Goal: Check status: Check status

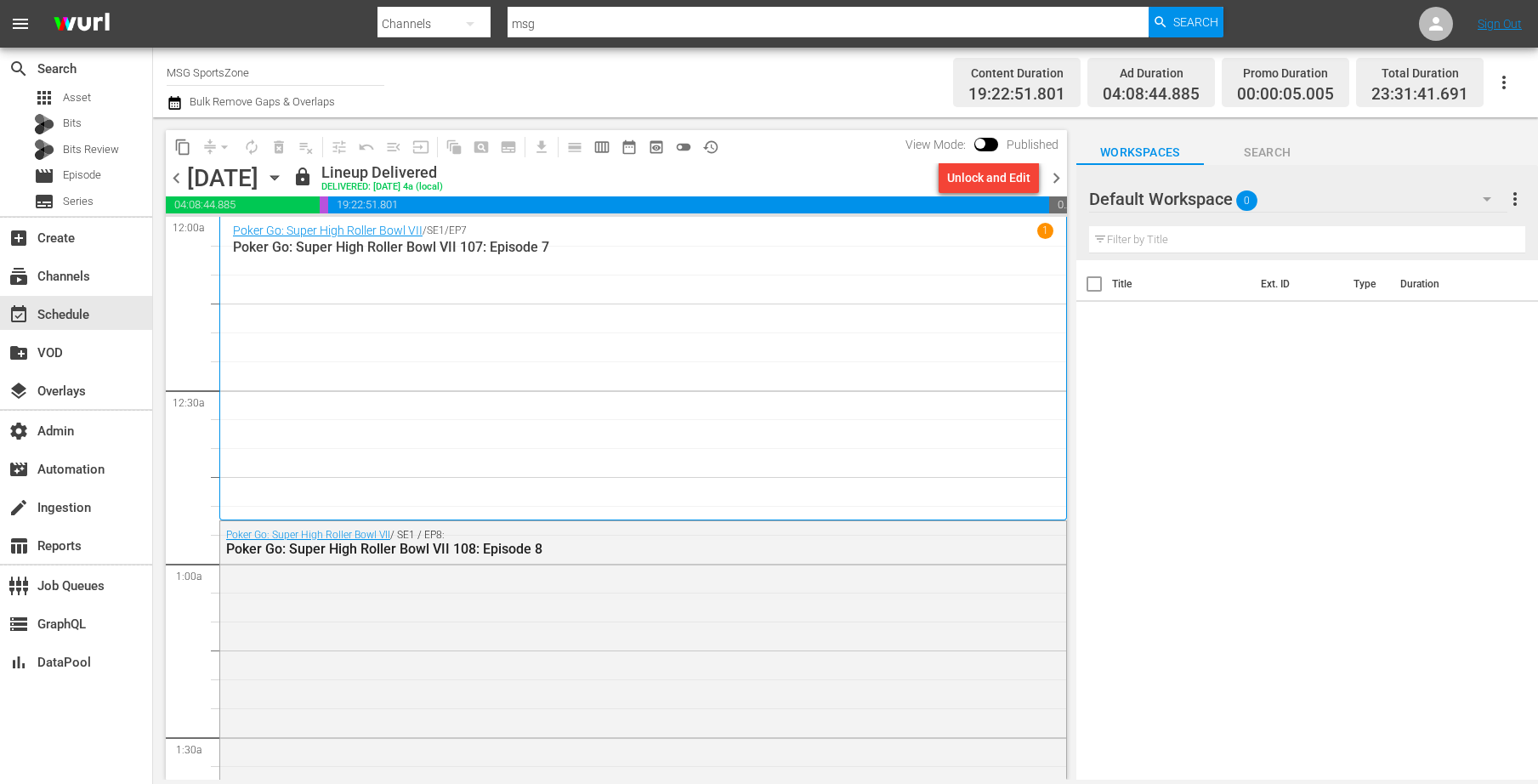
scroll to position [7902, 0]
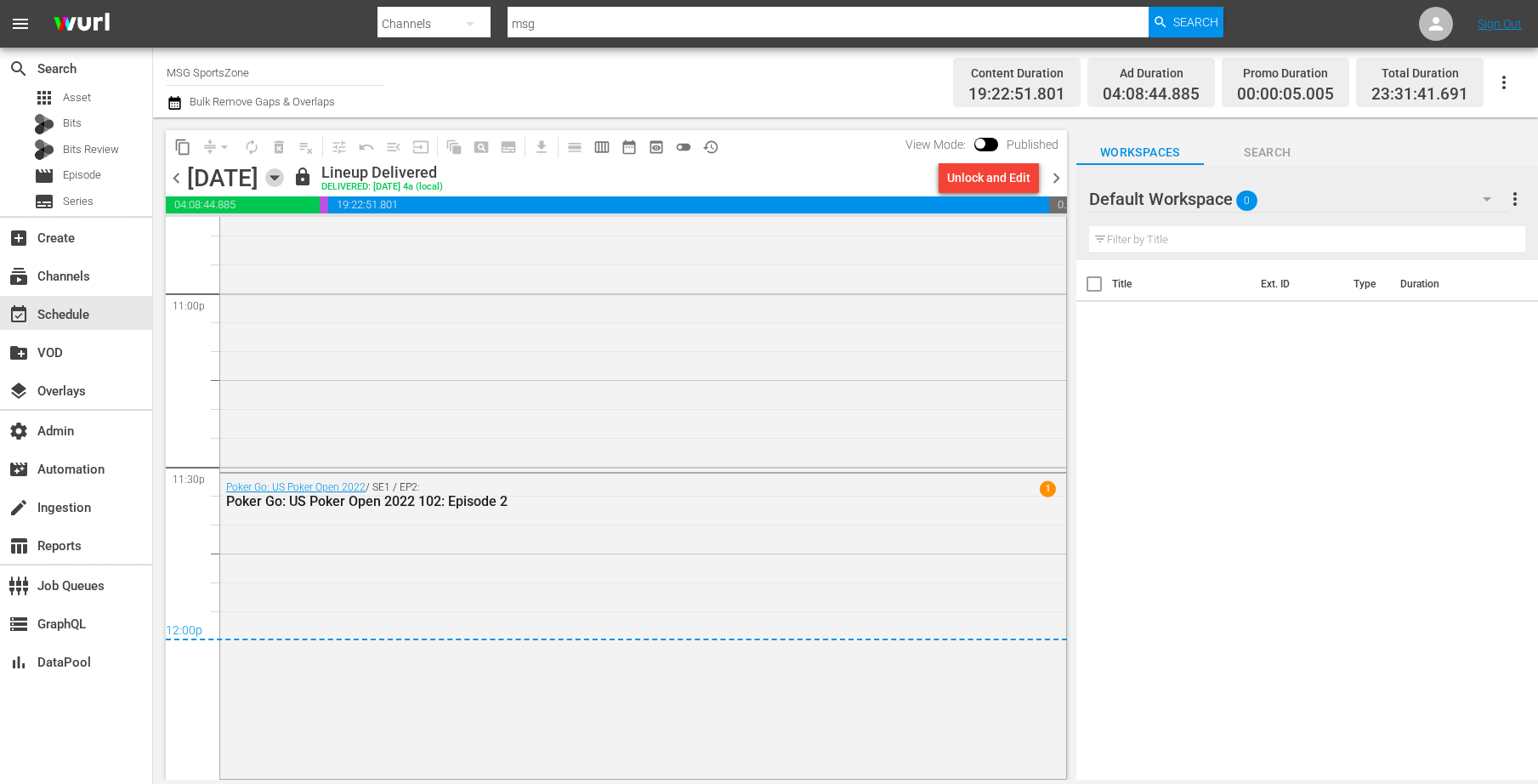
click at [284, 179] on icon "button" at bounding box center [274, 178] width 19 height 19
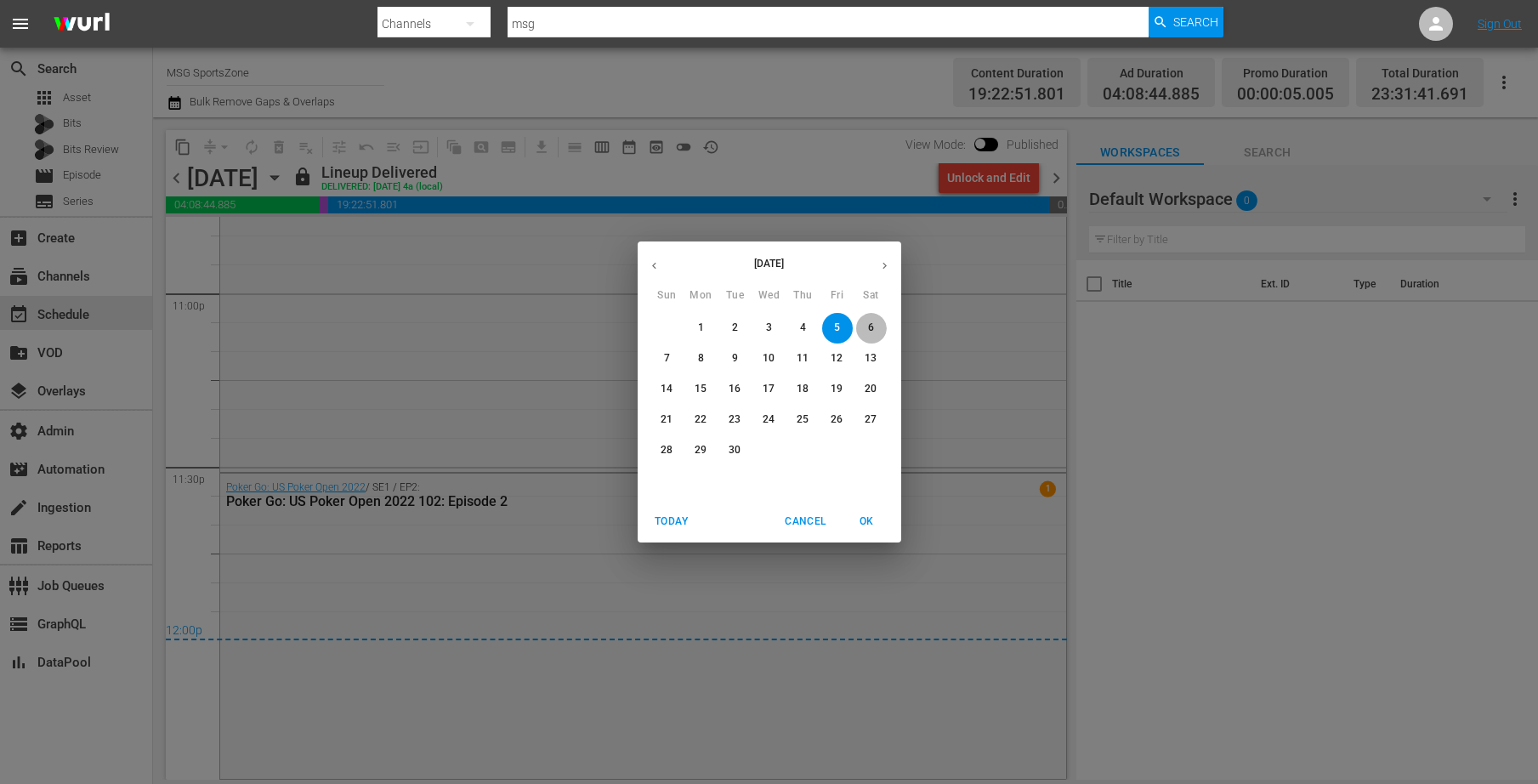
click at [871, 328] on p "6" at bounding box center [871, 328] width 6 height 14
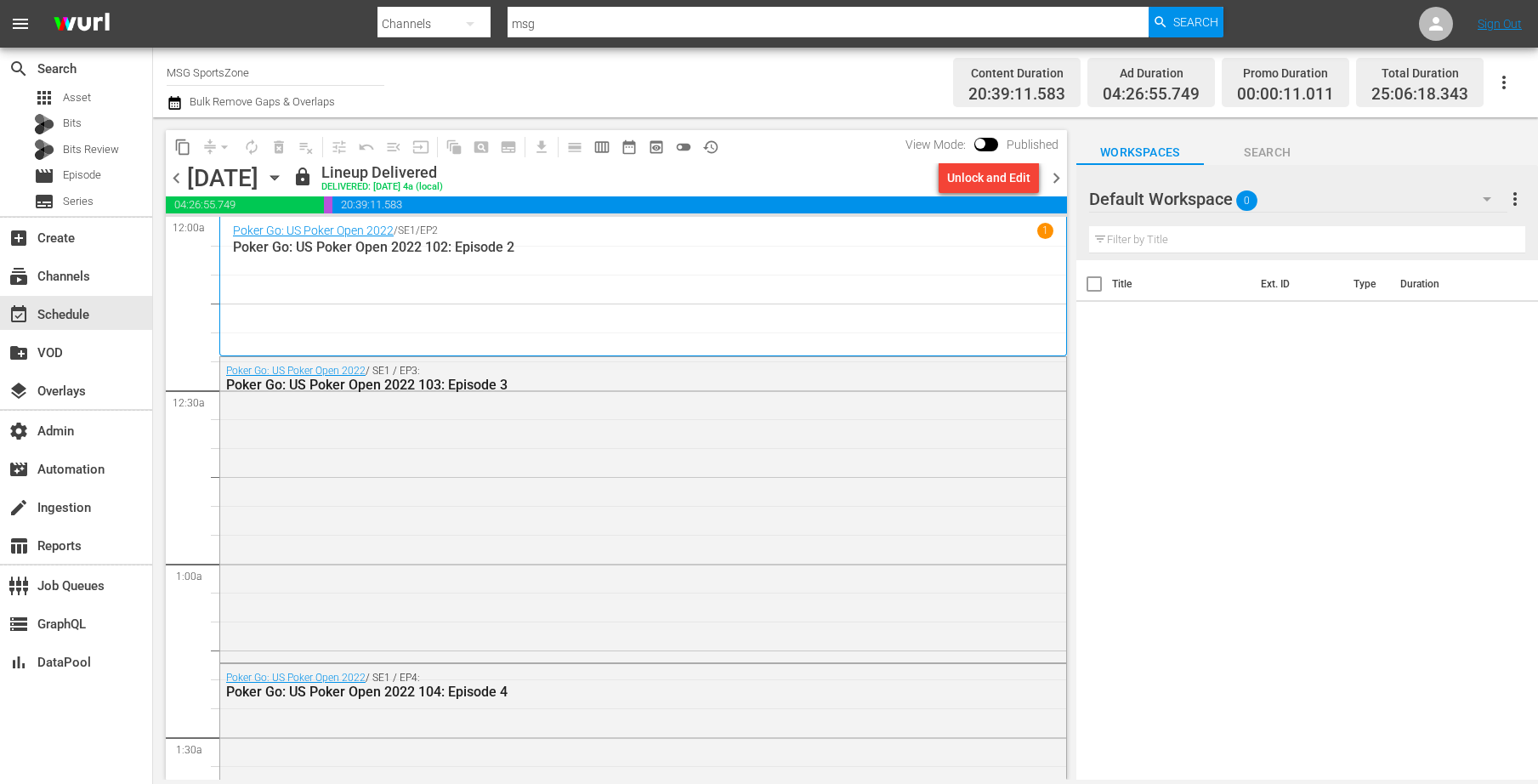
click at [284, 173] on icon "button" at bounding box center [274, 178] width 19 height 19
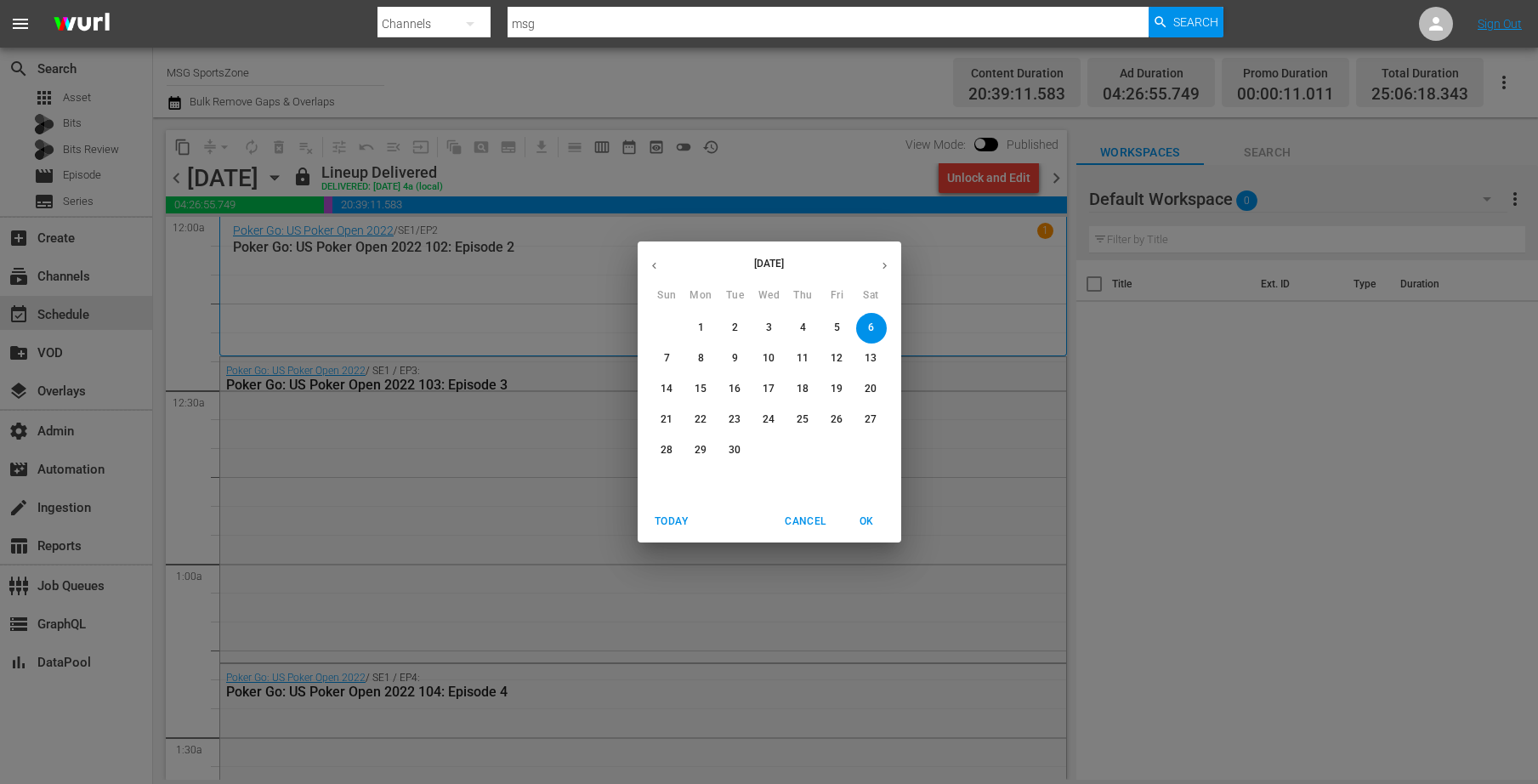
click at [672, 354] on span "7" at bounding box center [667, 358] width 30 height 14
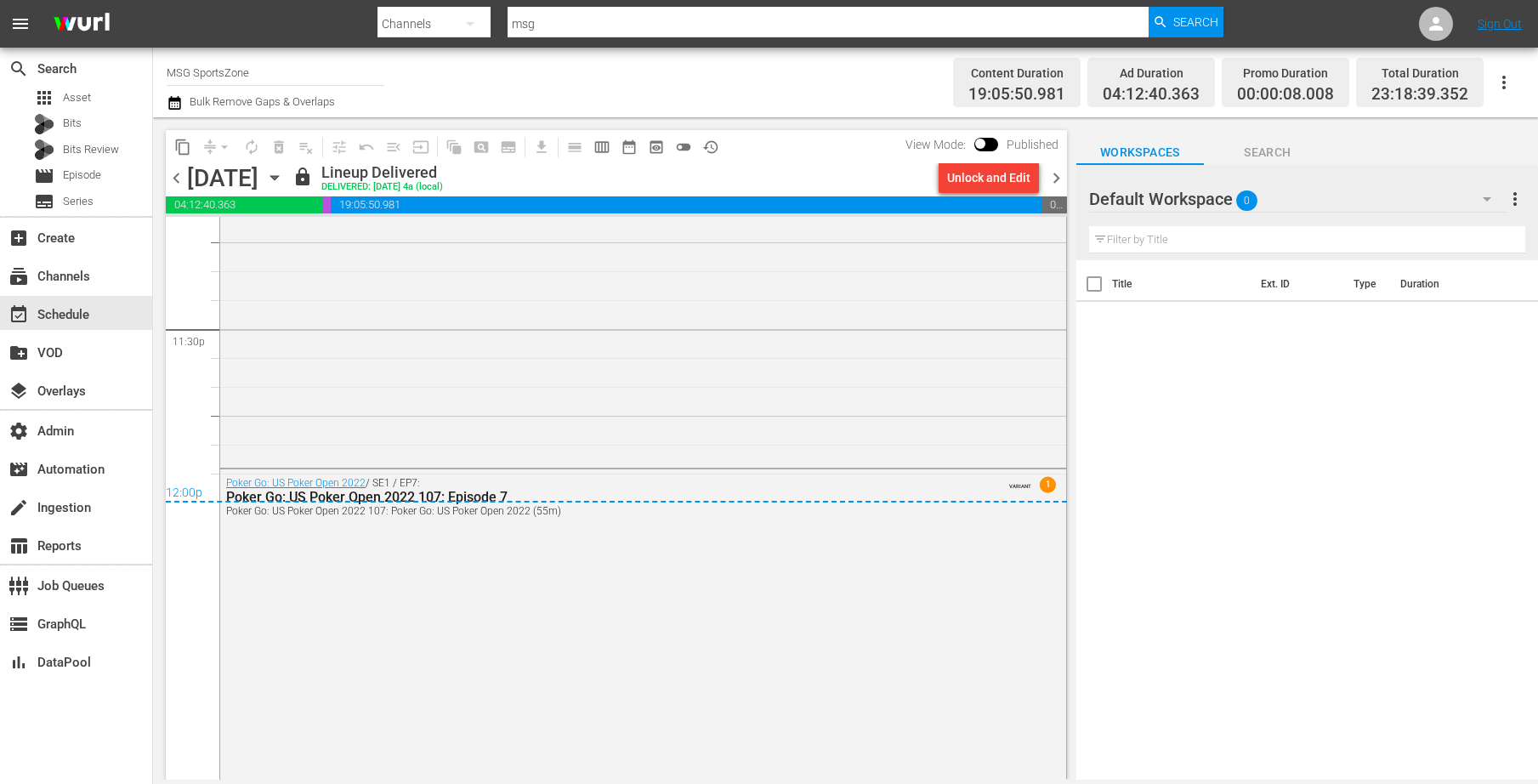
scroll to position [8045, 0]
click at [284, 176] on icon "button" at bounding box center [274, 178] width 19 height 19
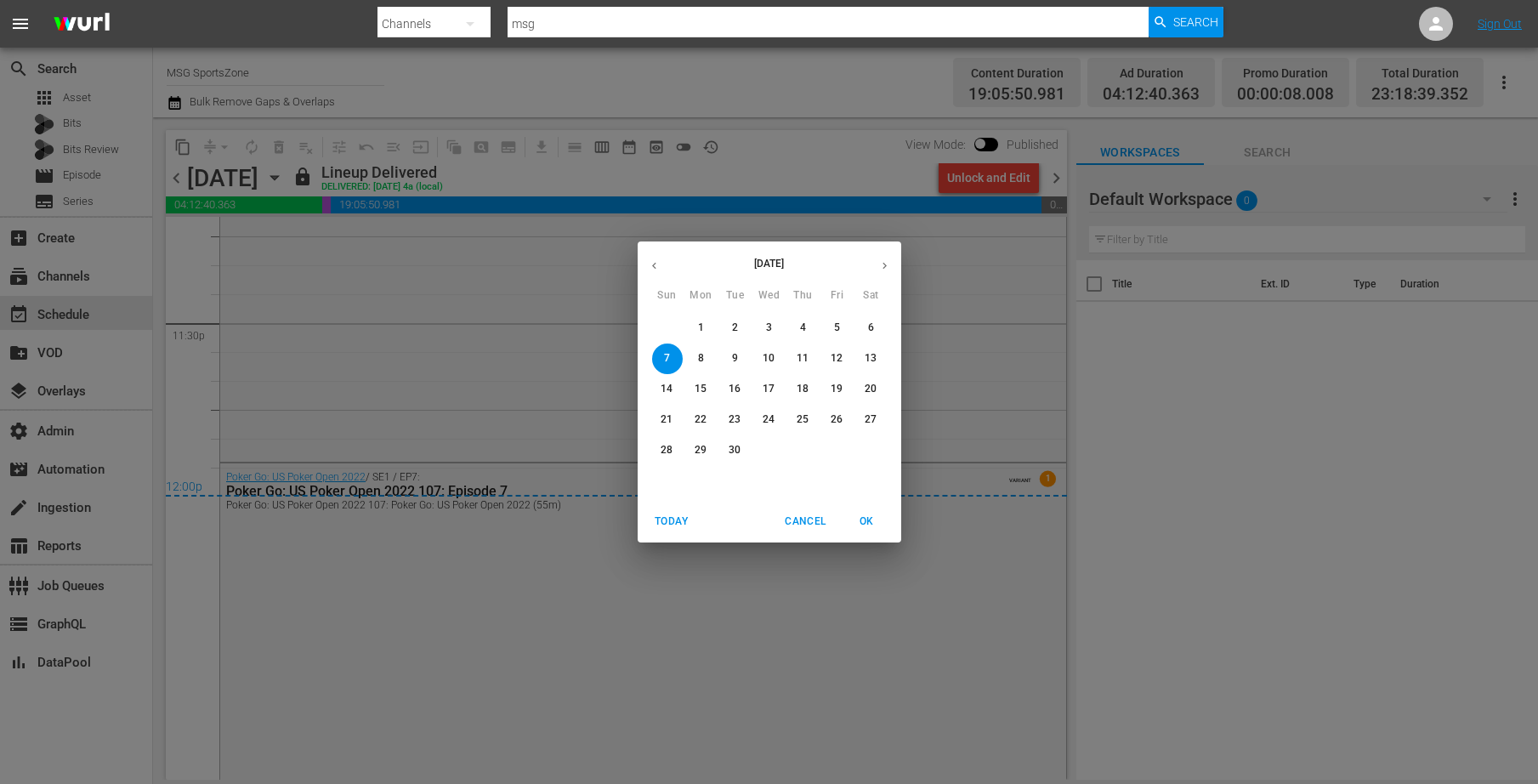
click at [706, 363] on span "8" at bounding box center [701, 358] width 30 height 14
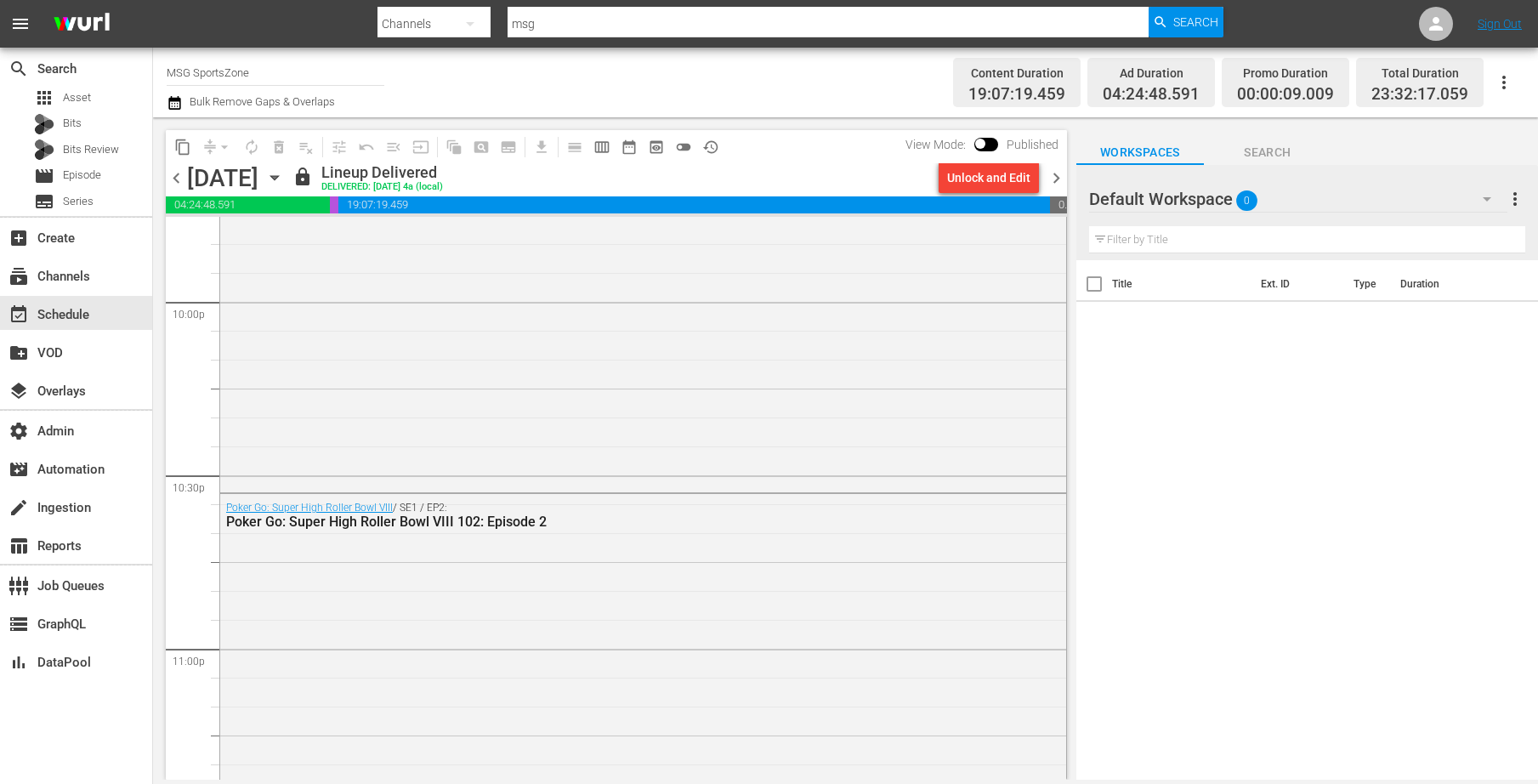
scroll to position [7886, 0]
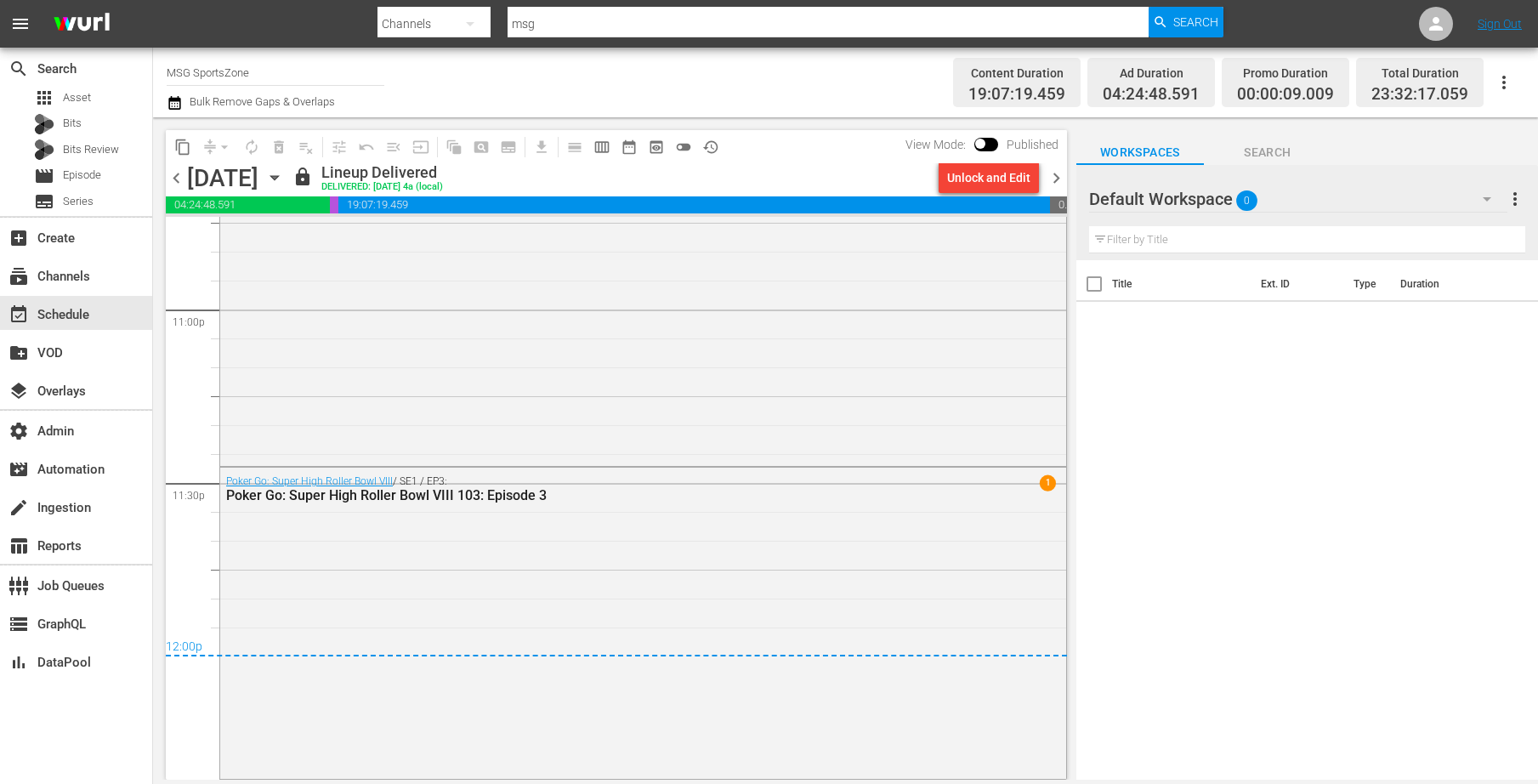
click at [284, 175] on icon "button" at bounding box center [274, 178] width 19 height 19
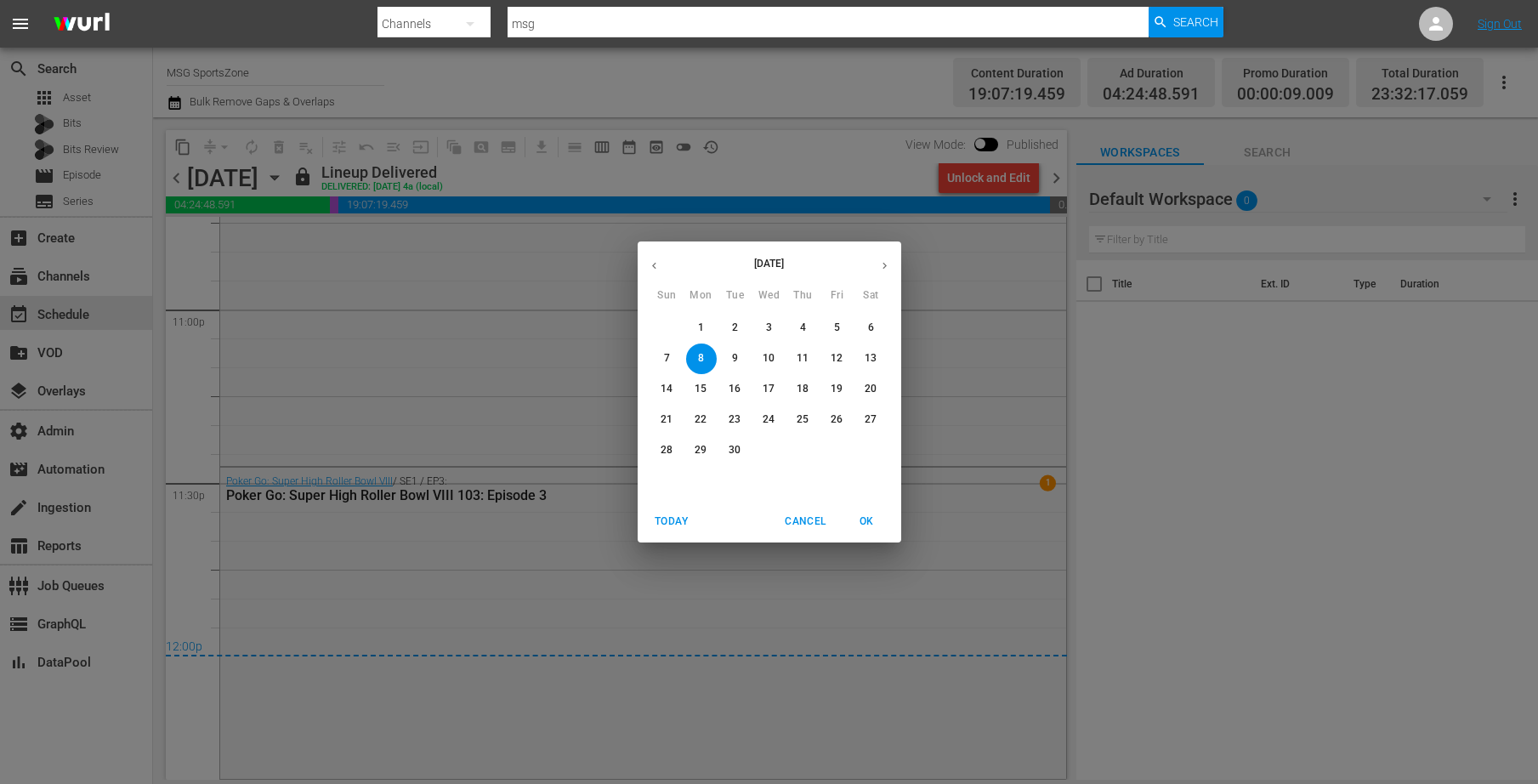
click at [740, 350] on button "9" at bounding box center [735, 359] width 30 height 30
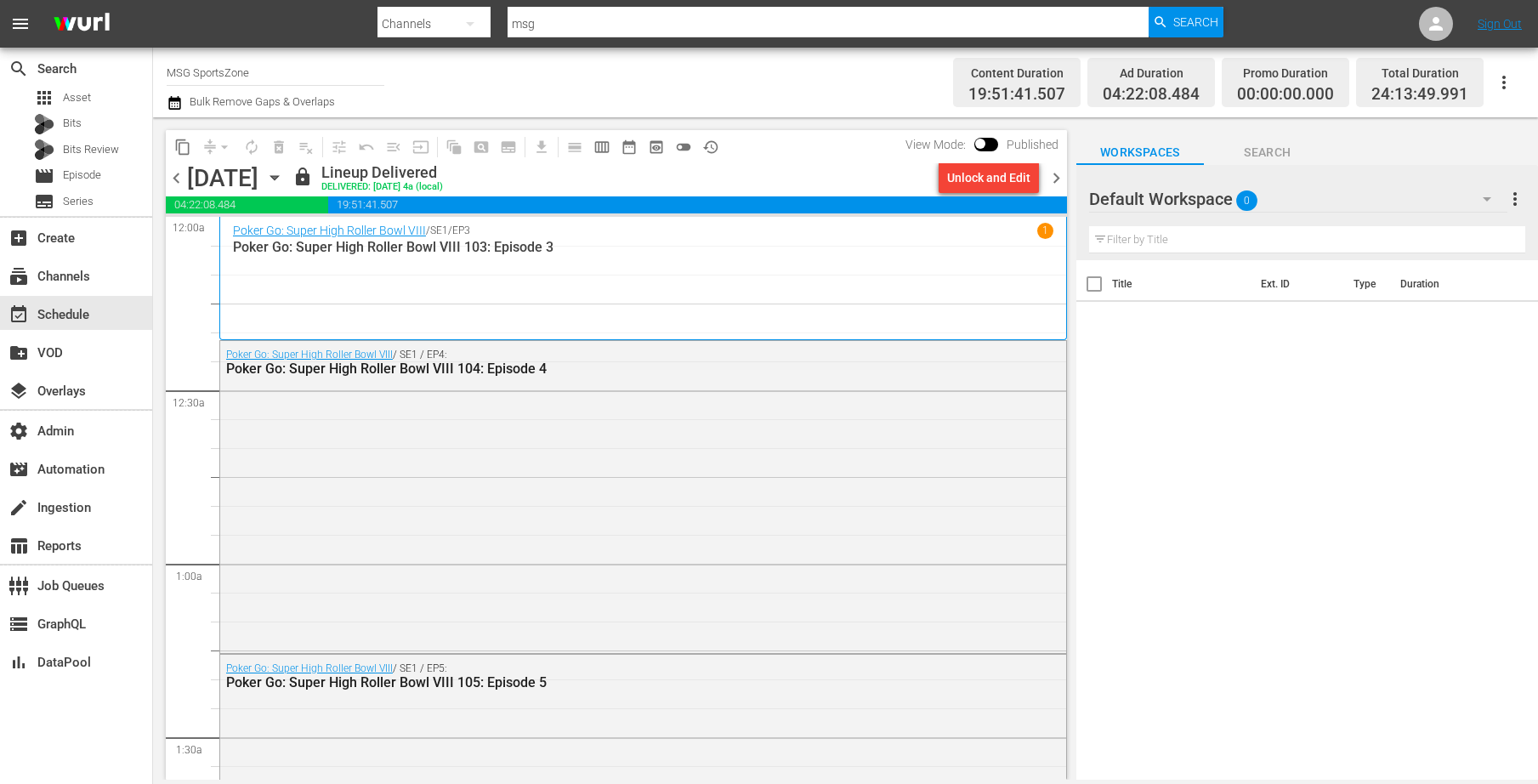
scroll to position [7965, 0]
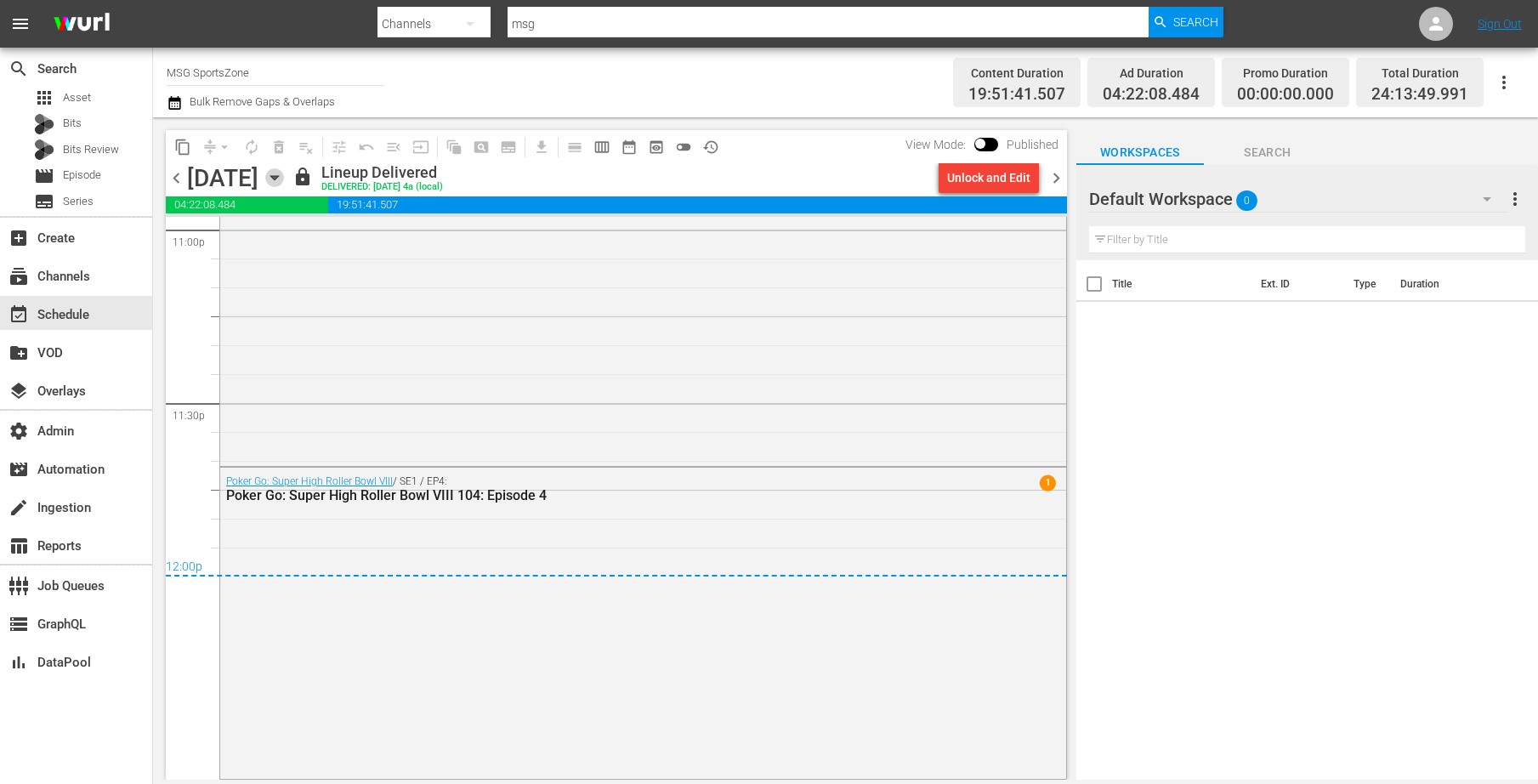
click at [278, 176] on icon "button" at bounding box center [274, 178] width 8 height 4
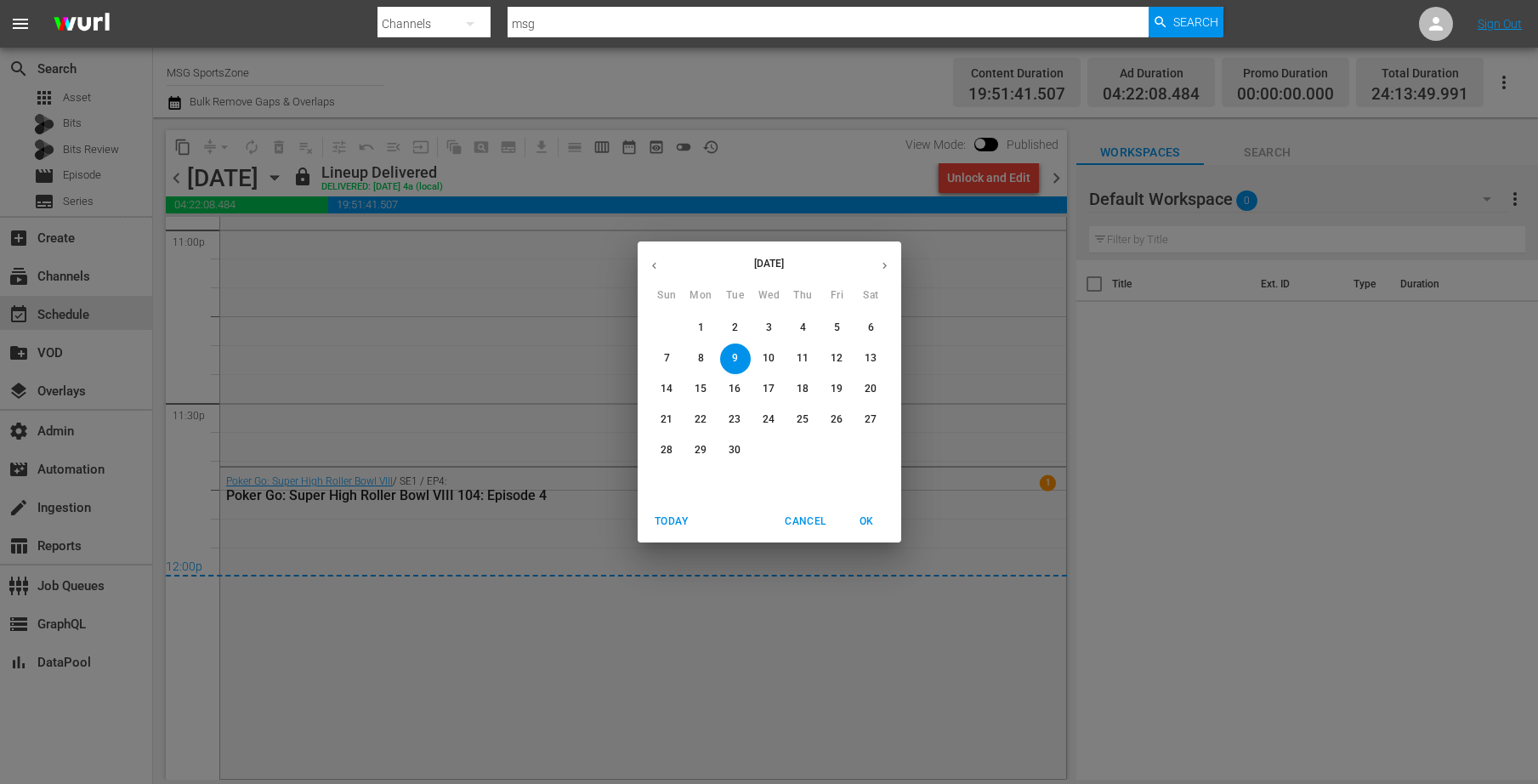
click at [762, 358] on span "10" at bounding box center [770, 358] width 30 height 14
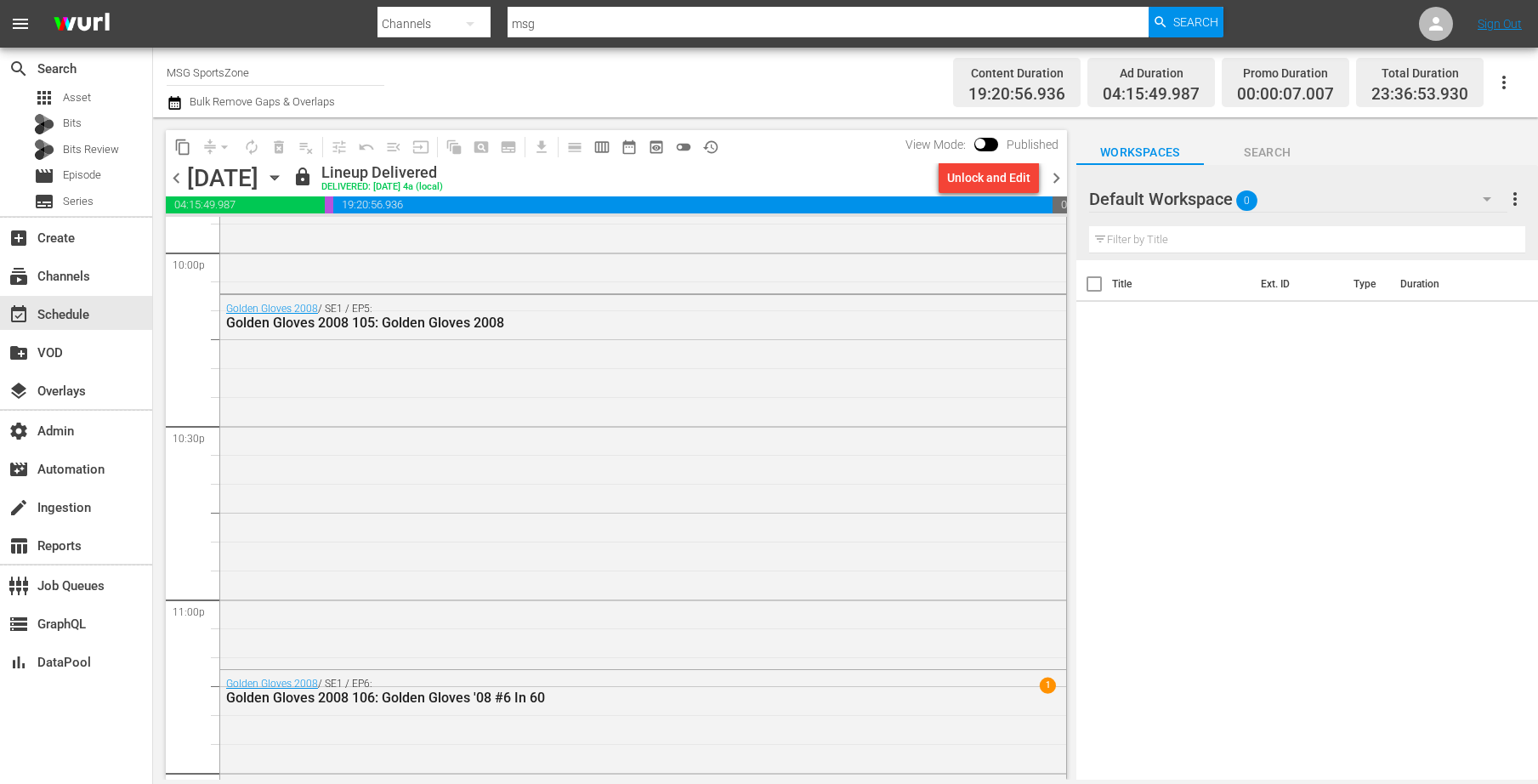
scroll to position [7832, 0]
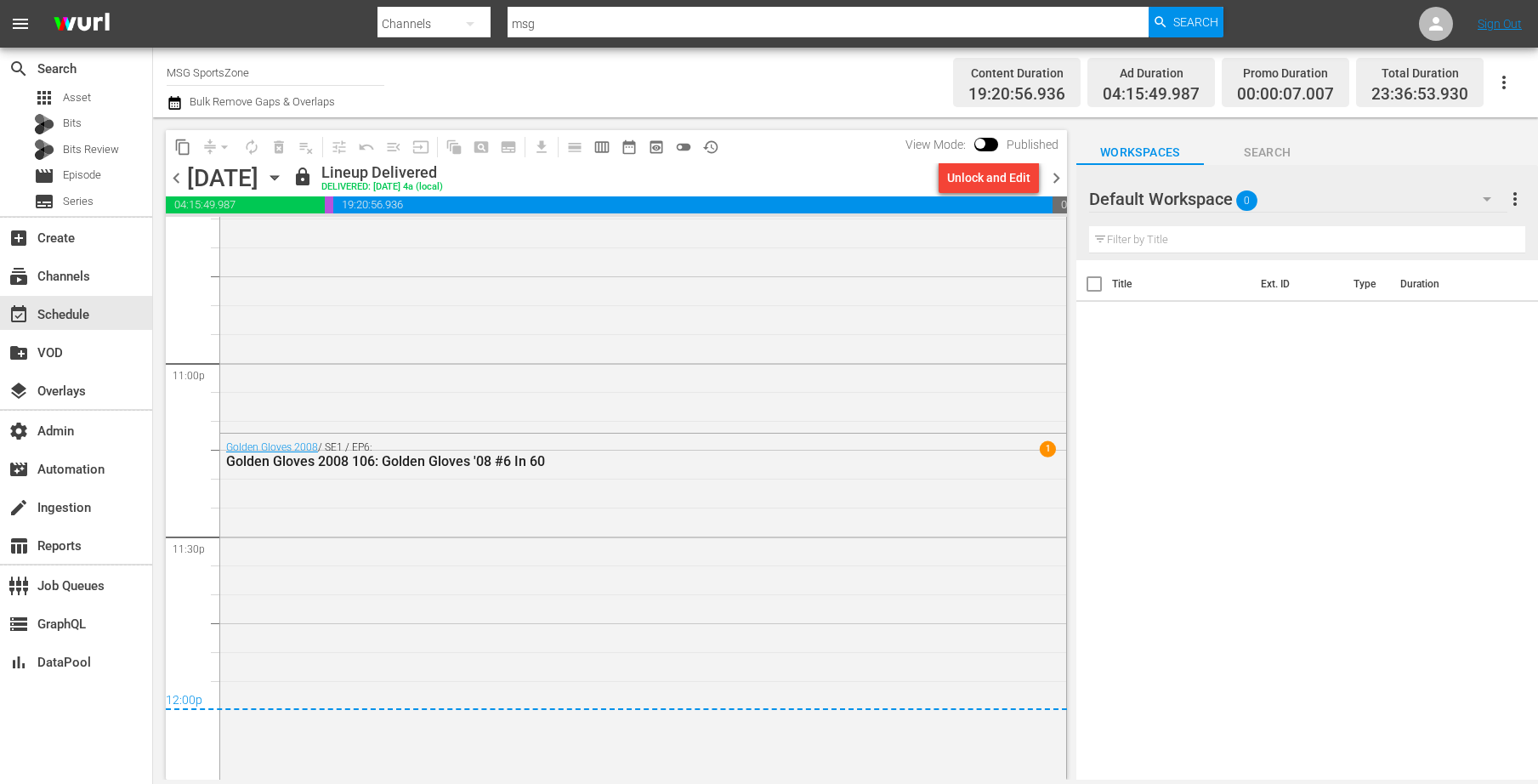
click at [284, 180] on icon "button" at bounding box center [274, 178] width 19 height 19
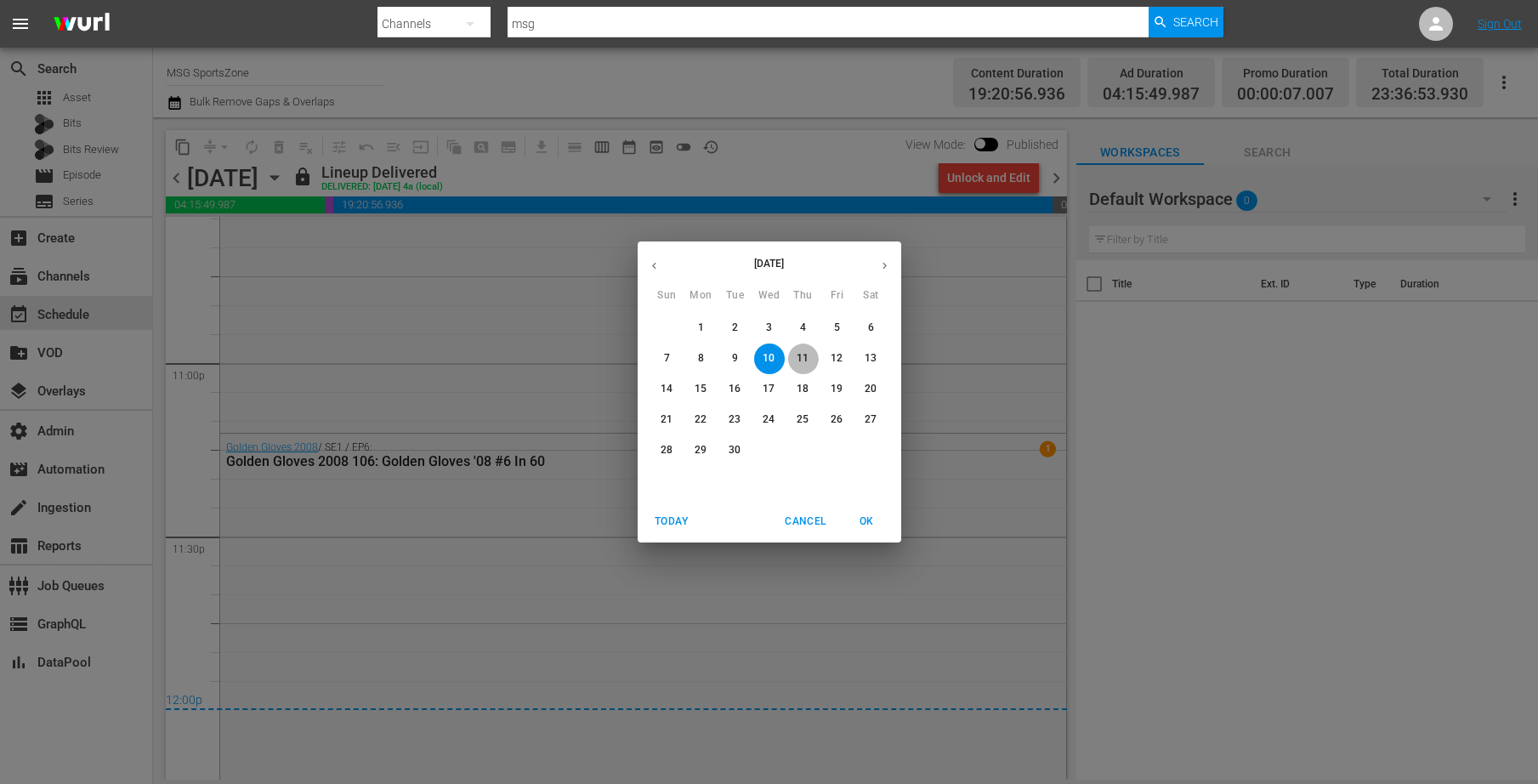
click at [808, 362] on p "11" at bounding box center [802, 358] width 12 height 14
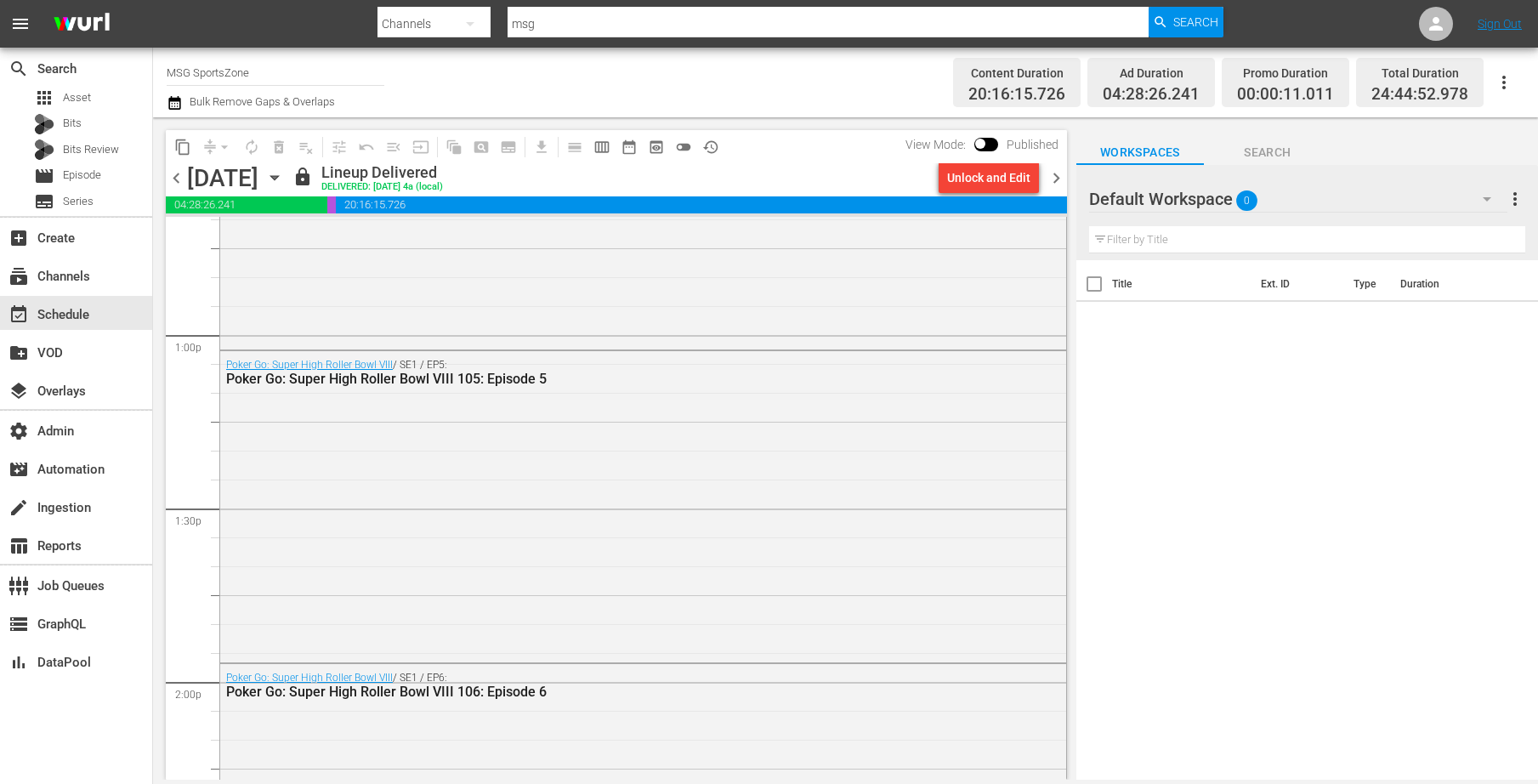
scroll to position [4267, 0]
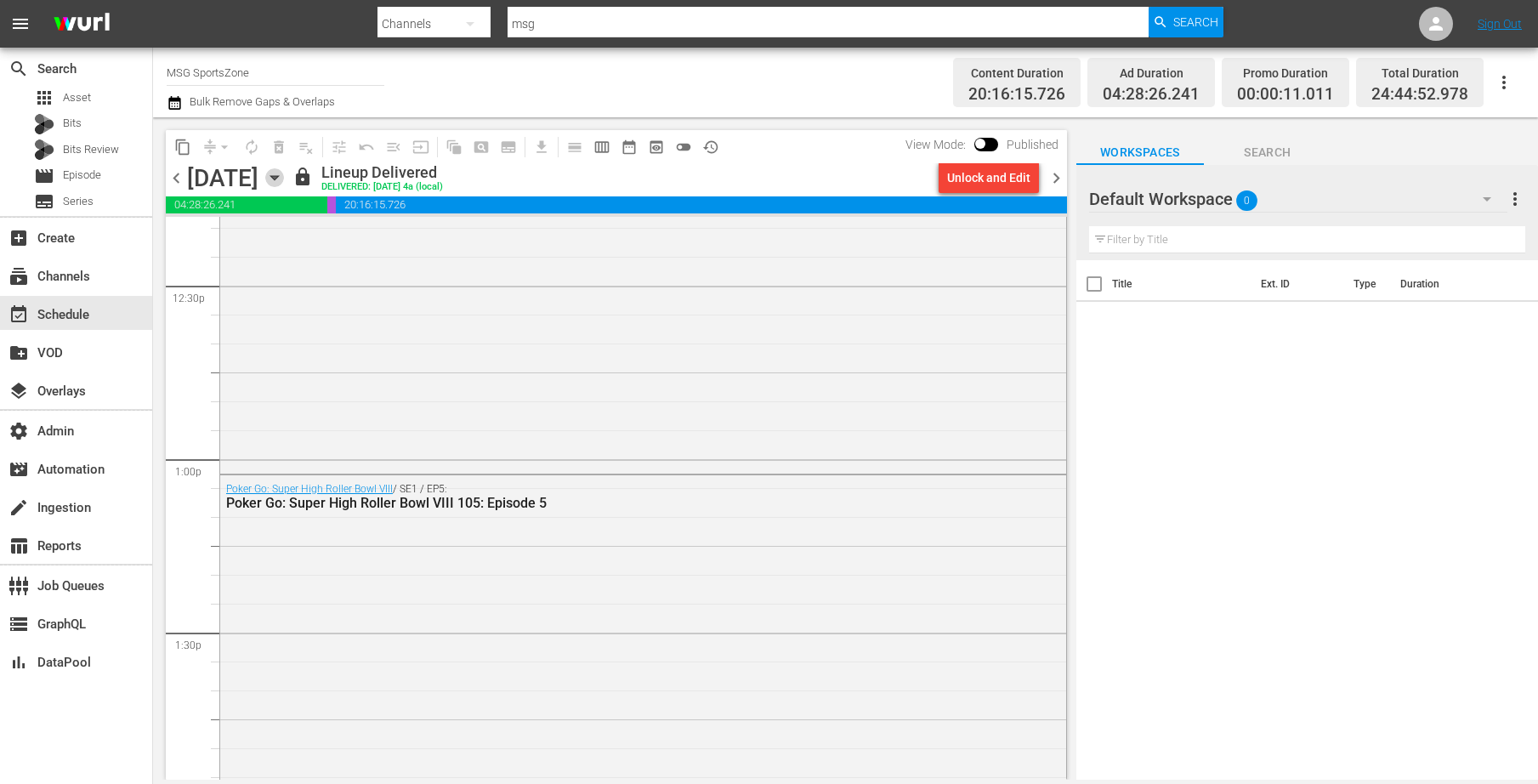
click at [284, 172] on icon "button" at bounding box center [274, 178] width 19 height 19
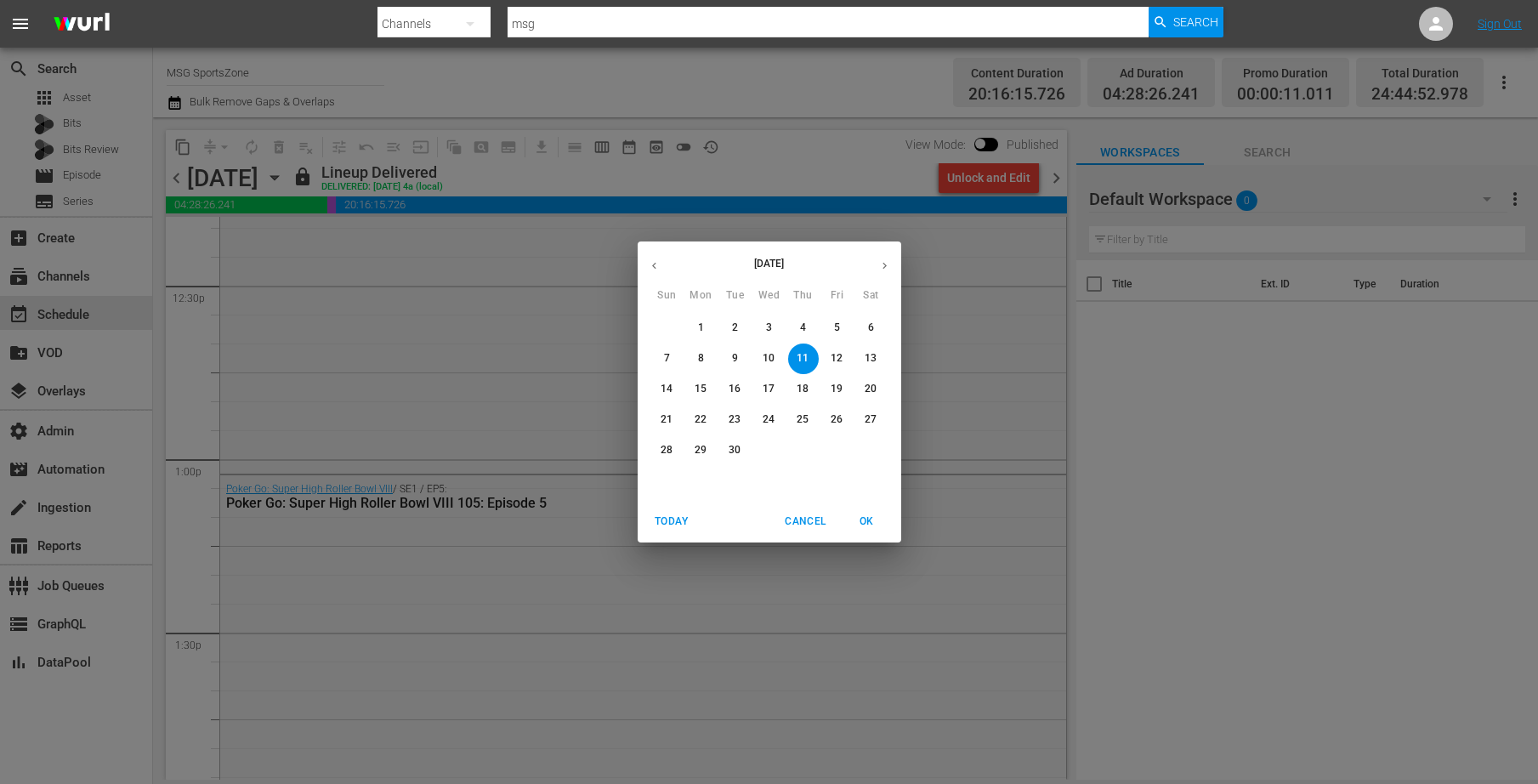
click at [832, 352] on p "12" at bounding box center [836, 358] width 12 height 14
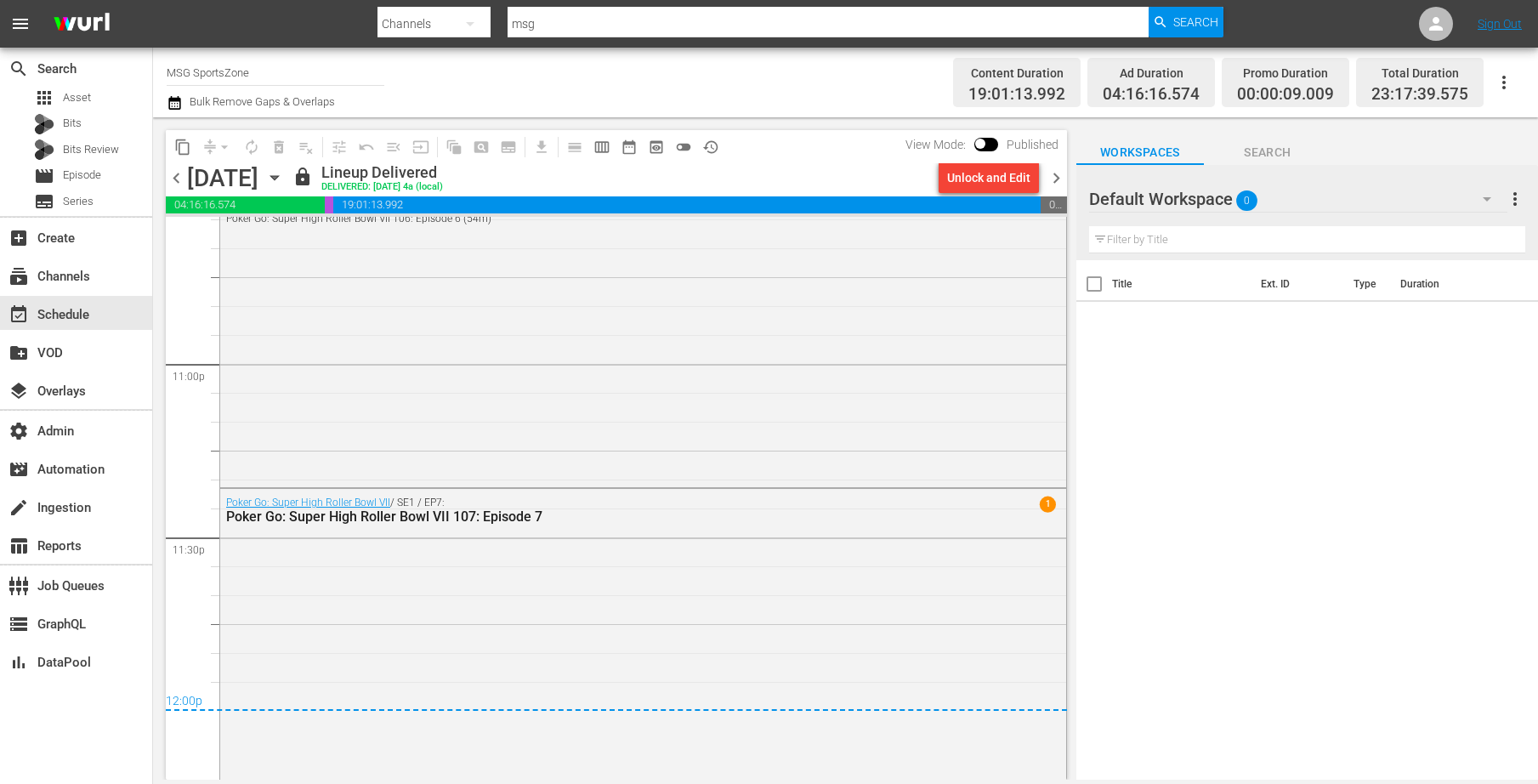
scroll to position [7846, 0]
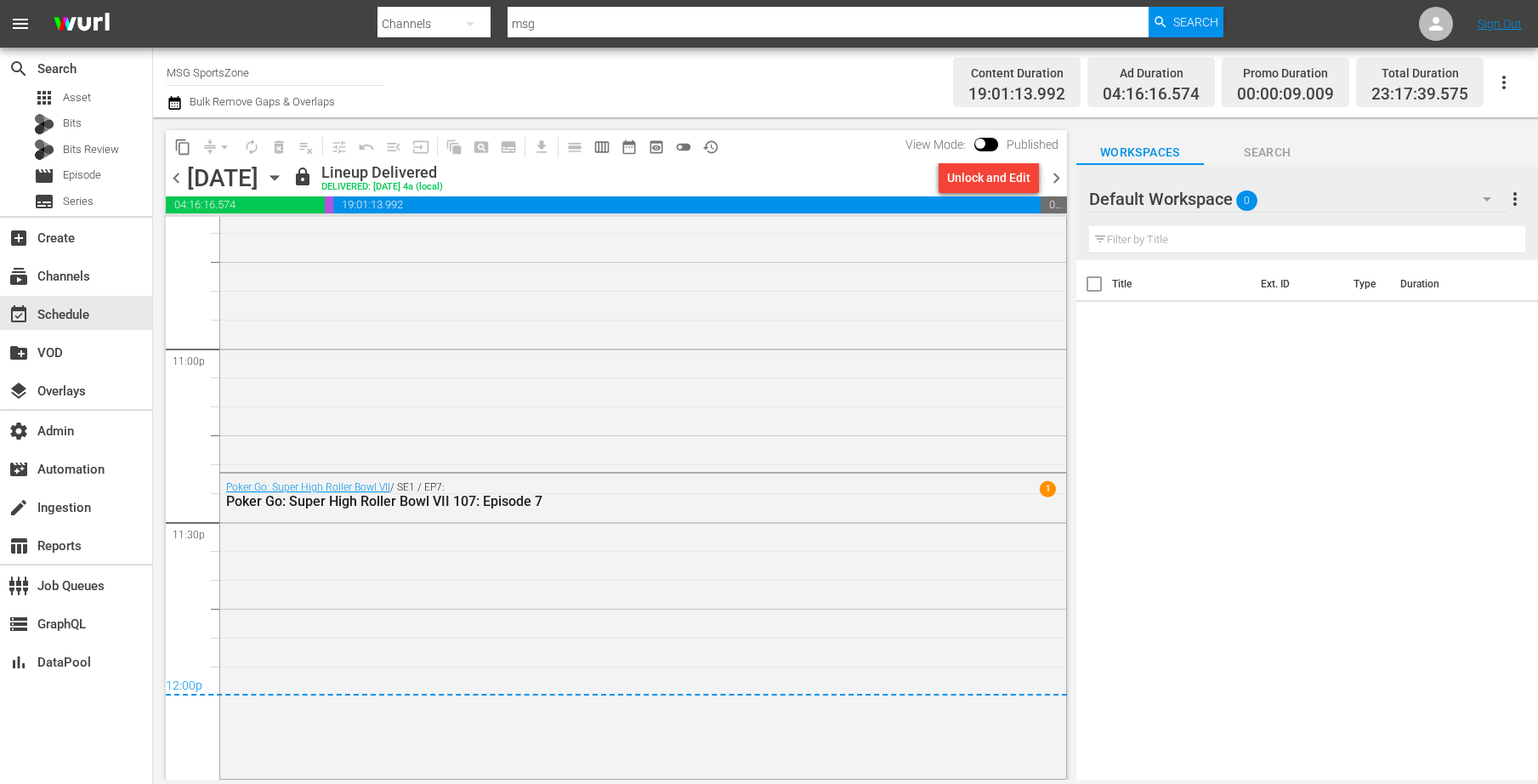
click at [278, 178] on icon "button" at bounding box center [274, 178] width 8 height 4
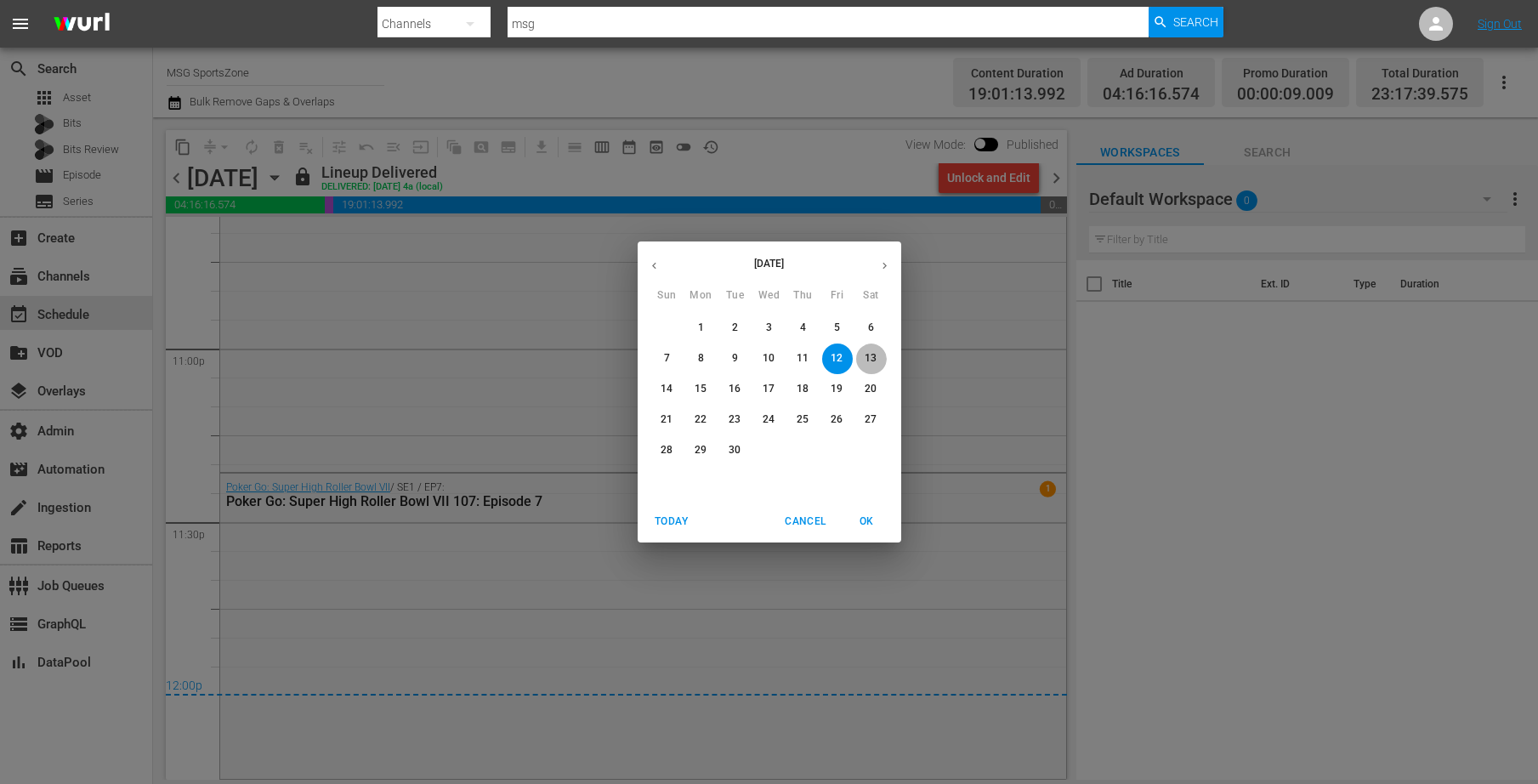
click at [859, 358] on span "13" at bounding box center [872, 358] width 30 height 14
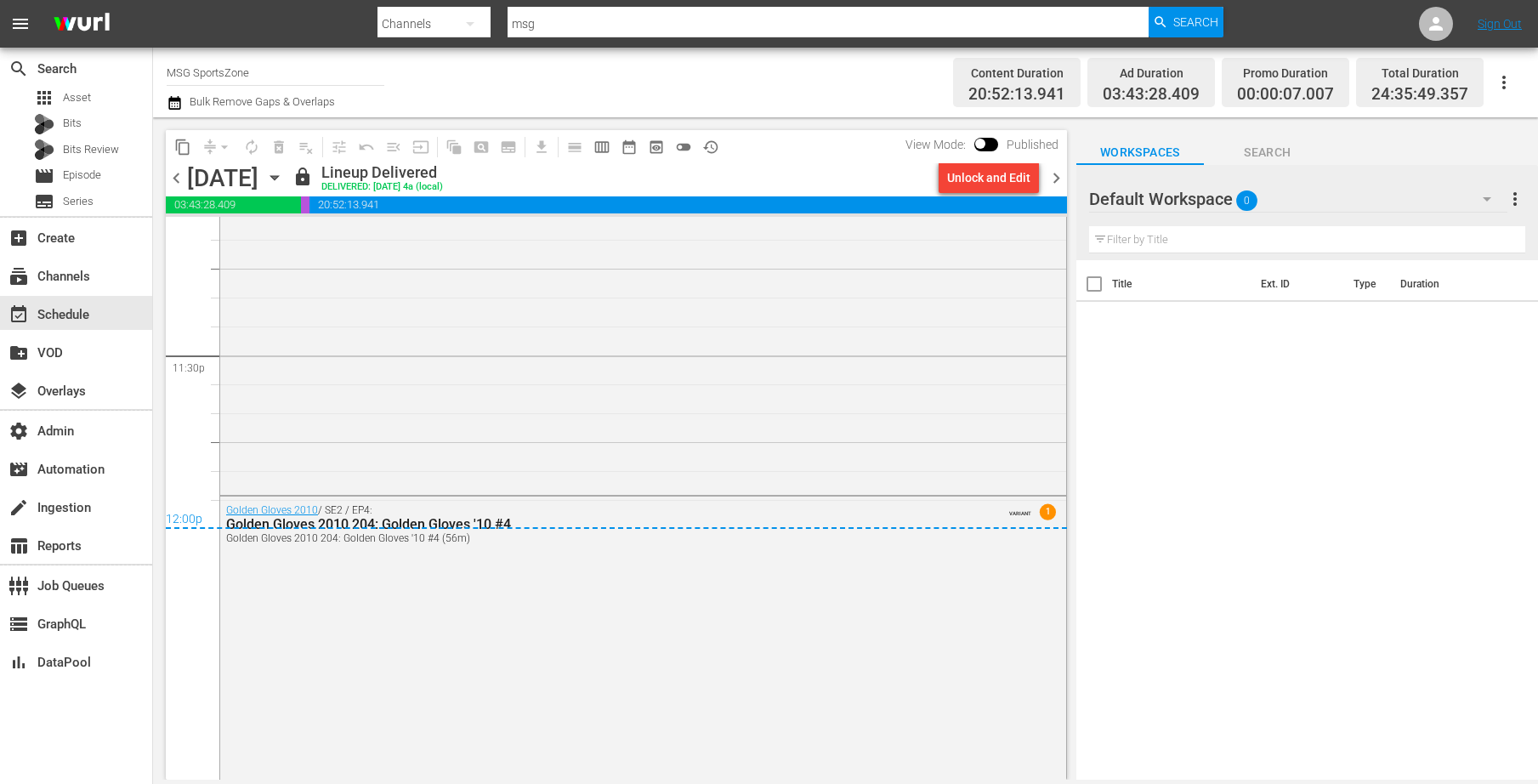
scroll to position [8053, 0]
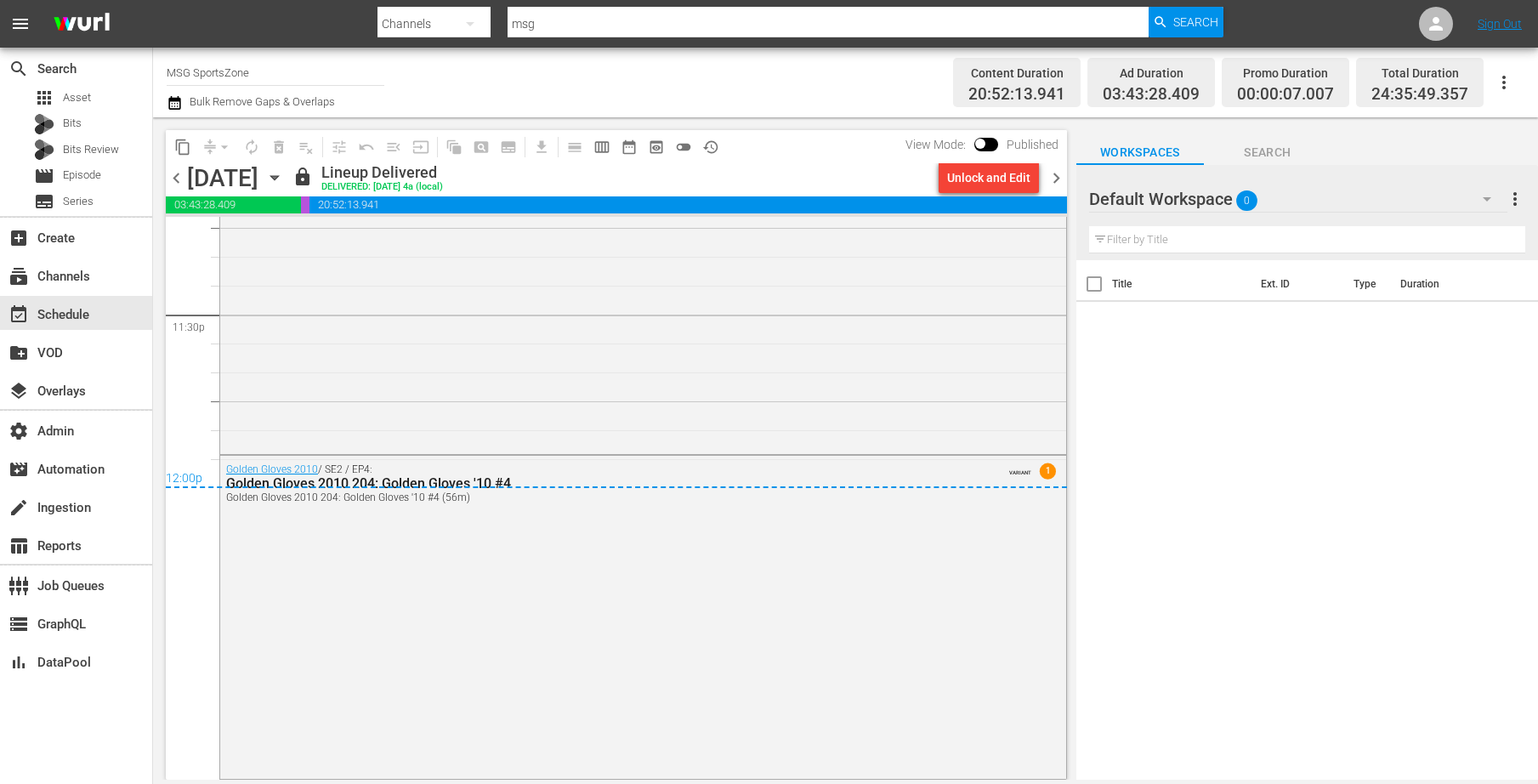
click at [278, 178] on icon "button" at bounding box center [274, 178] width 8 height 4
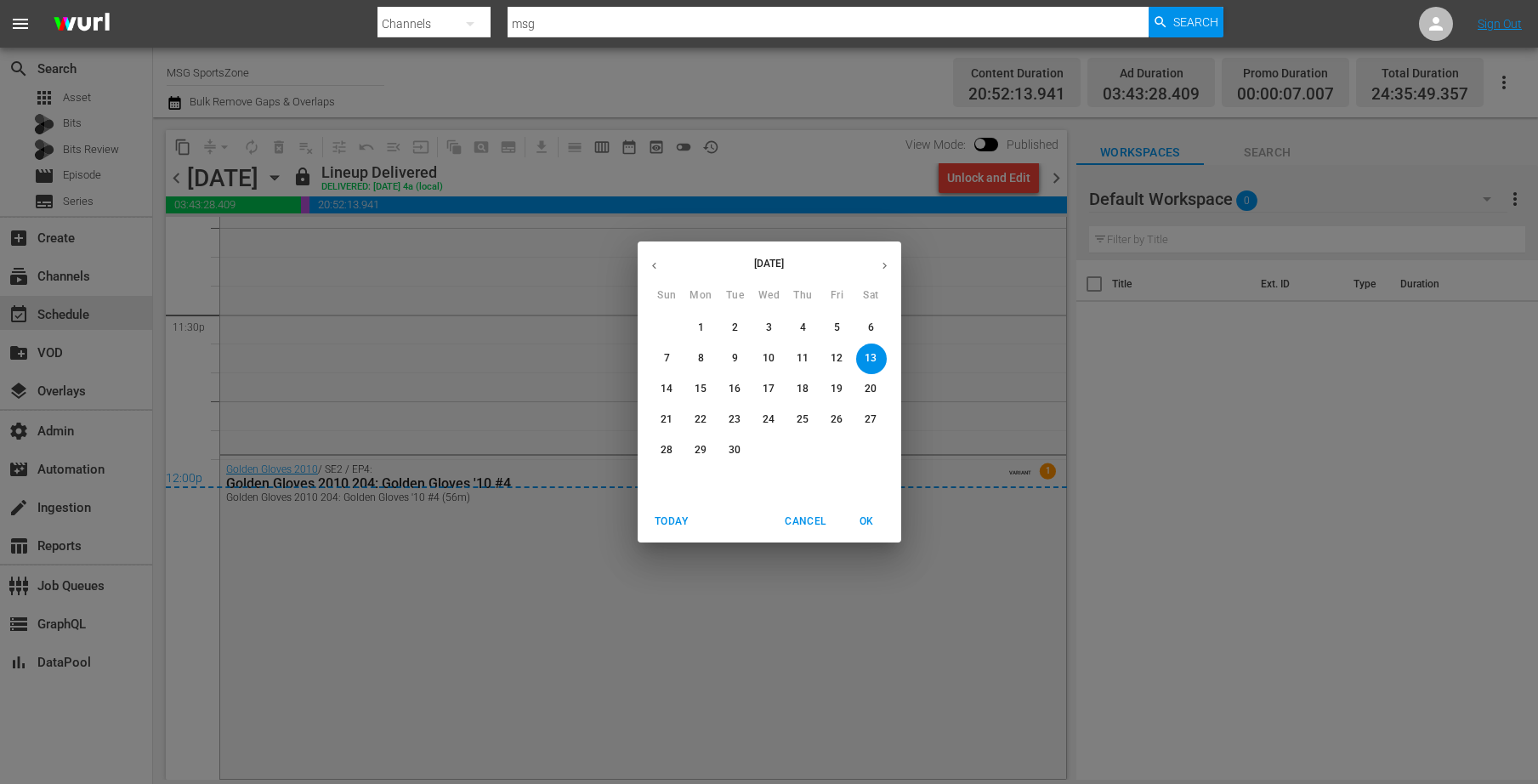
click at [667, 388] on p "14" at bounding box center [666, 388] width 12 height 14
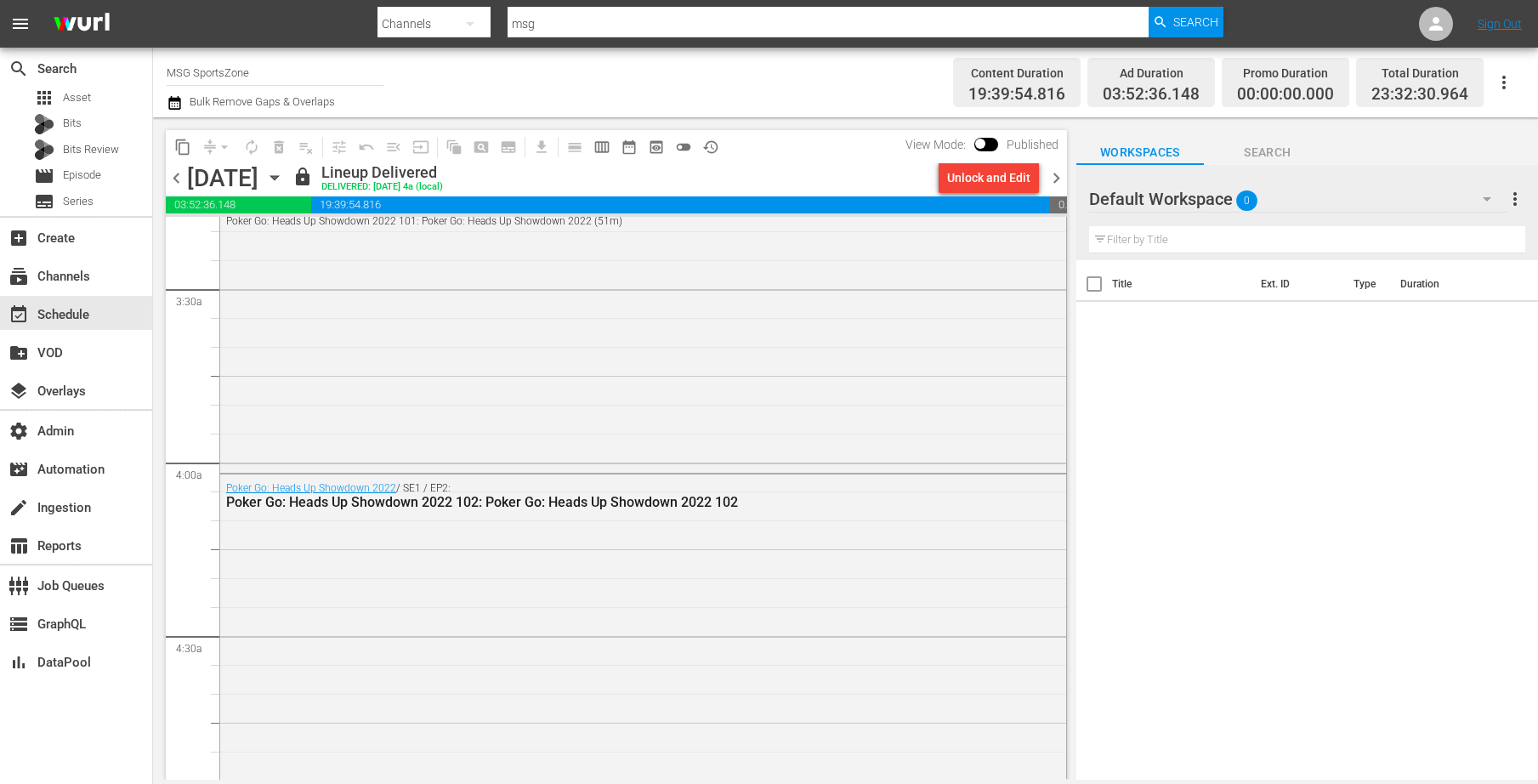
scroll to position [165, 0]
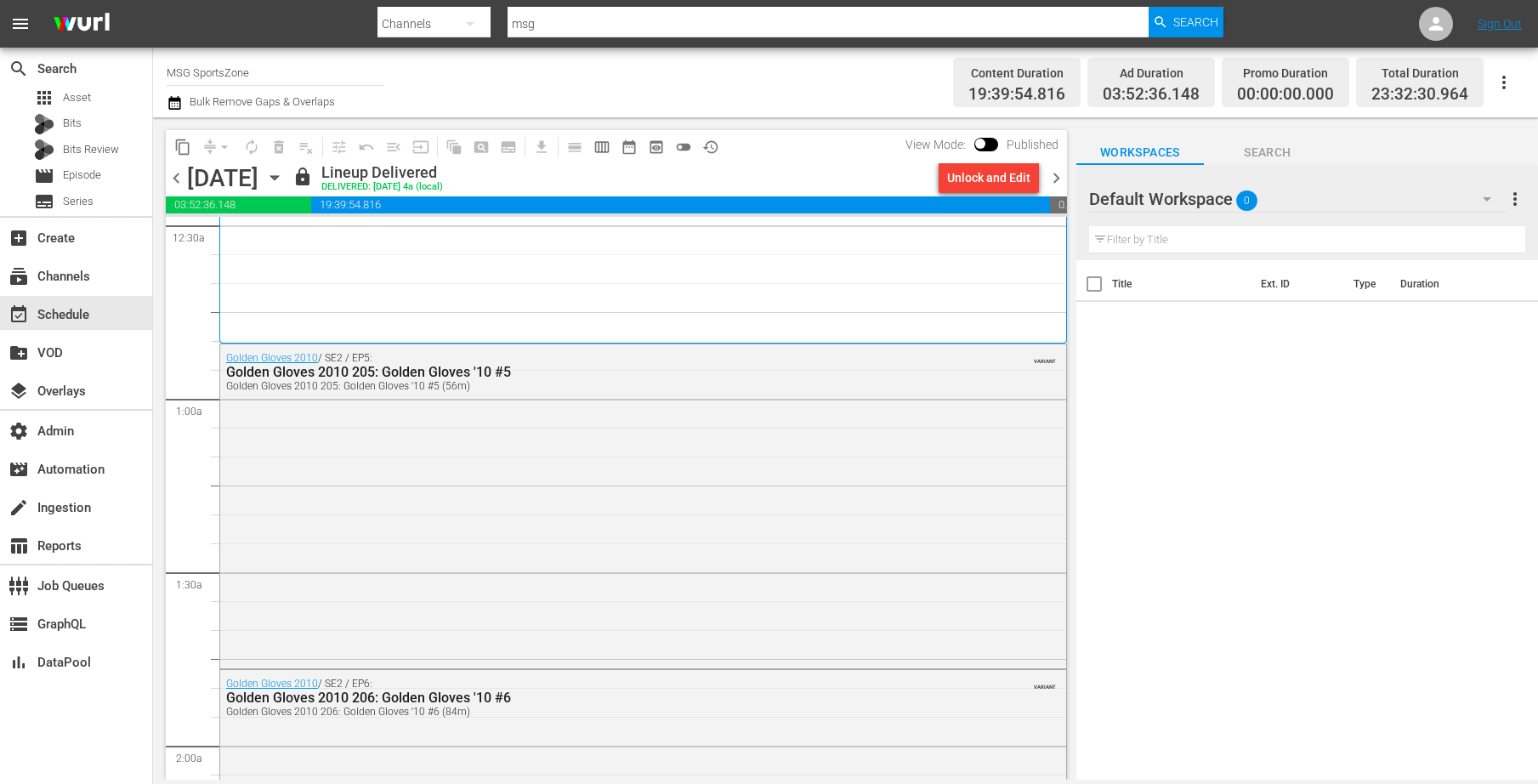
click at [278, 176] on icon "button" at bounding box center [274, 178] width 8 height 4
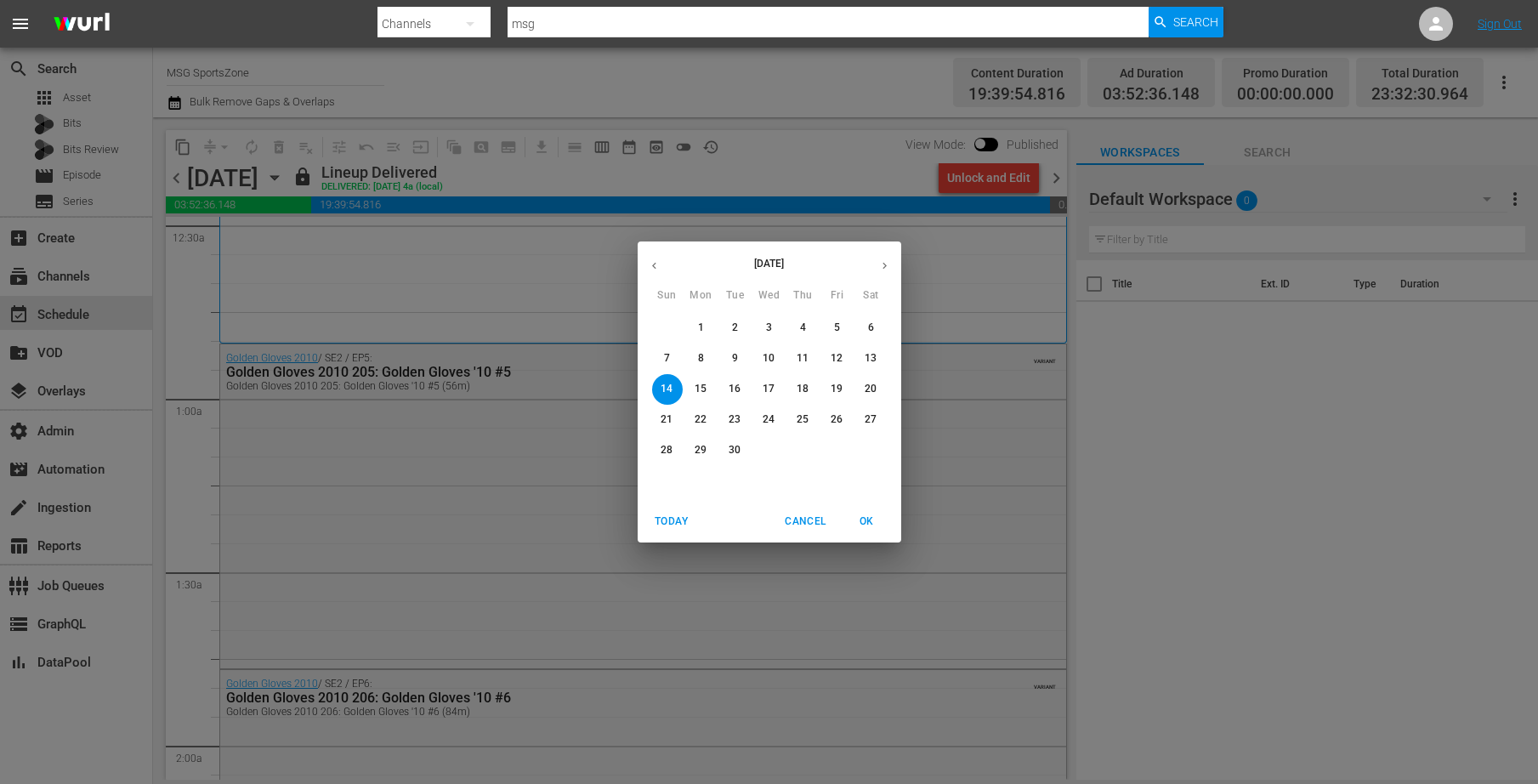
click at [861, 361] on span "13" at bounding box center [872, 358] width 30 height 14
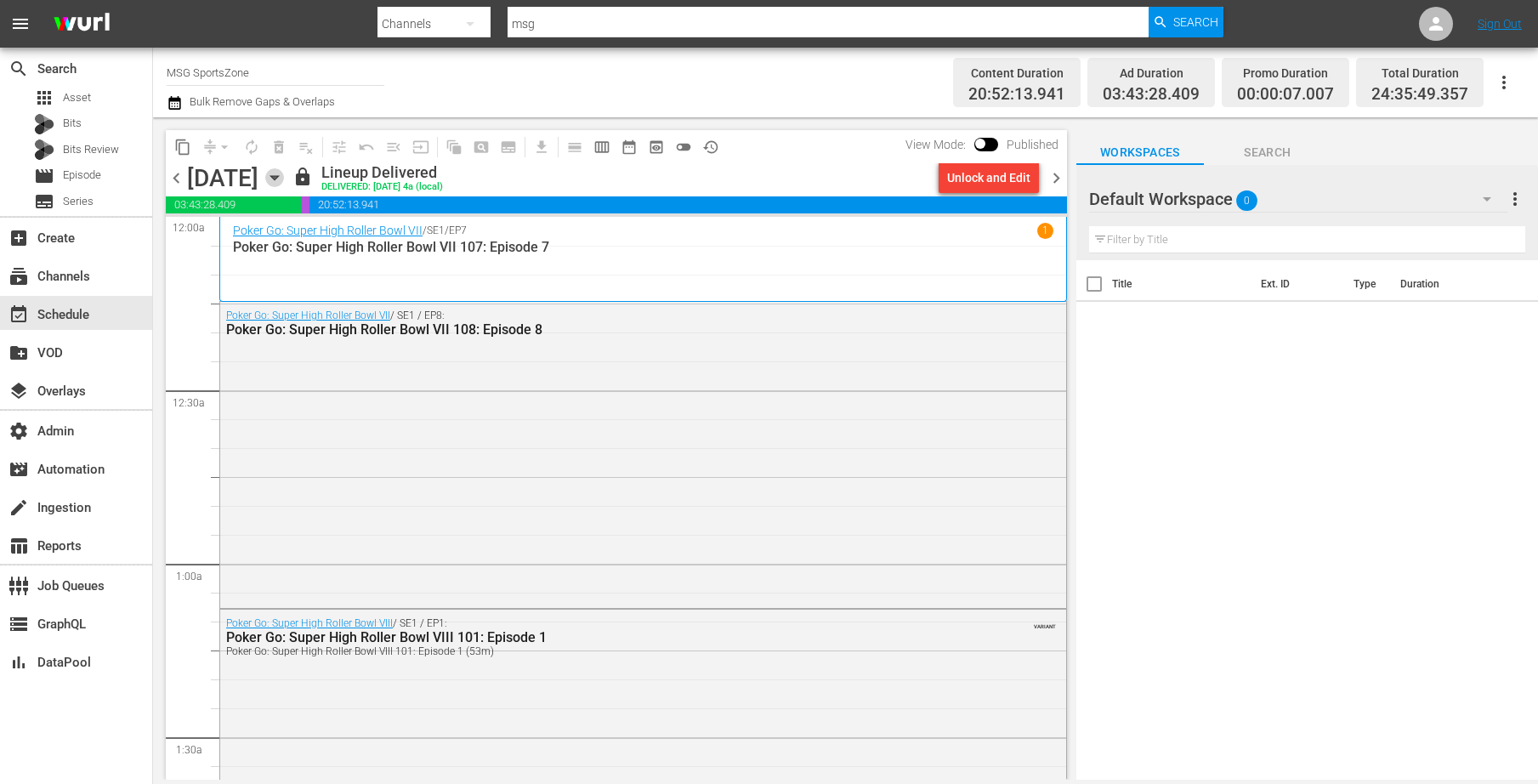
click at [278, 176] on icon "button" at bounding box center [274, 178] width 8 height 4
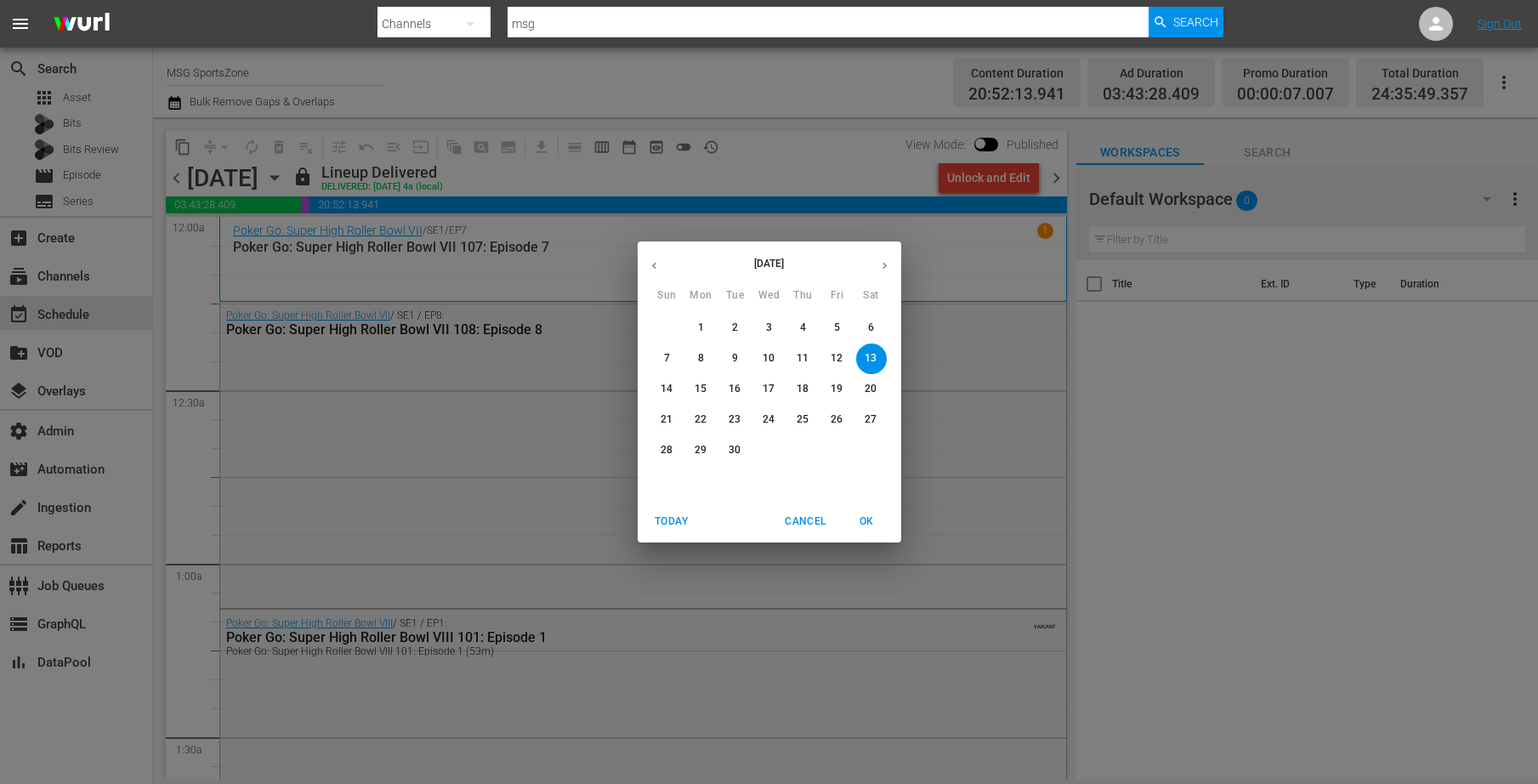
click at [666, 390] on p "14" at bounding box center [666, 388] width 12 height 14
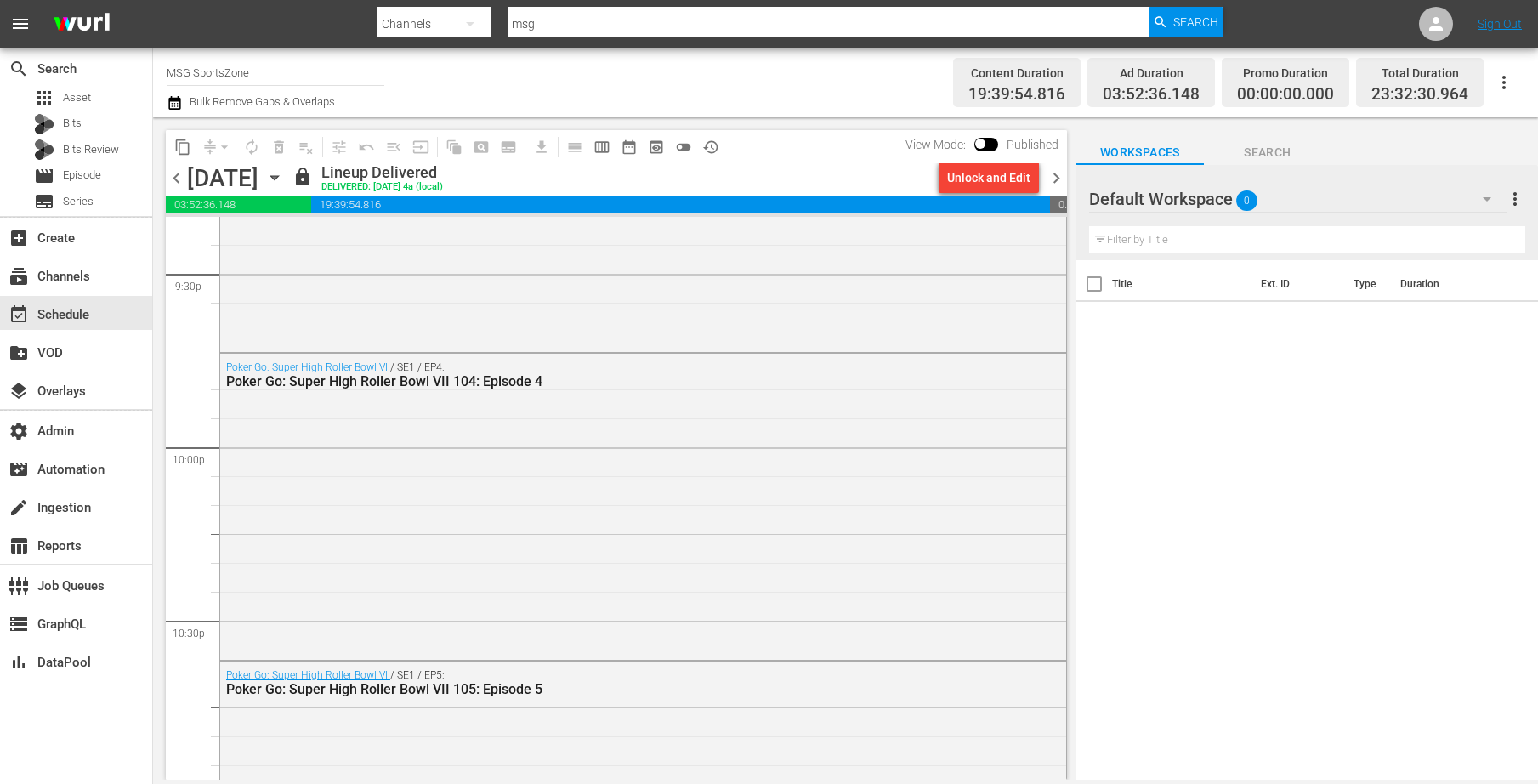
scroll to position [7464, 0]
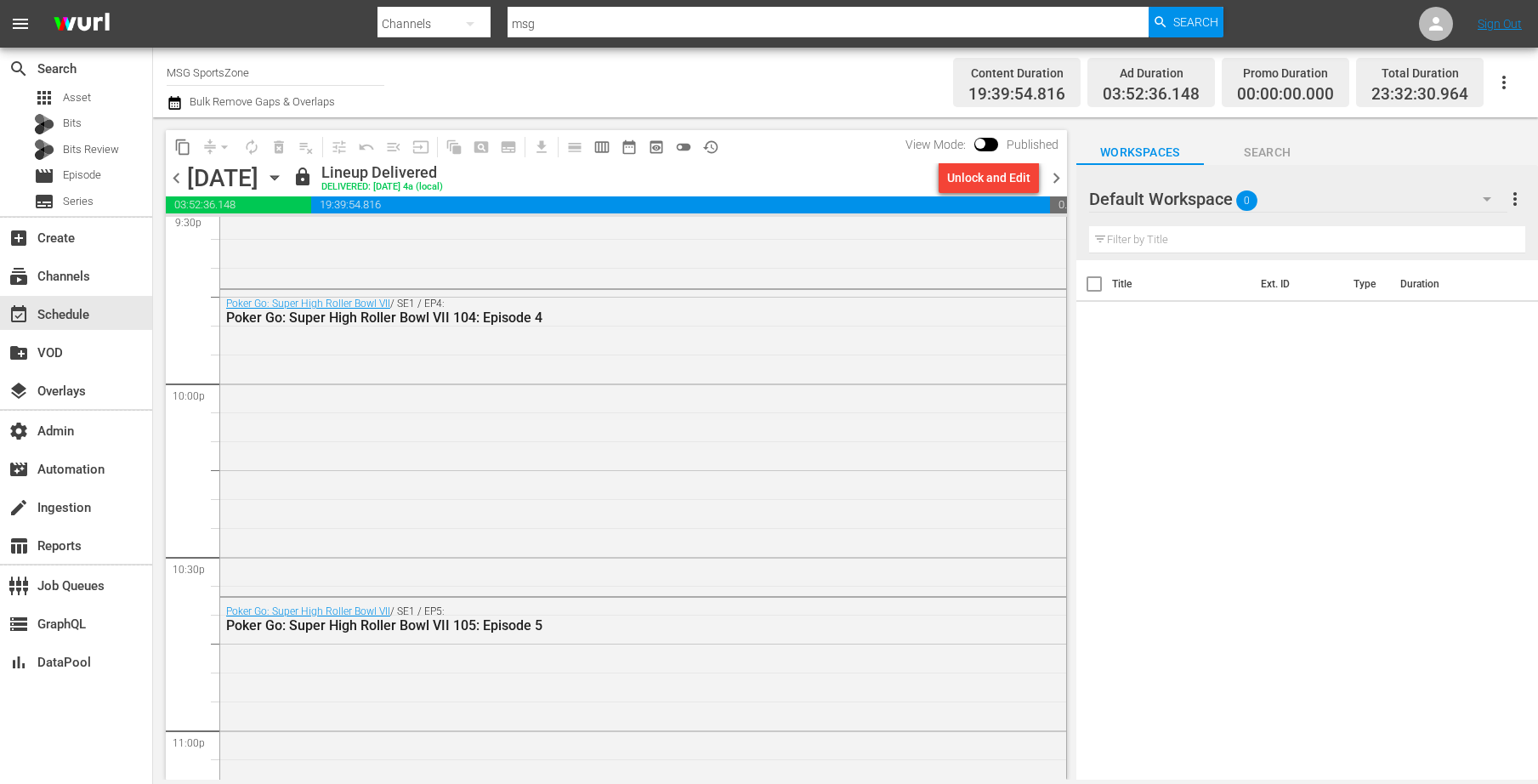
click at [278, 179] on icon "button" at bounding box center [274, 178] width 8 height 4
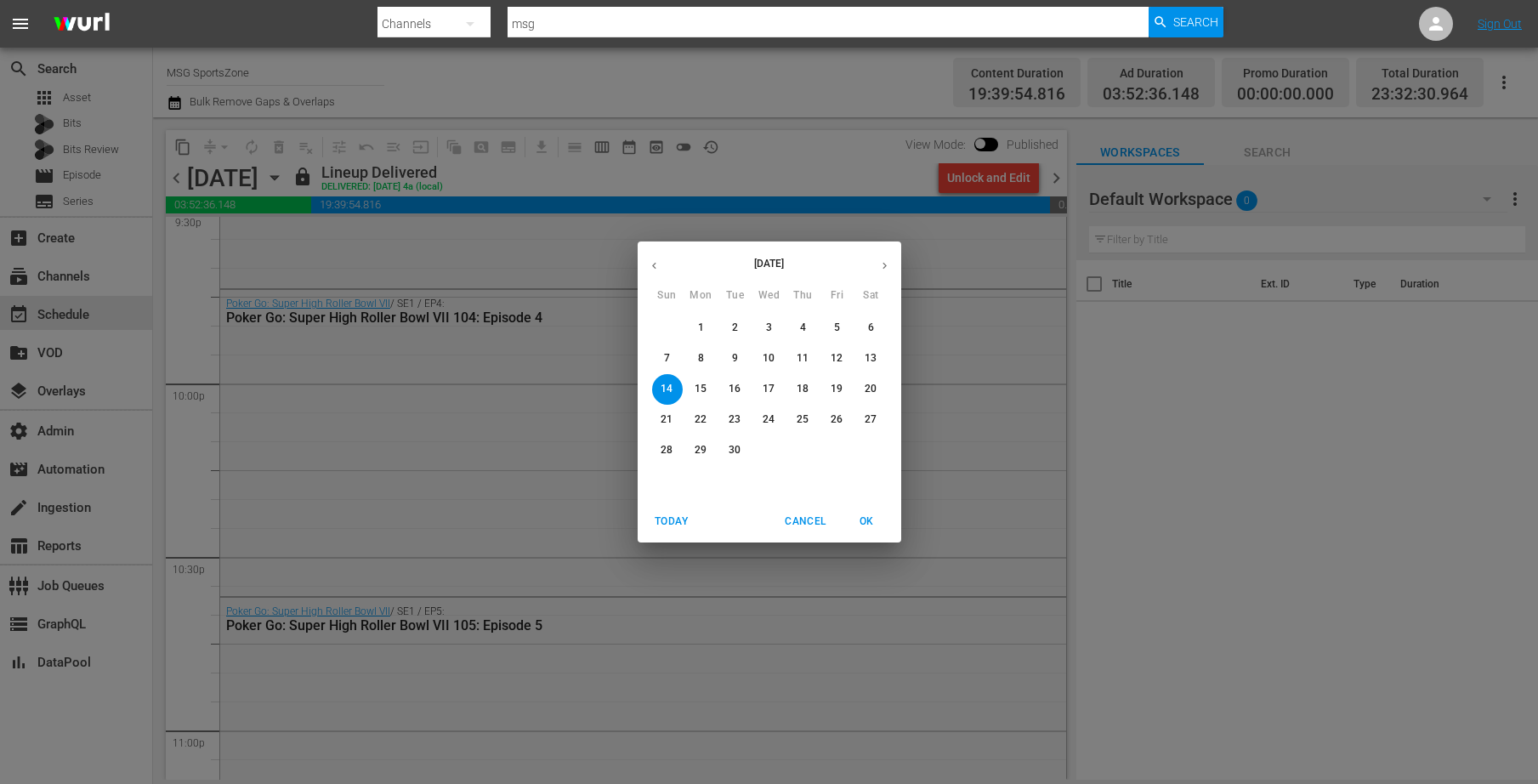
click at [702, 384] on p "15" at bounding box center [700, 388] width 12 height 14
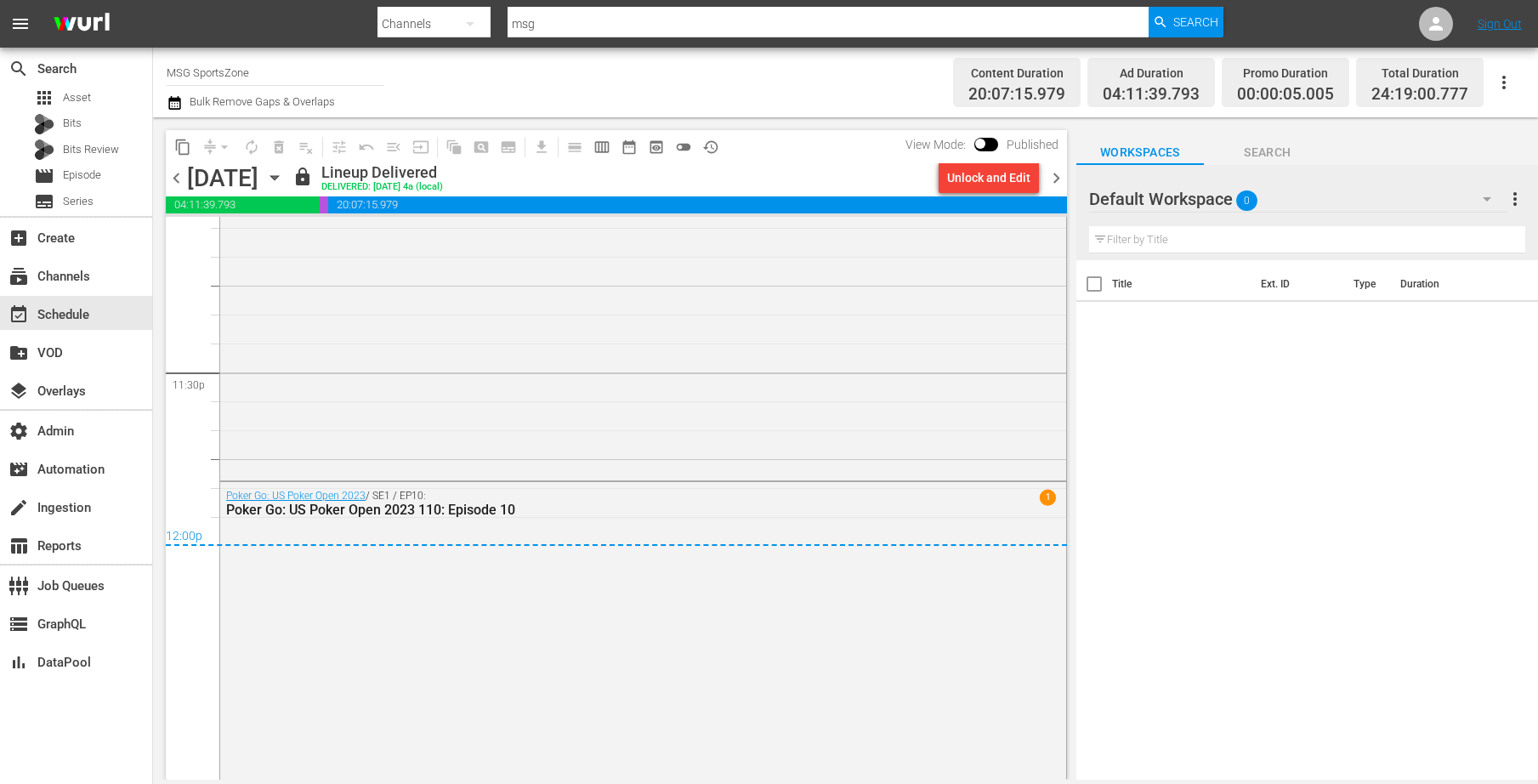
scroll to position [8004, 0]
click at [284, 177] on icon "button" at bounding box center [274, 178] width 19 height 19
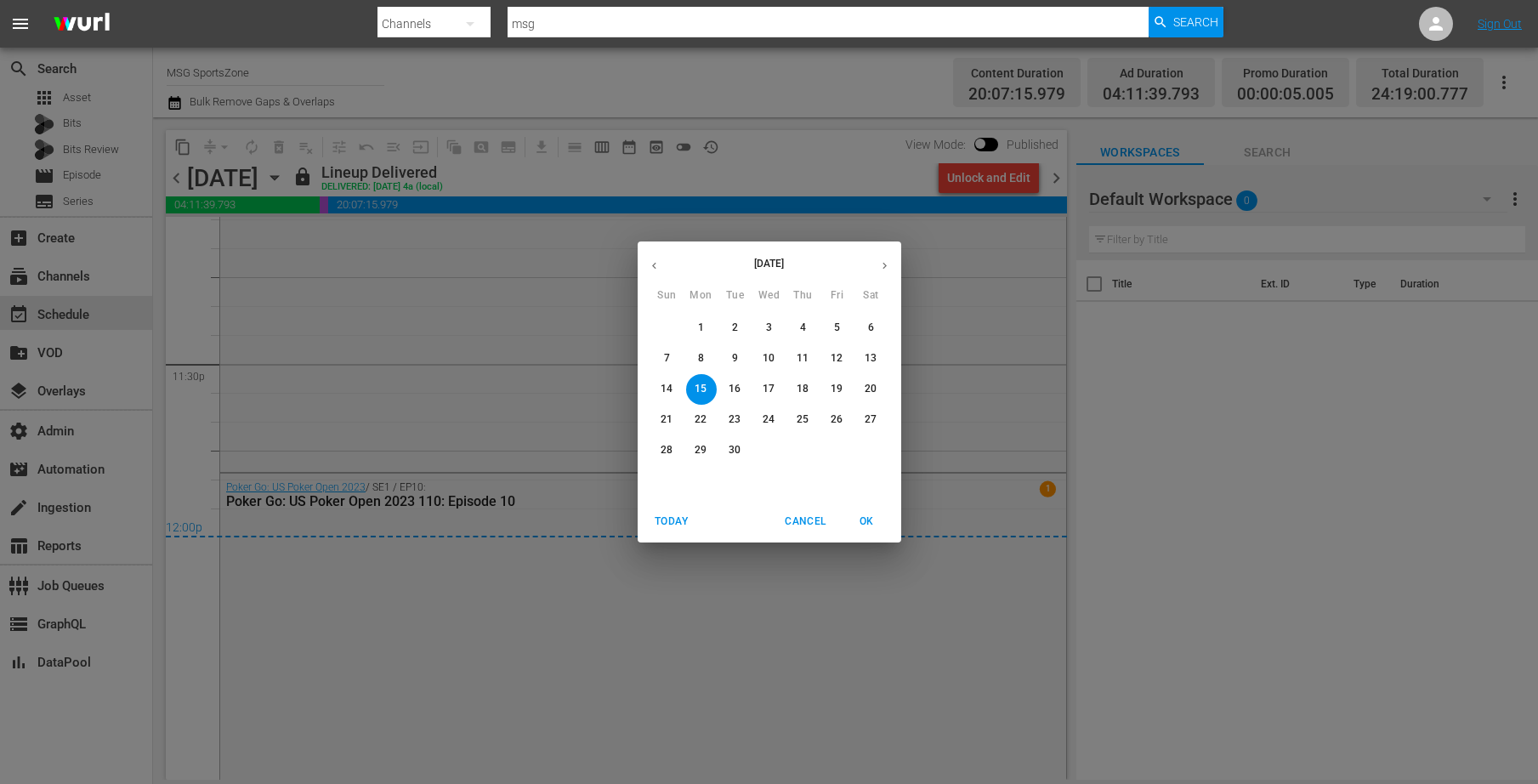
click at [739, 385] on p "16" at bounding box center [734, 388] width 12 height 14
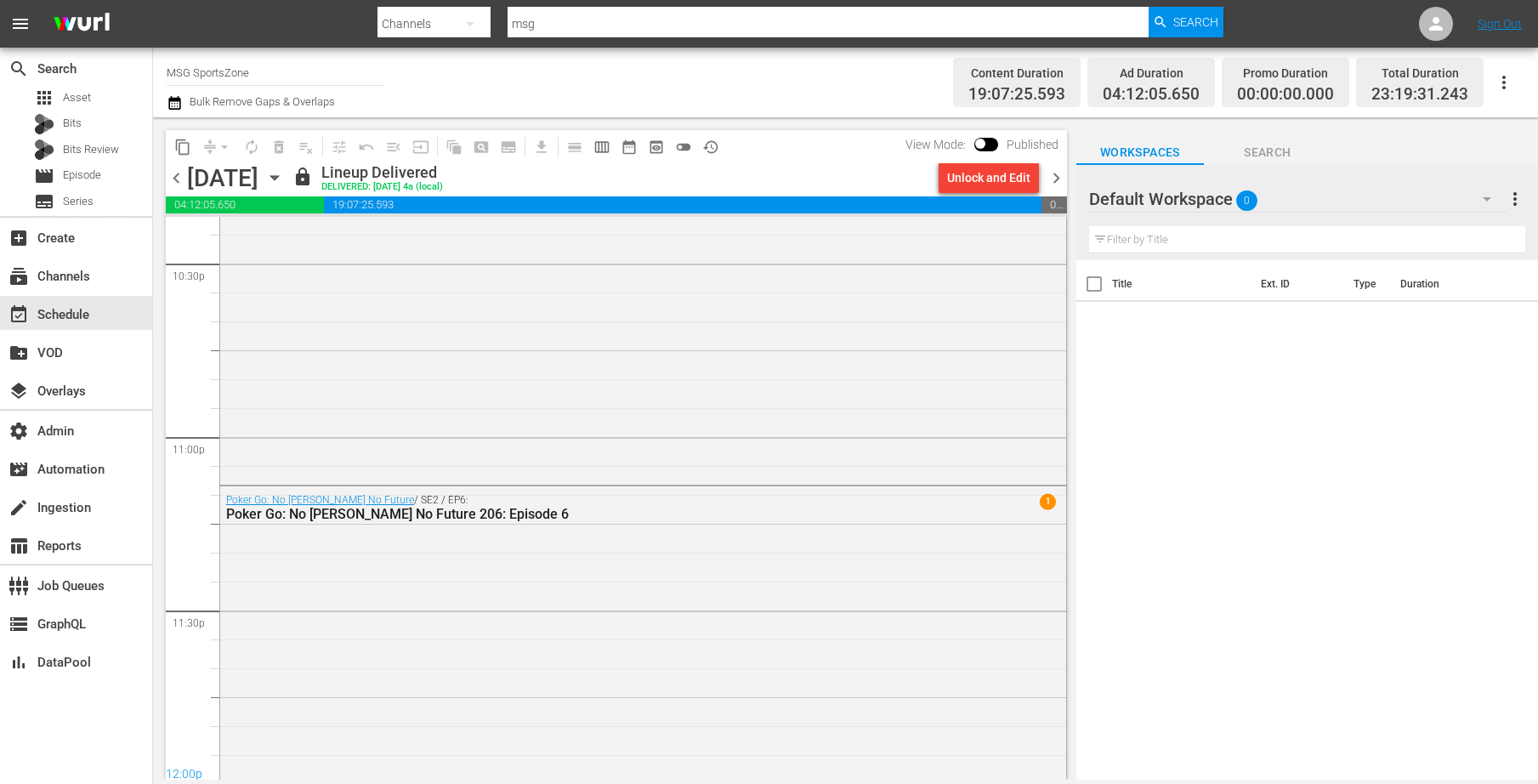
scroll to position [7770, 0]
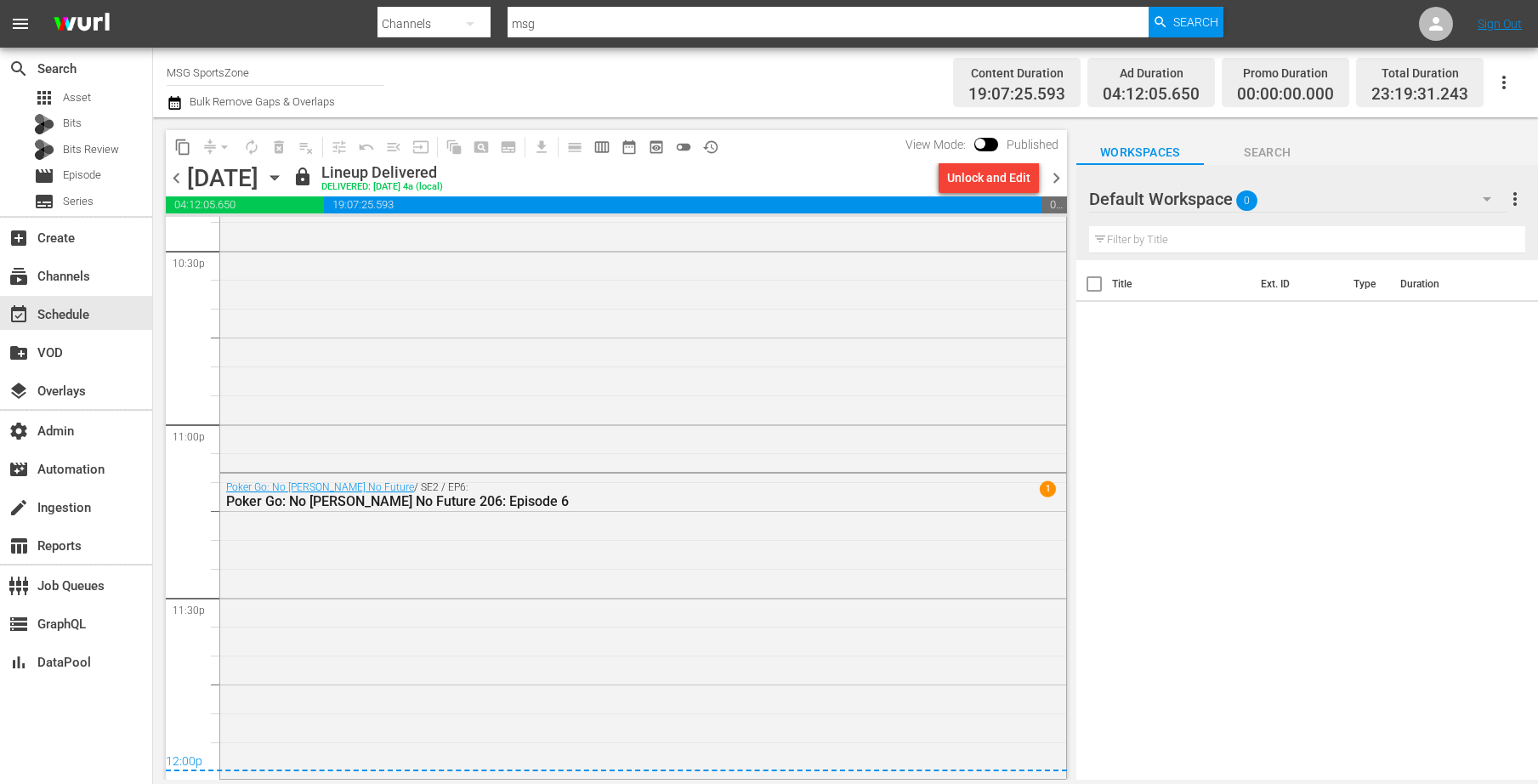
click at [284, 182] on icon "button" at bounding box center [274, 178] width 19 height 19
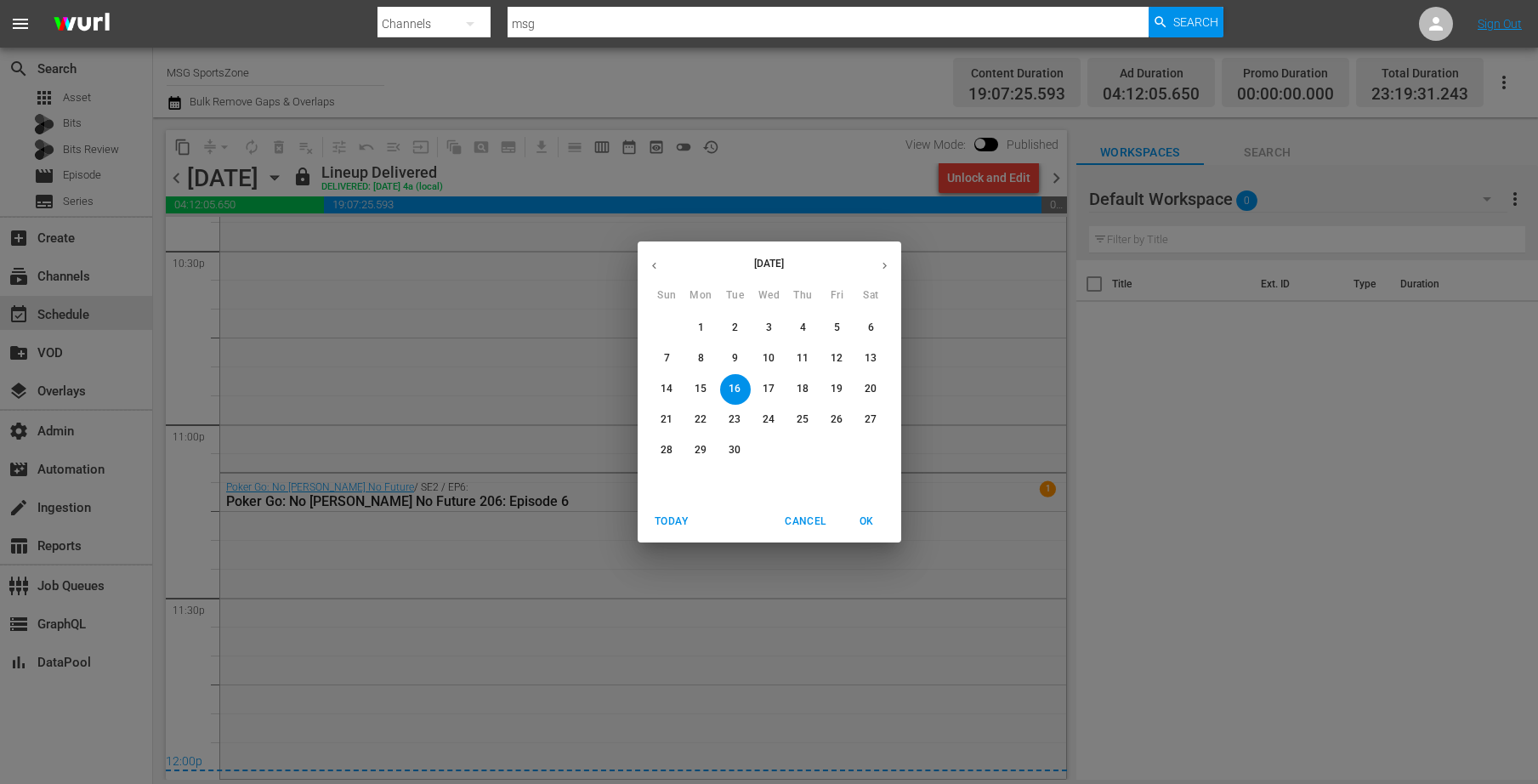
click at [759, 387] on span "17" at bounding box center [770, 388] width 30 height 14
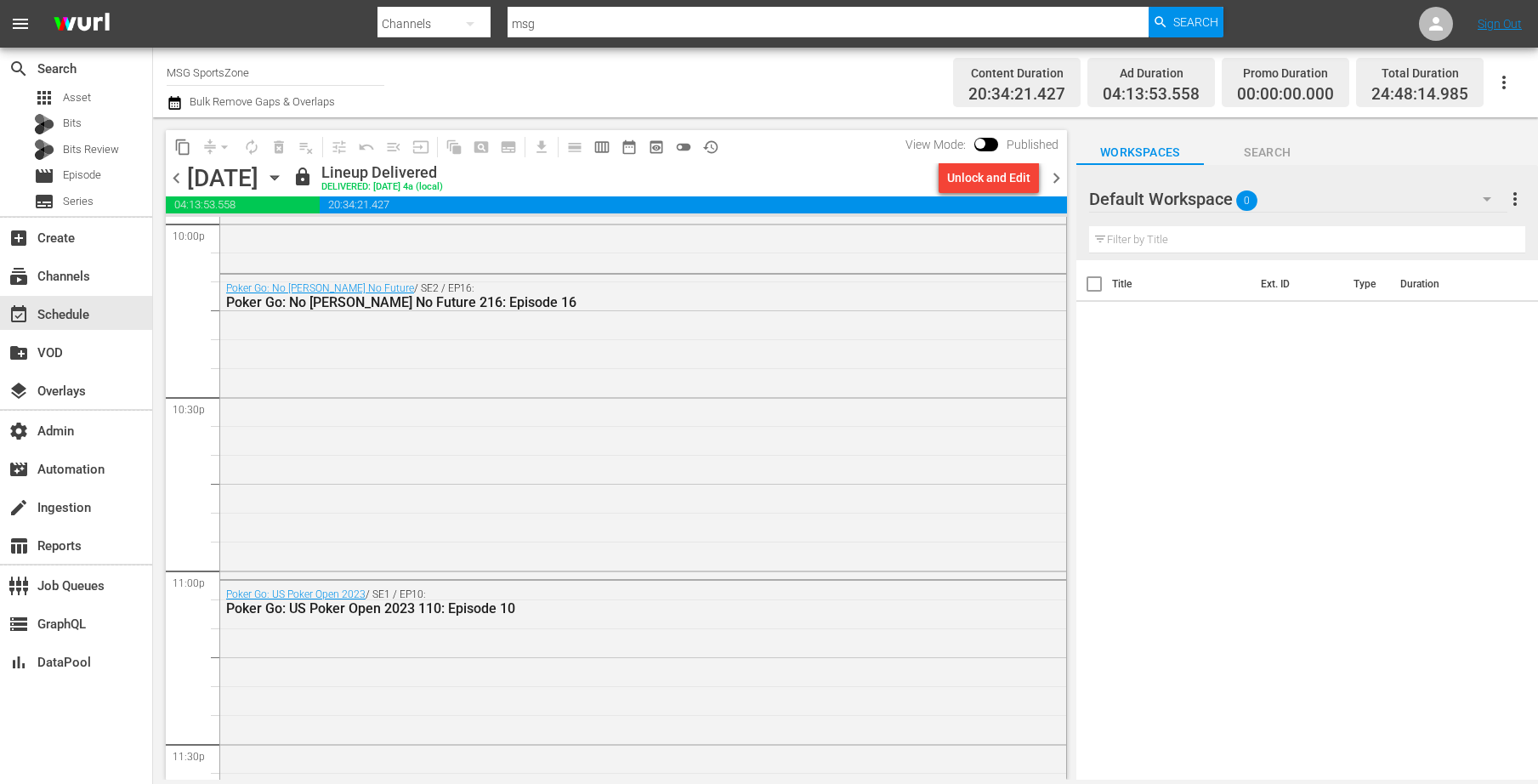
scroll to position [7637, 0]
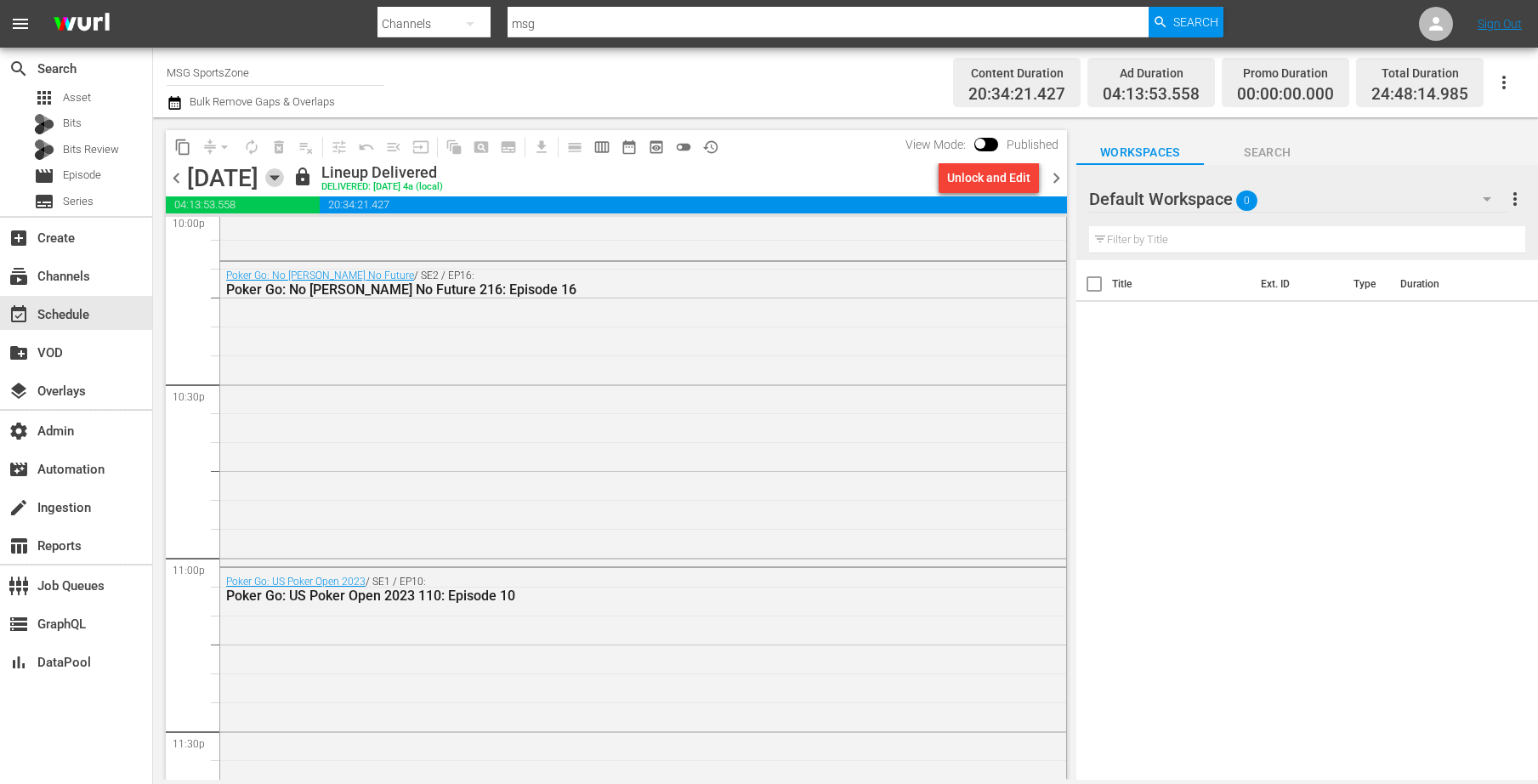
click at [284, 182] on icon "button" at bounding box center [274, 178] width 19 height 19
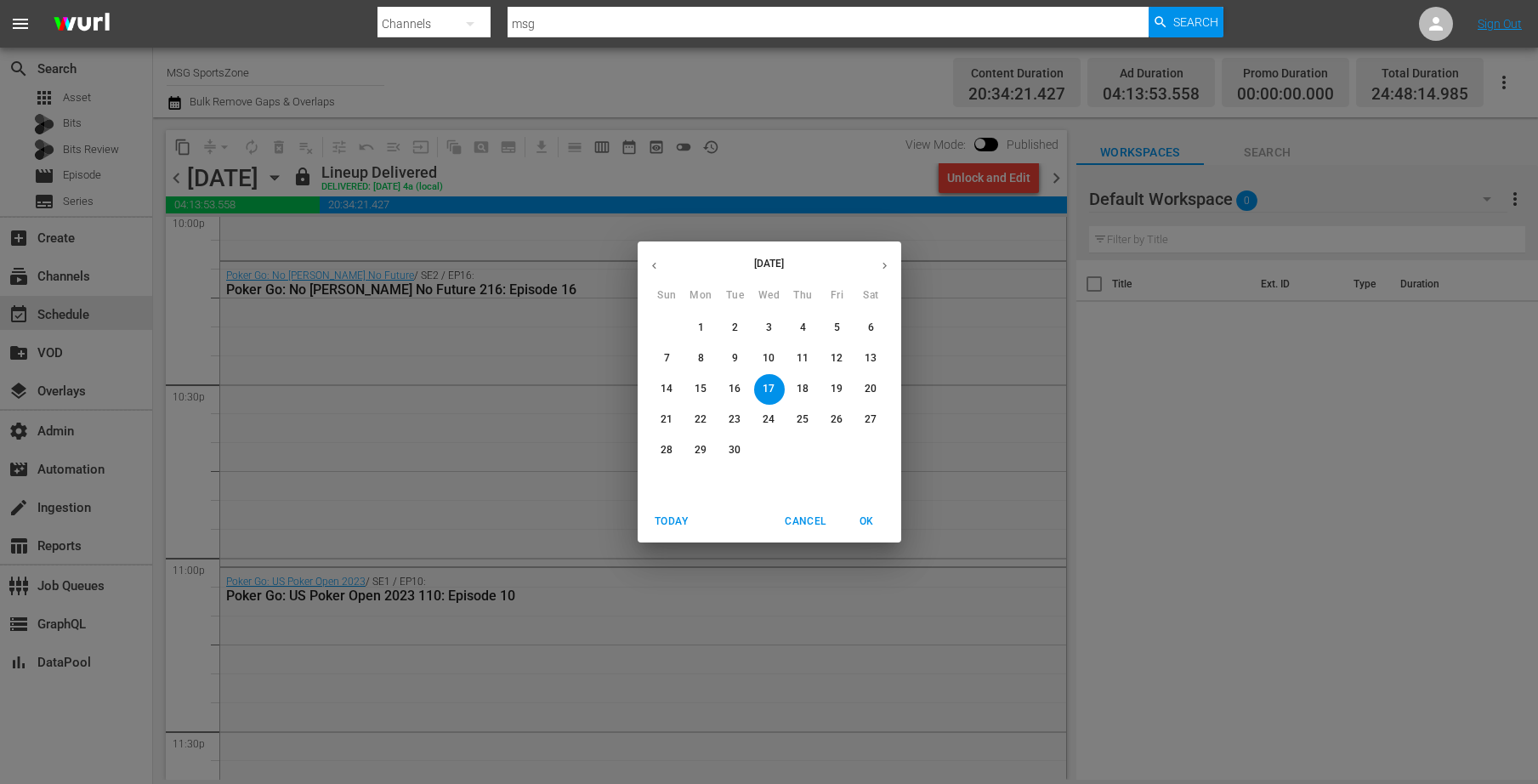
click at [807, 385] on p "18" at bounding box center [802, 388] width 12 height 14
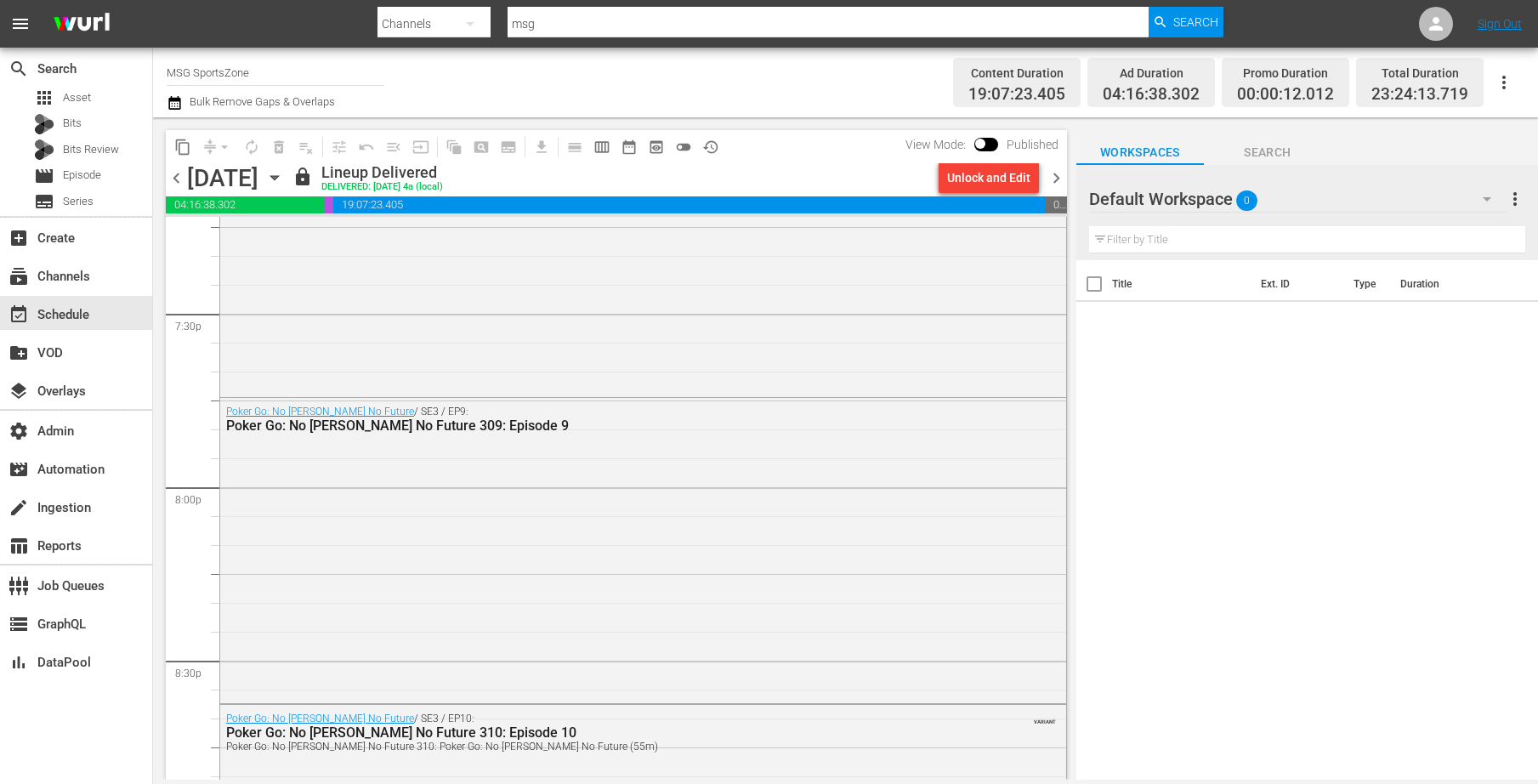
scroll to position [7843, 0]
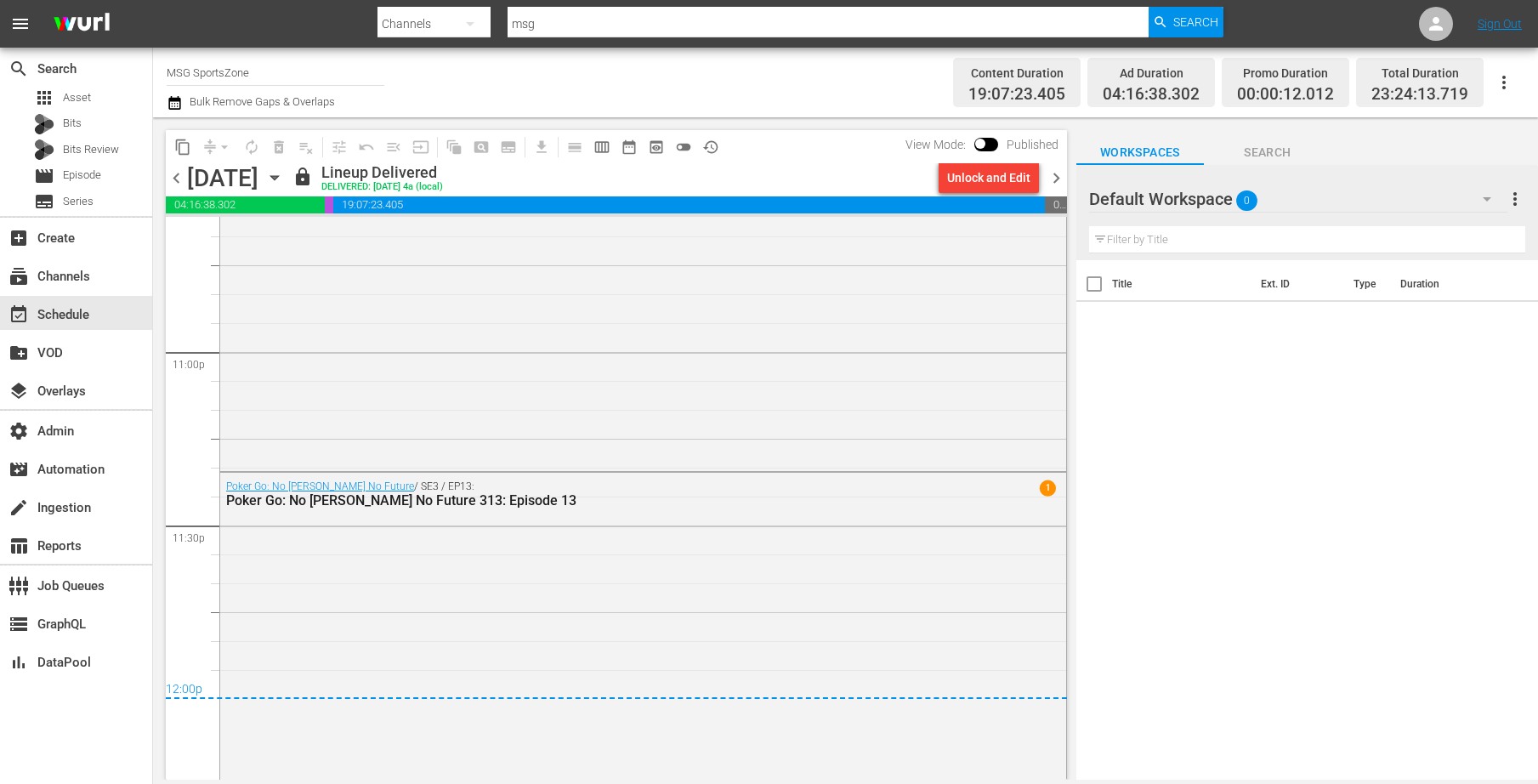
click at [284, 179] on icon "button" at bounding box center [274, 178] width 19 height 19
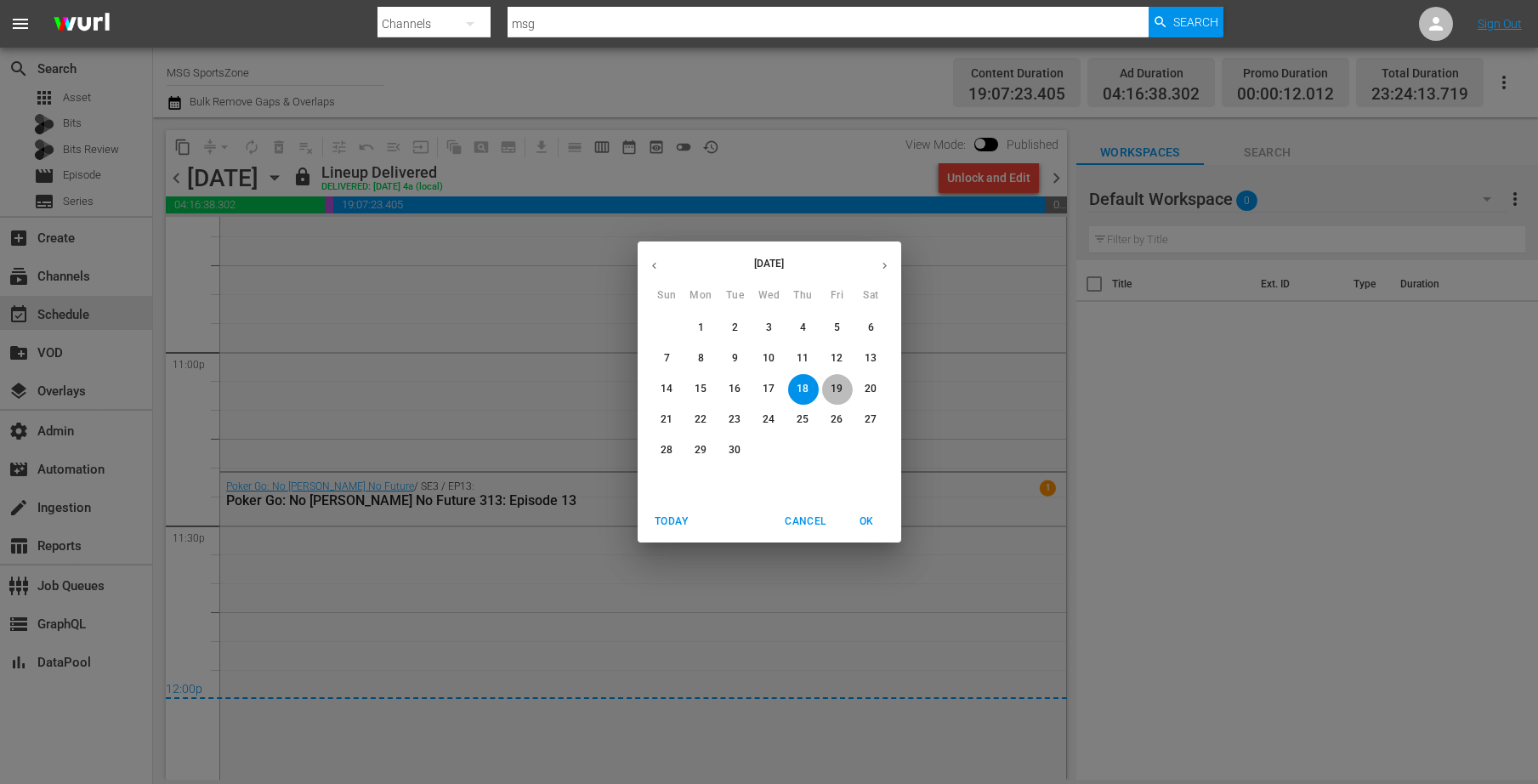
click at [847, 384] on span "19" at bounding box center [838, 388] width 30 height 14
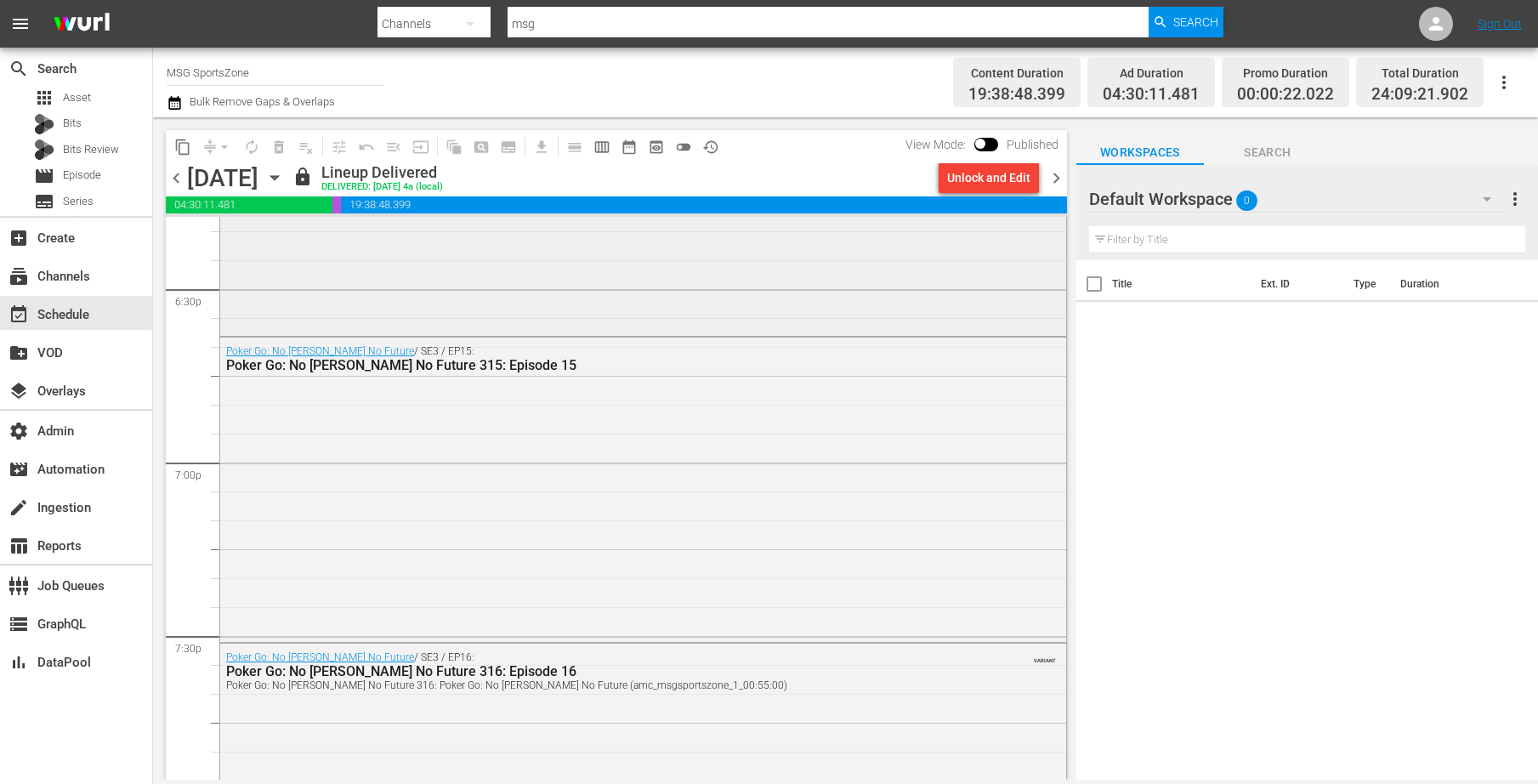
scroll to position [6225, 0]
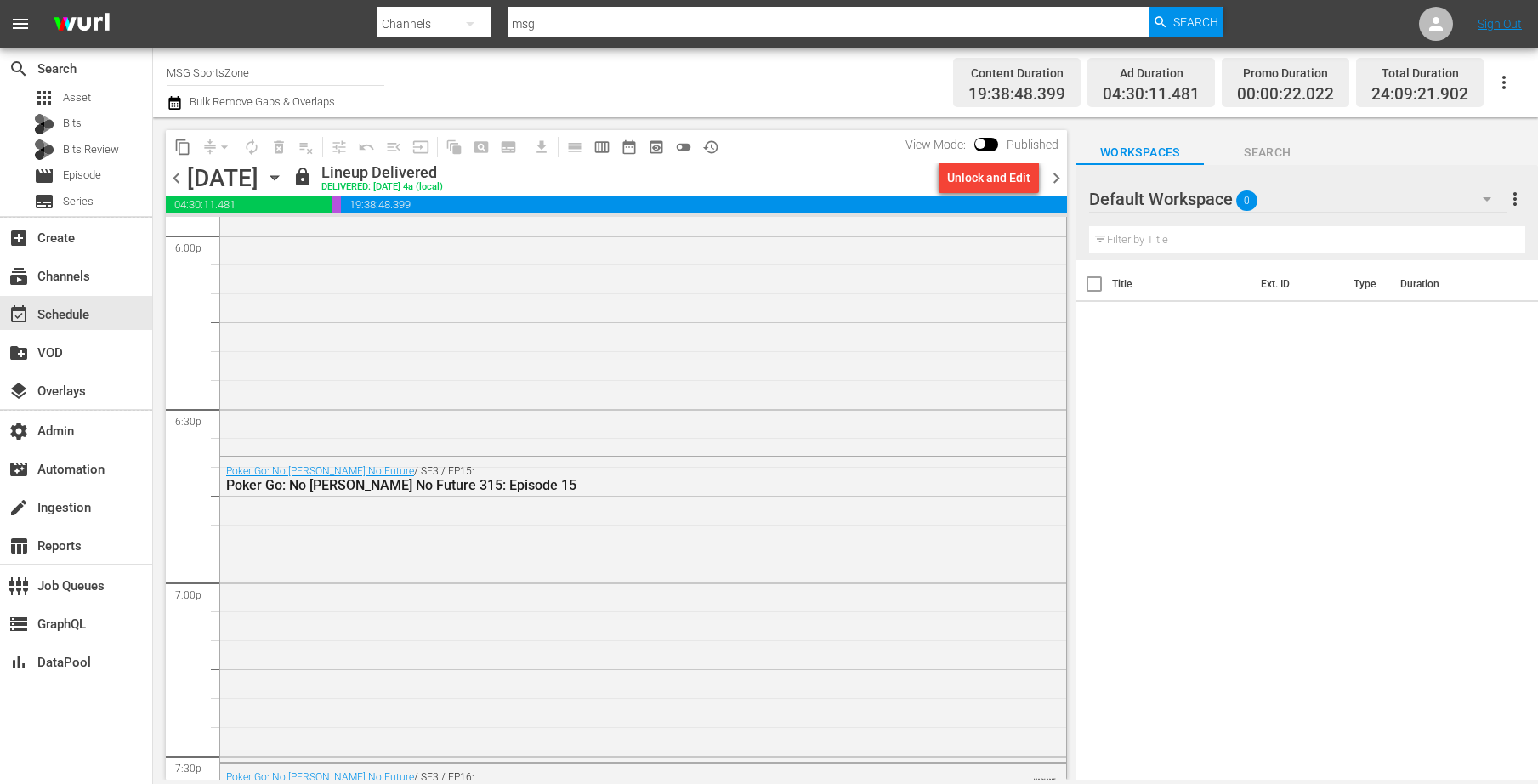
click at [284, 180] on icon "button" at bounding box center [274, 178] width 19 height 19
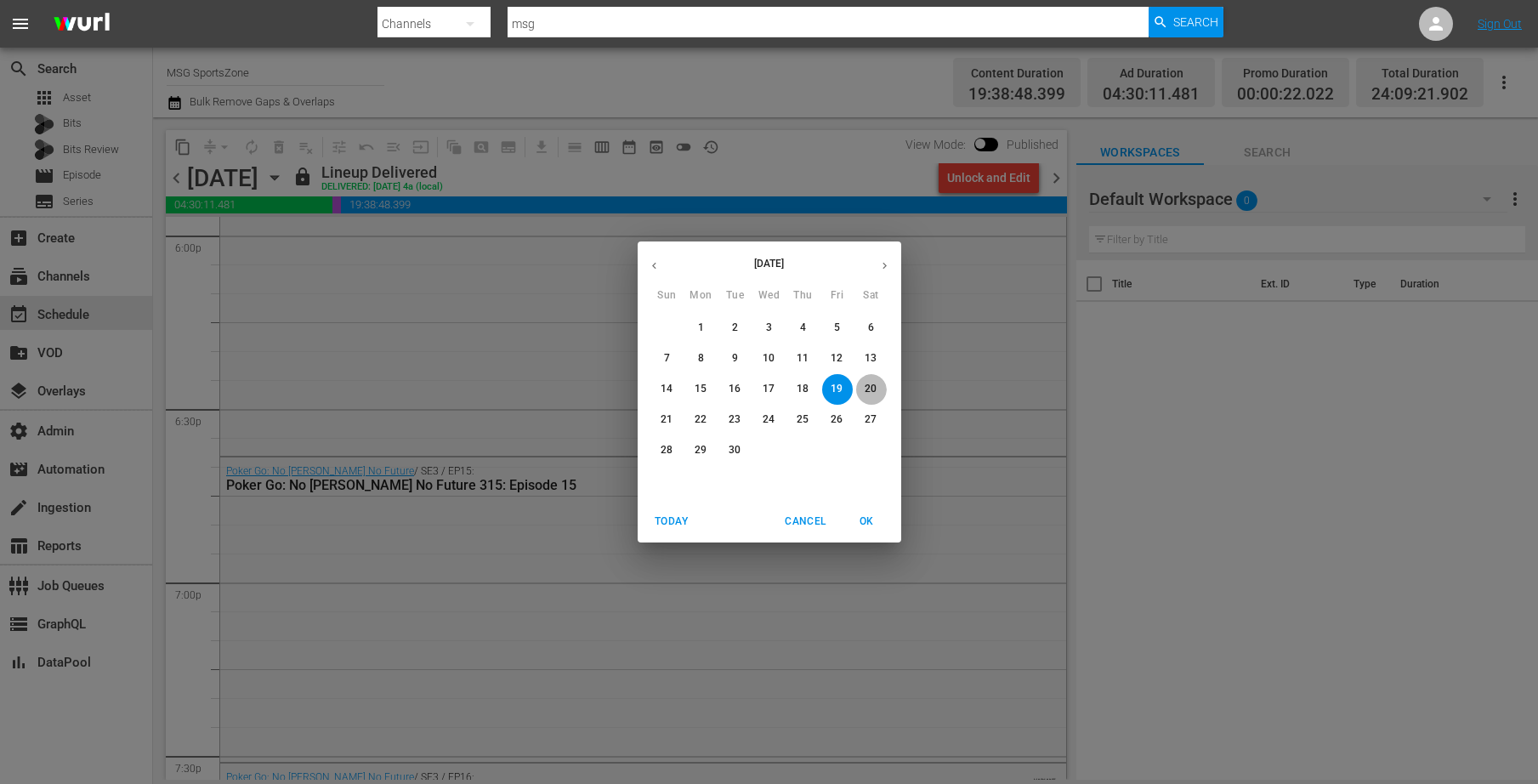
click at [876, 389] on p "20" at bounding box center [870, 388] width 12 height 14
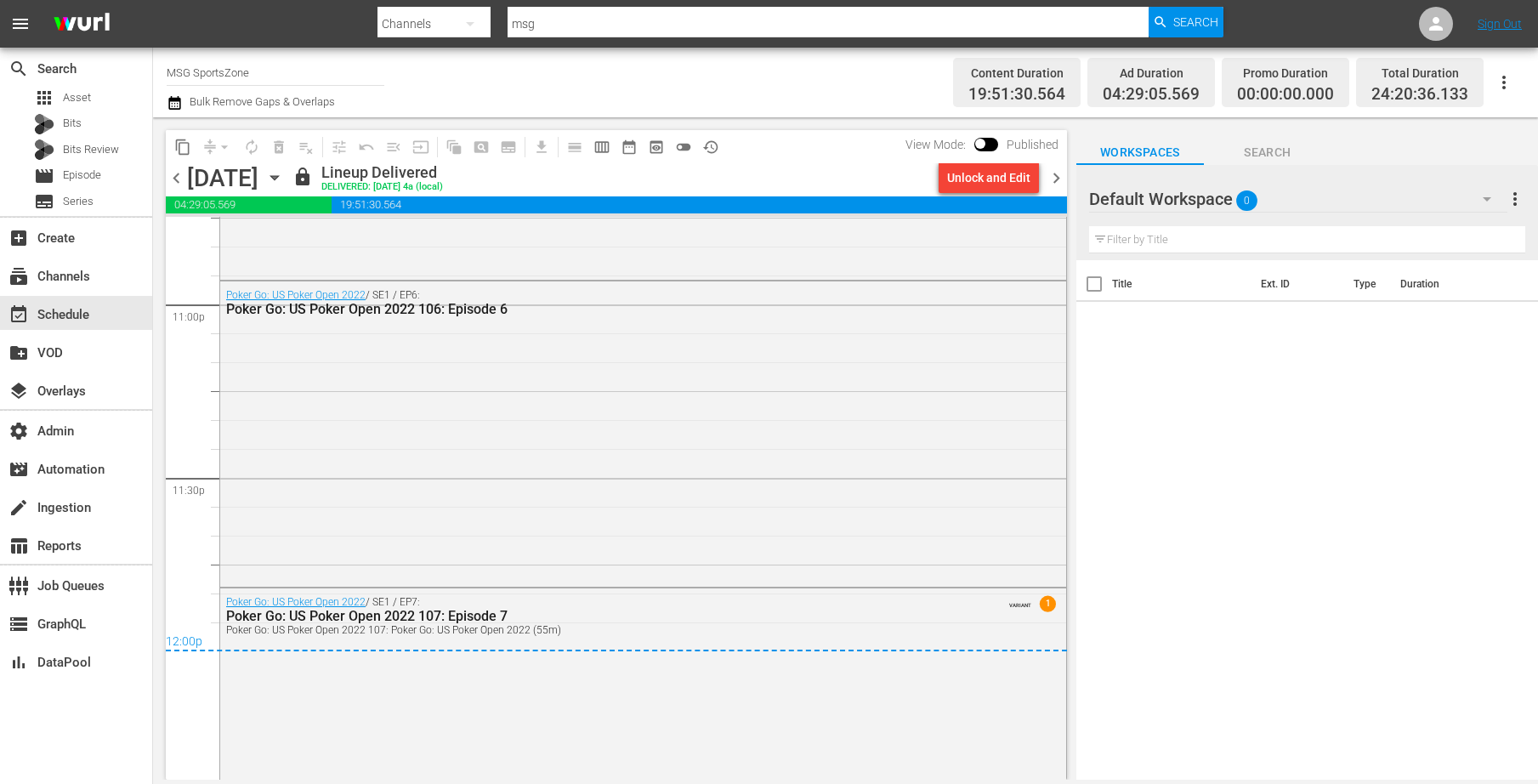
scroll to position [8016, 0]
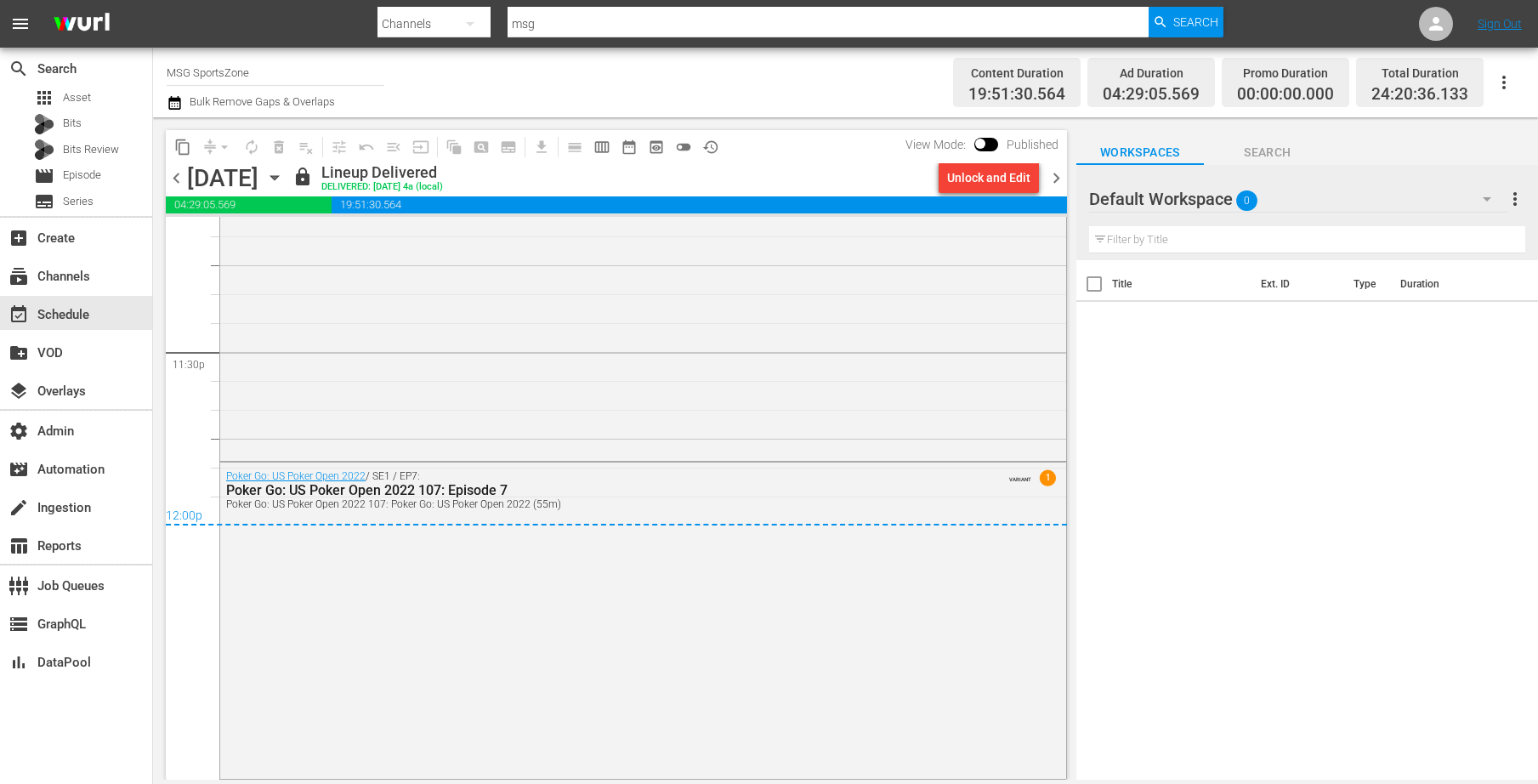
click at [284, 180] on icon "button" at bounding box center [274, 178] width 19 height 19
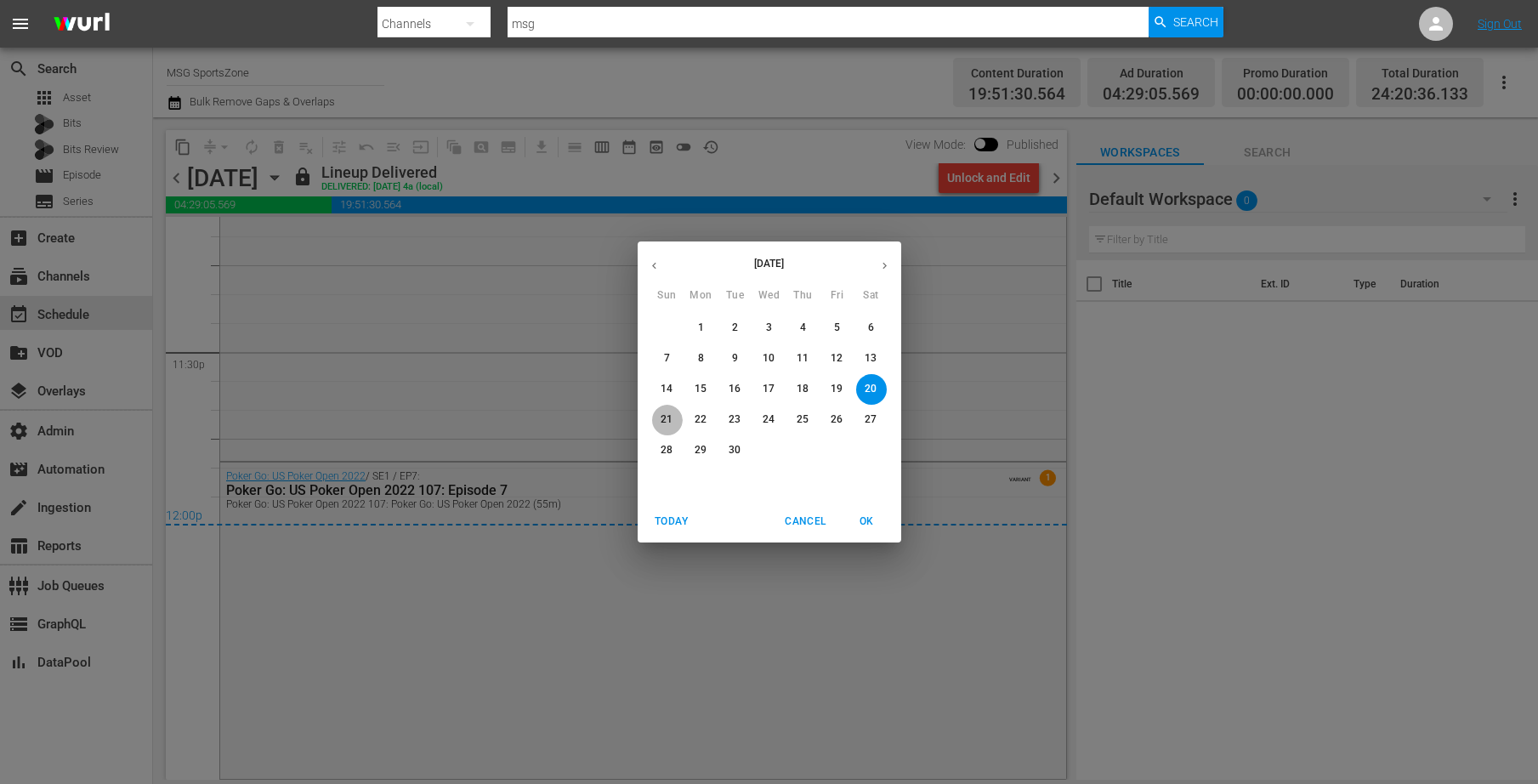
click at [665, 412] on button "21" at bounding box center [667, 420] width 30 height 30
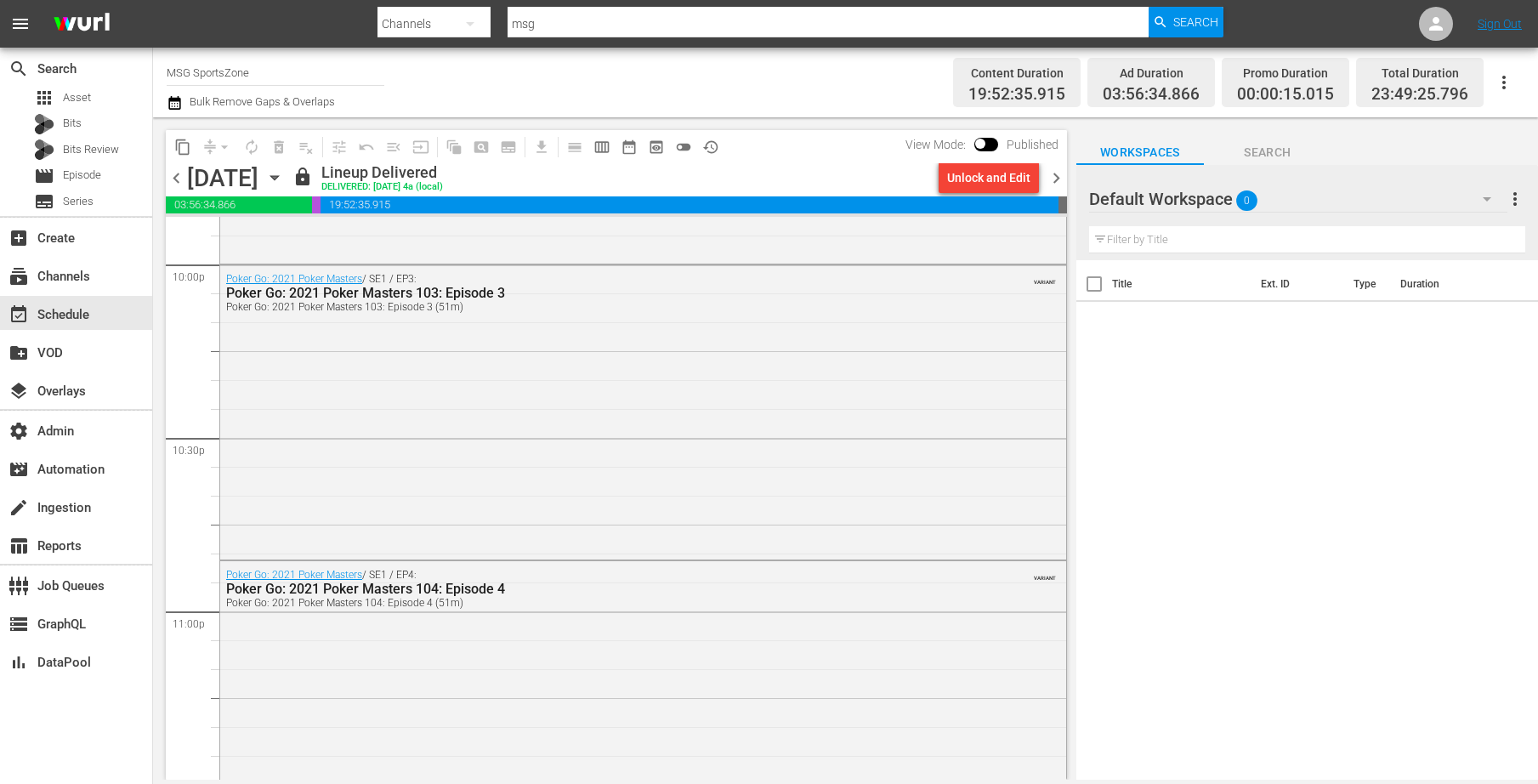
scroll to position [7609, 0]
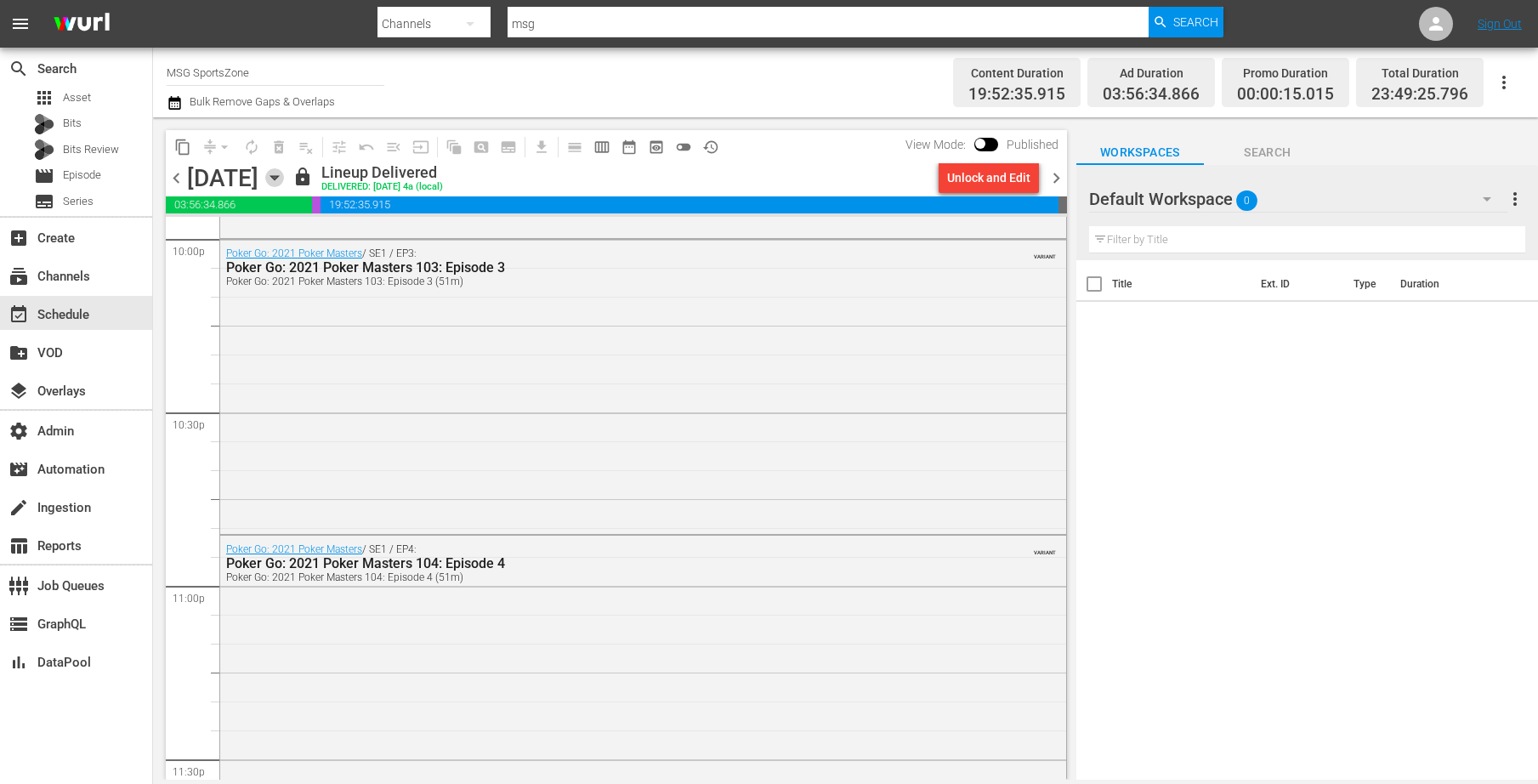
click at [284, 172] on icon "button" at bounding box center [274, 178] width 19 height 19
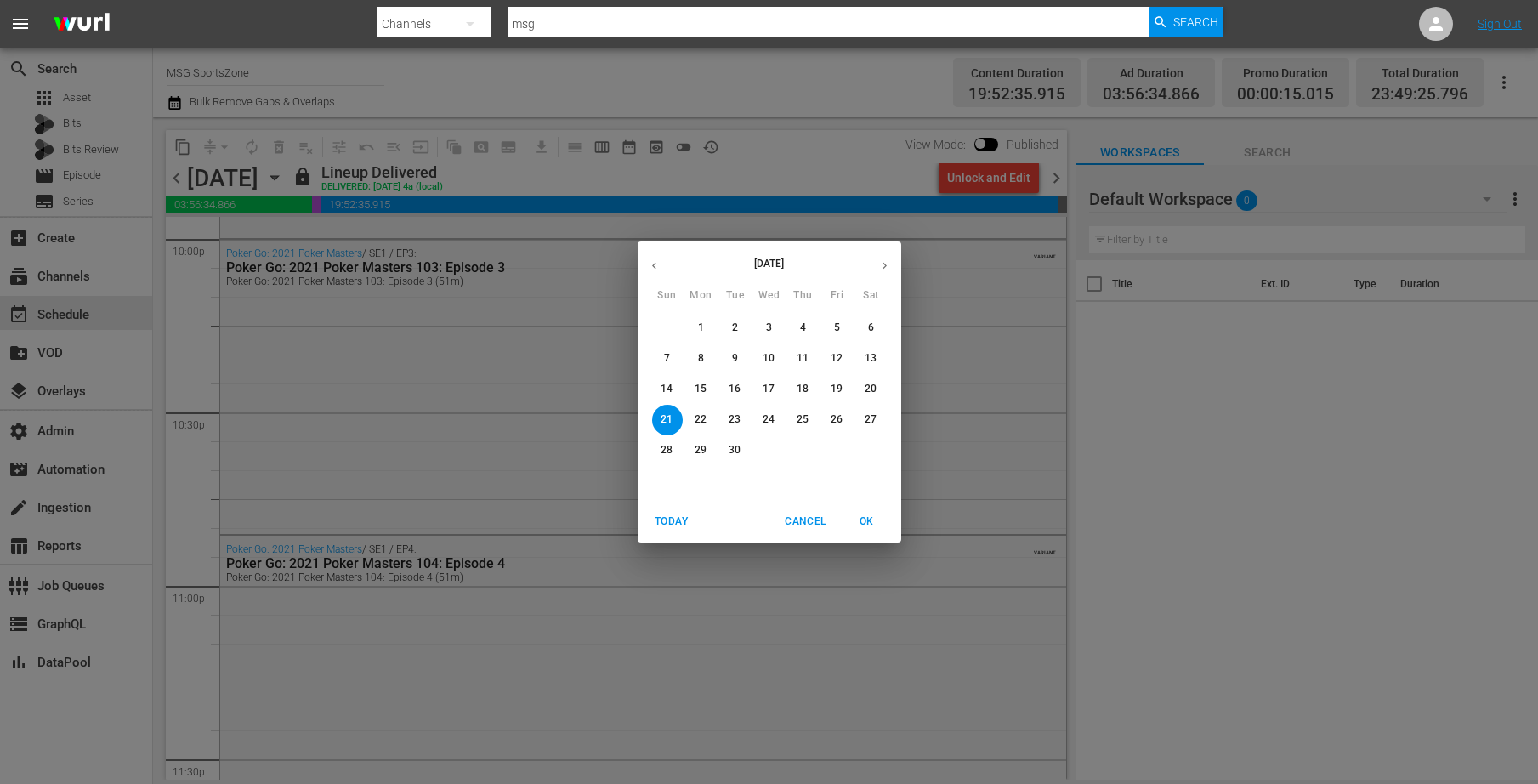
click at [706, 418] on p "22" at bounding box center [700, 420] width 12 height 14
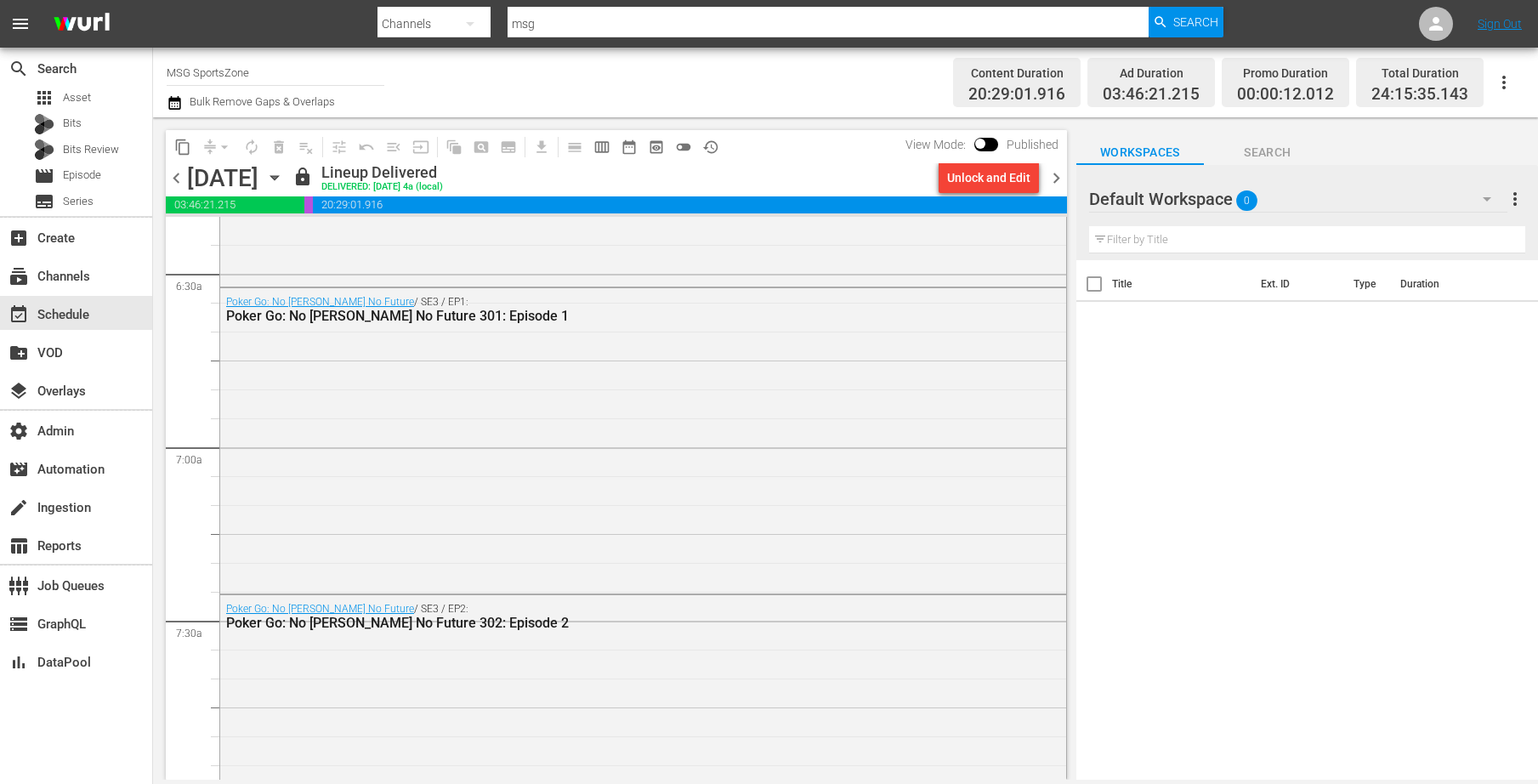
scroll to position [2158, 0]
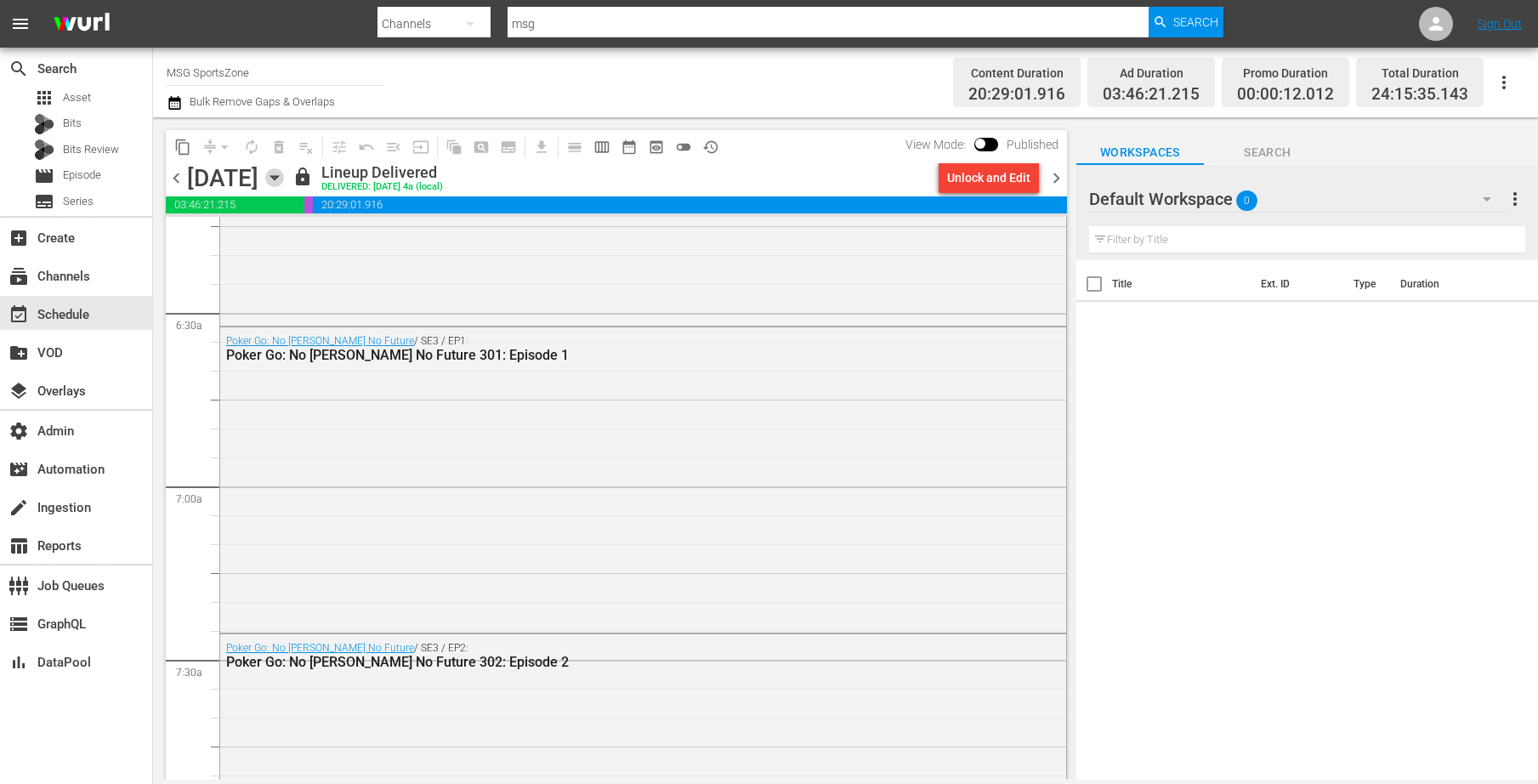
click at [284, 171] on icon "button" at bounding box center [274, 178] width 19 height 19
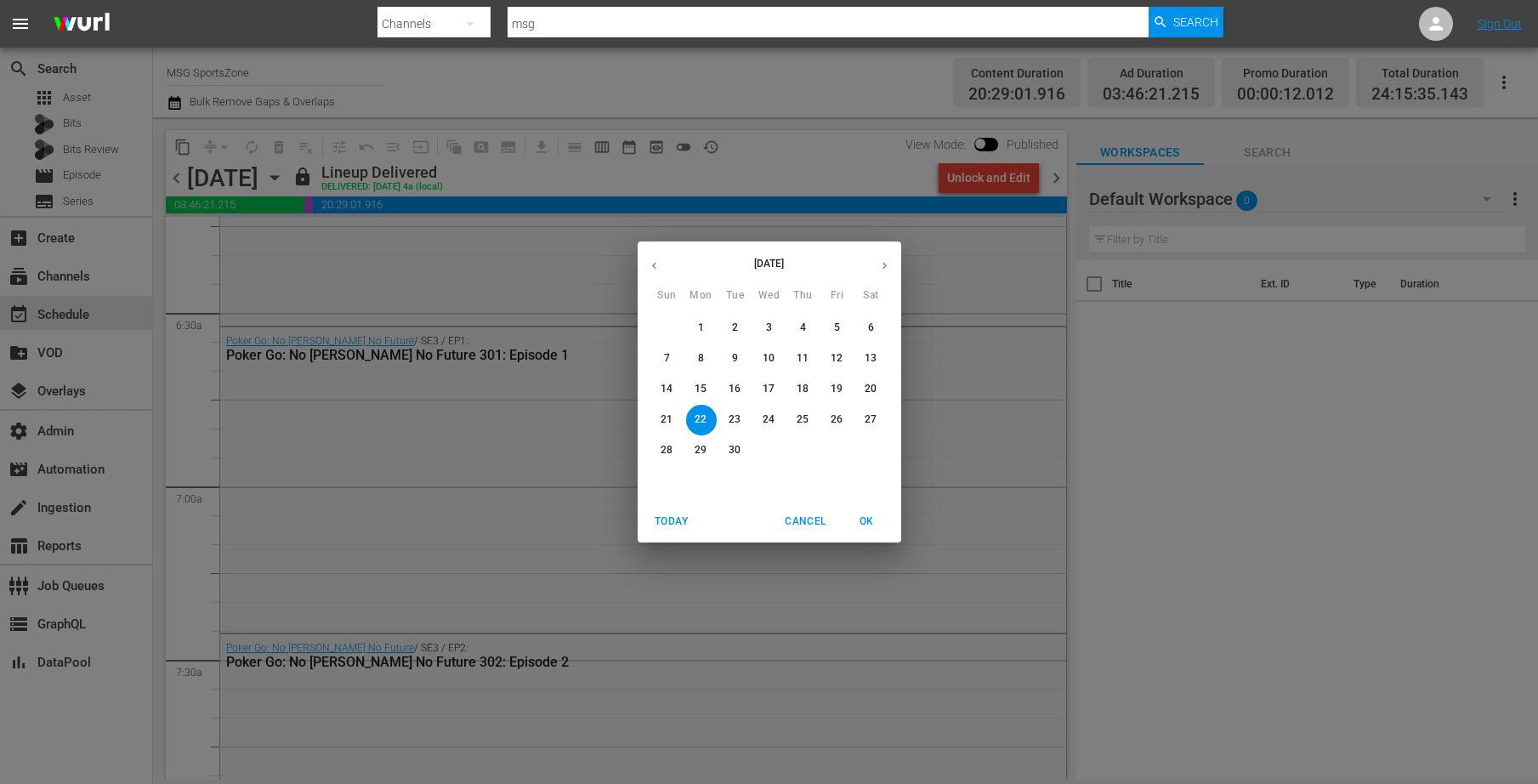
click at [729, 414] on p "23" at bounding box center [734, 420] width 12 height 14
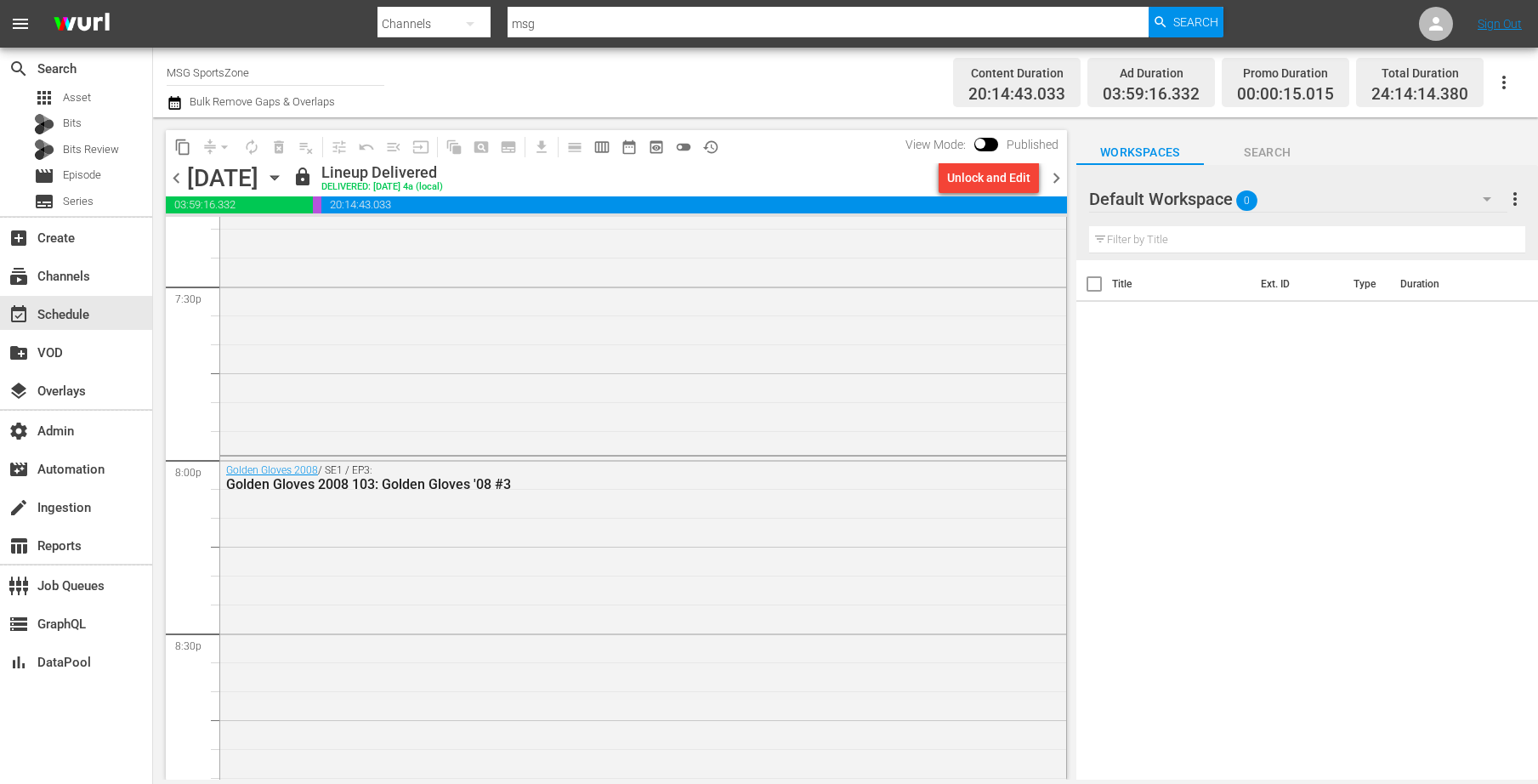
scroll to position [6760, 0]
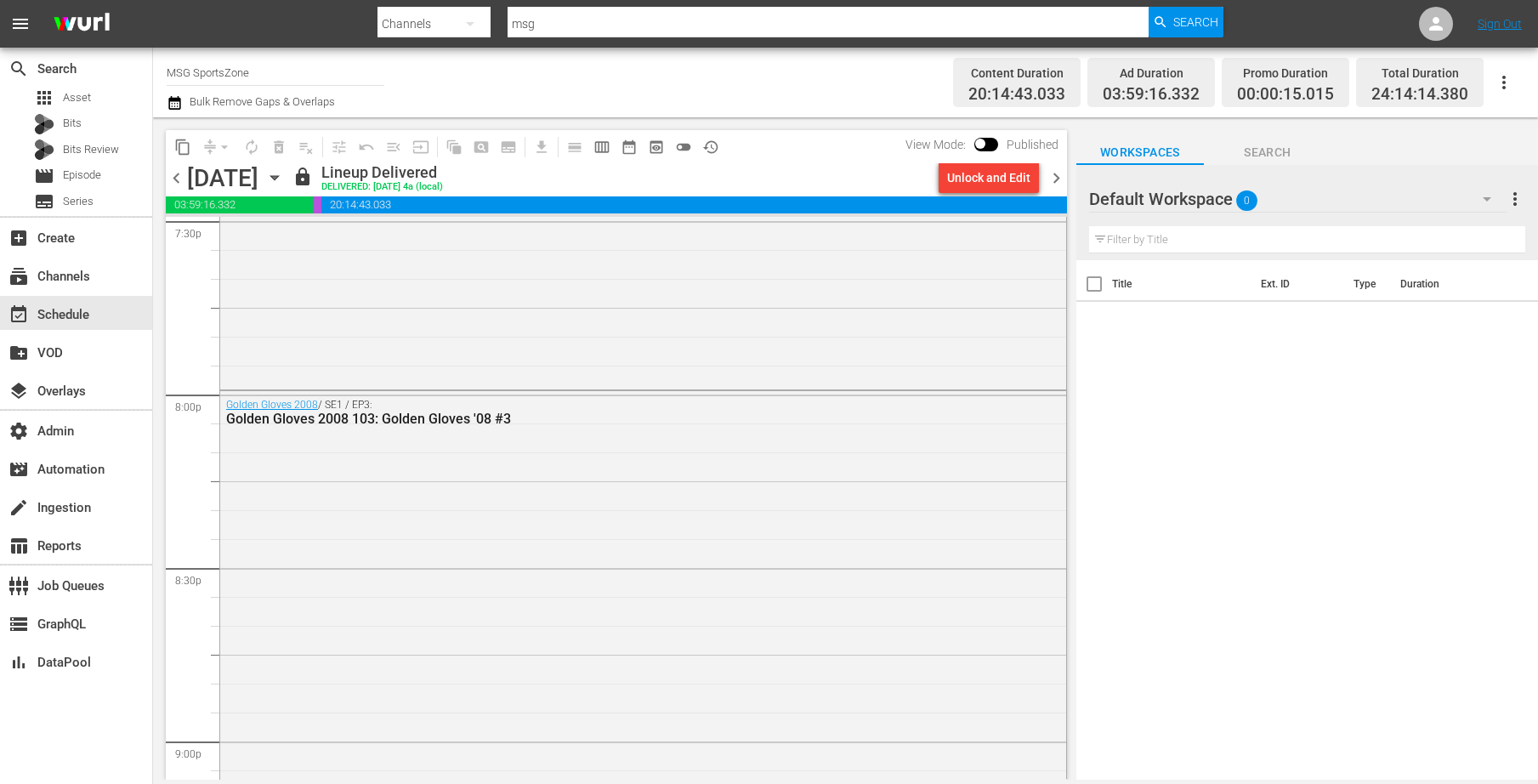
click at [284, 173] on icon "button" at bounding box center [274, 178] width 19 height 19
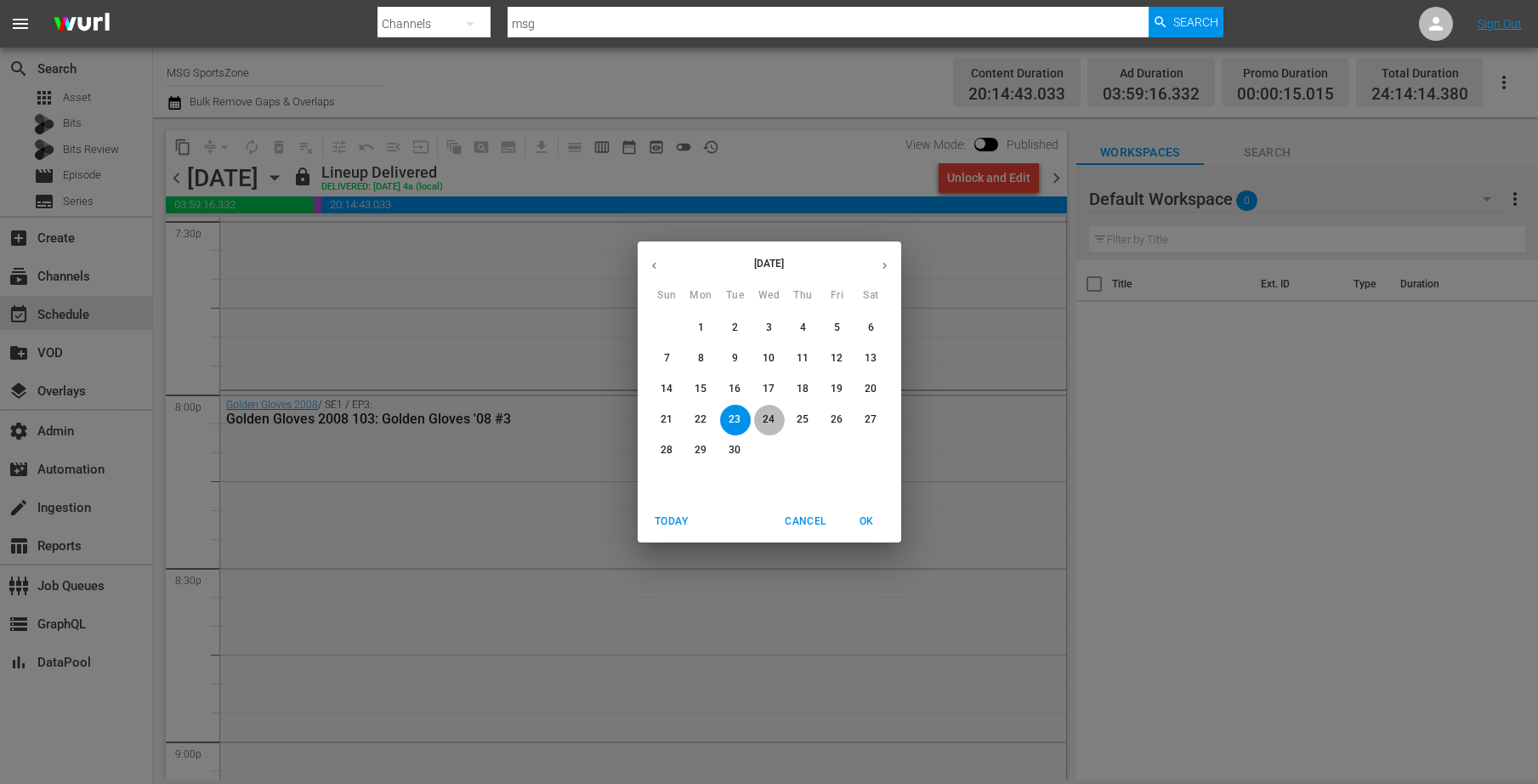
click at [765, 421] on p "24" at bounding box center [768, 420] width 12 height 14
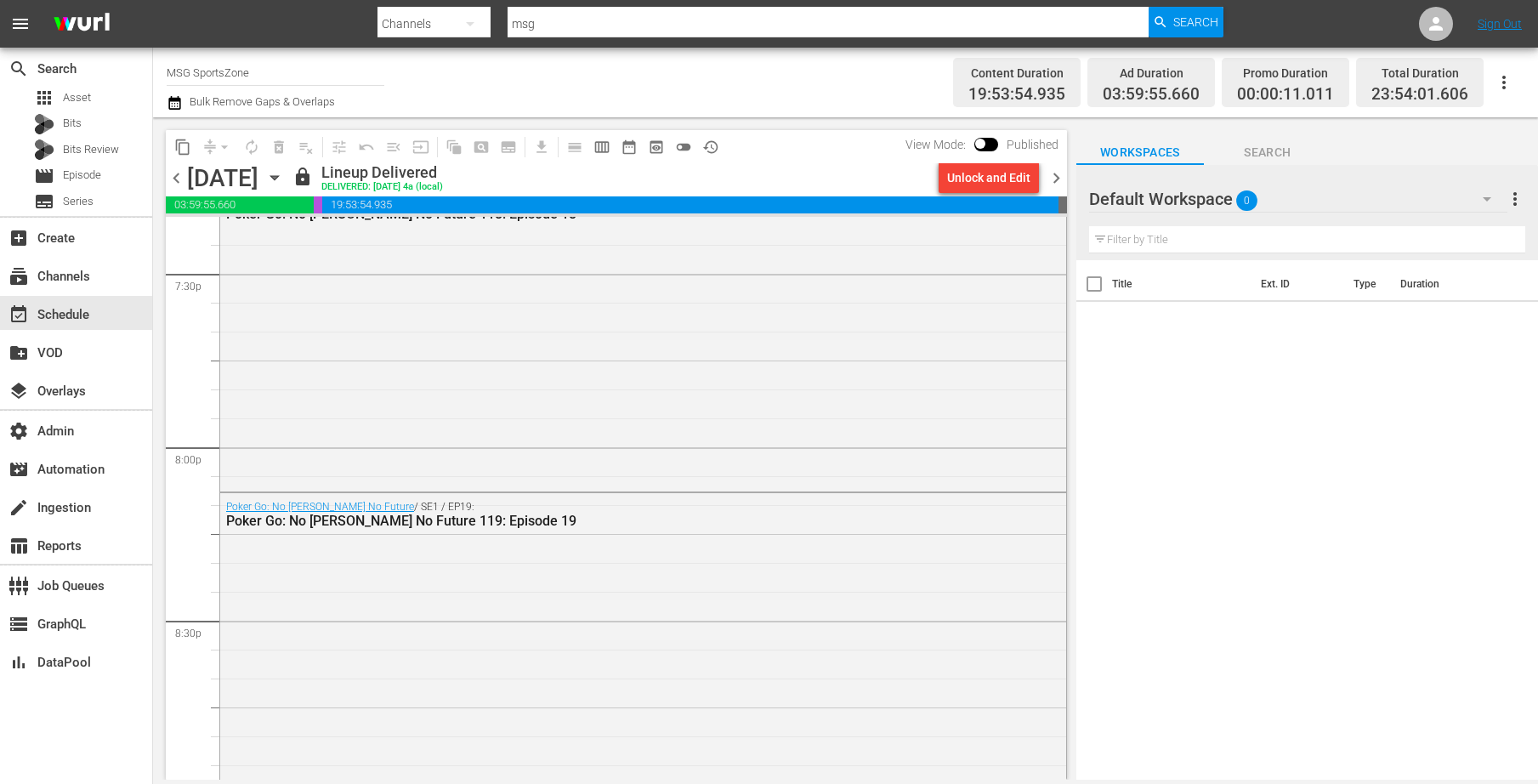
scroll to position [6505, 0]
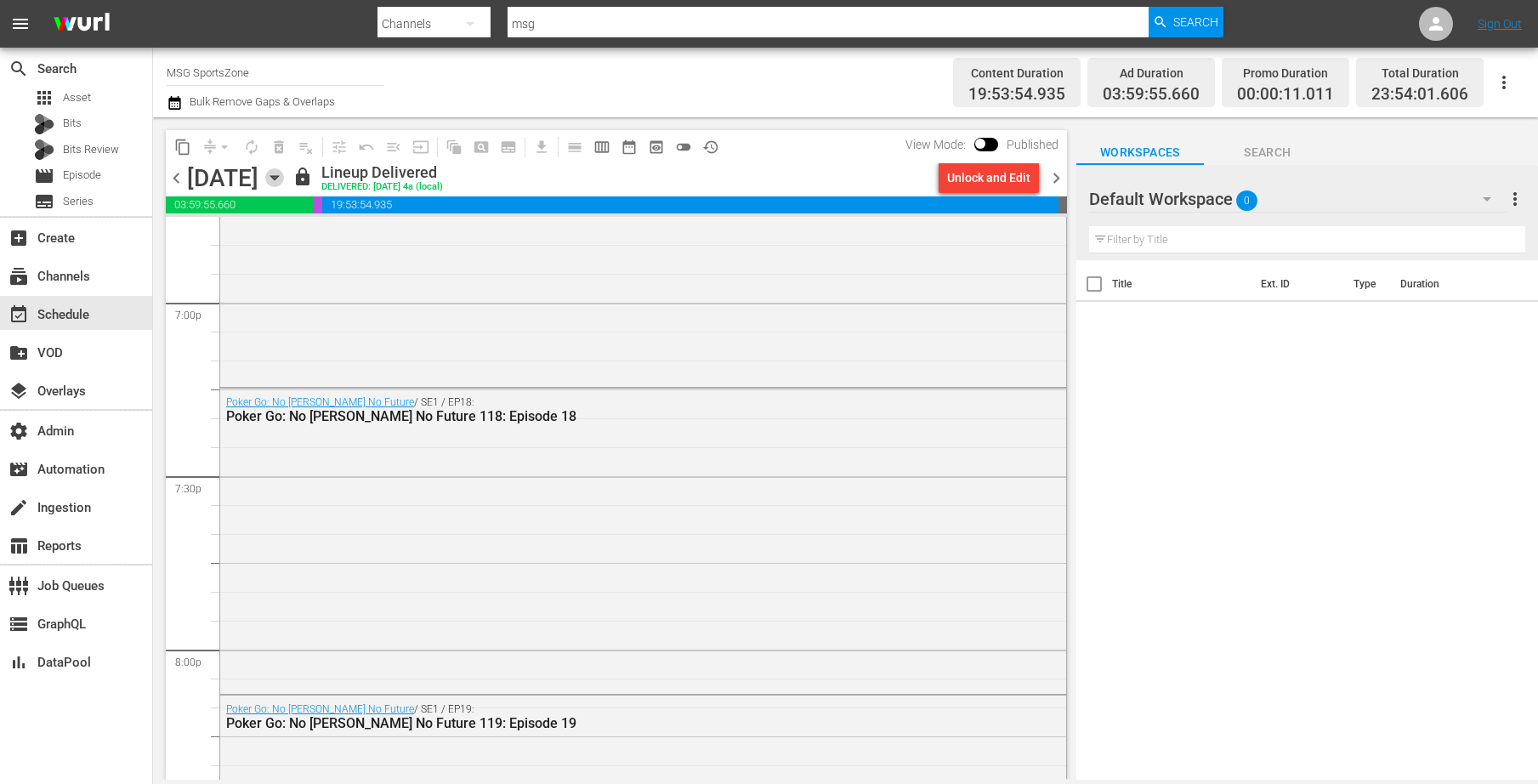
click at [284, 180] on icon "button" at bounding box center [274, 178] width 19 height 19
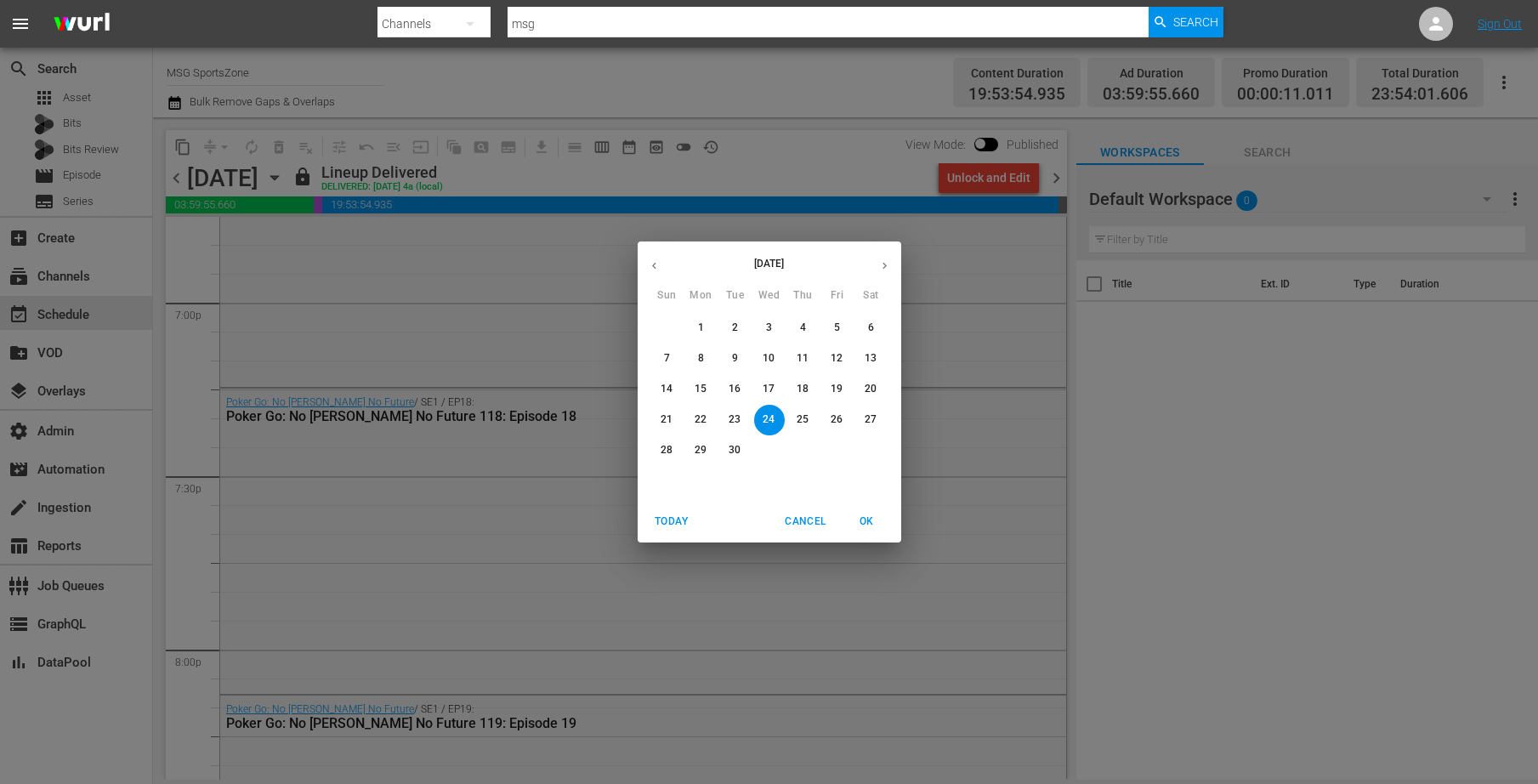
click at [802, 413] on button "25" at bounding box center [804, 420] width 30 height 30
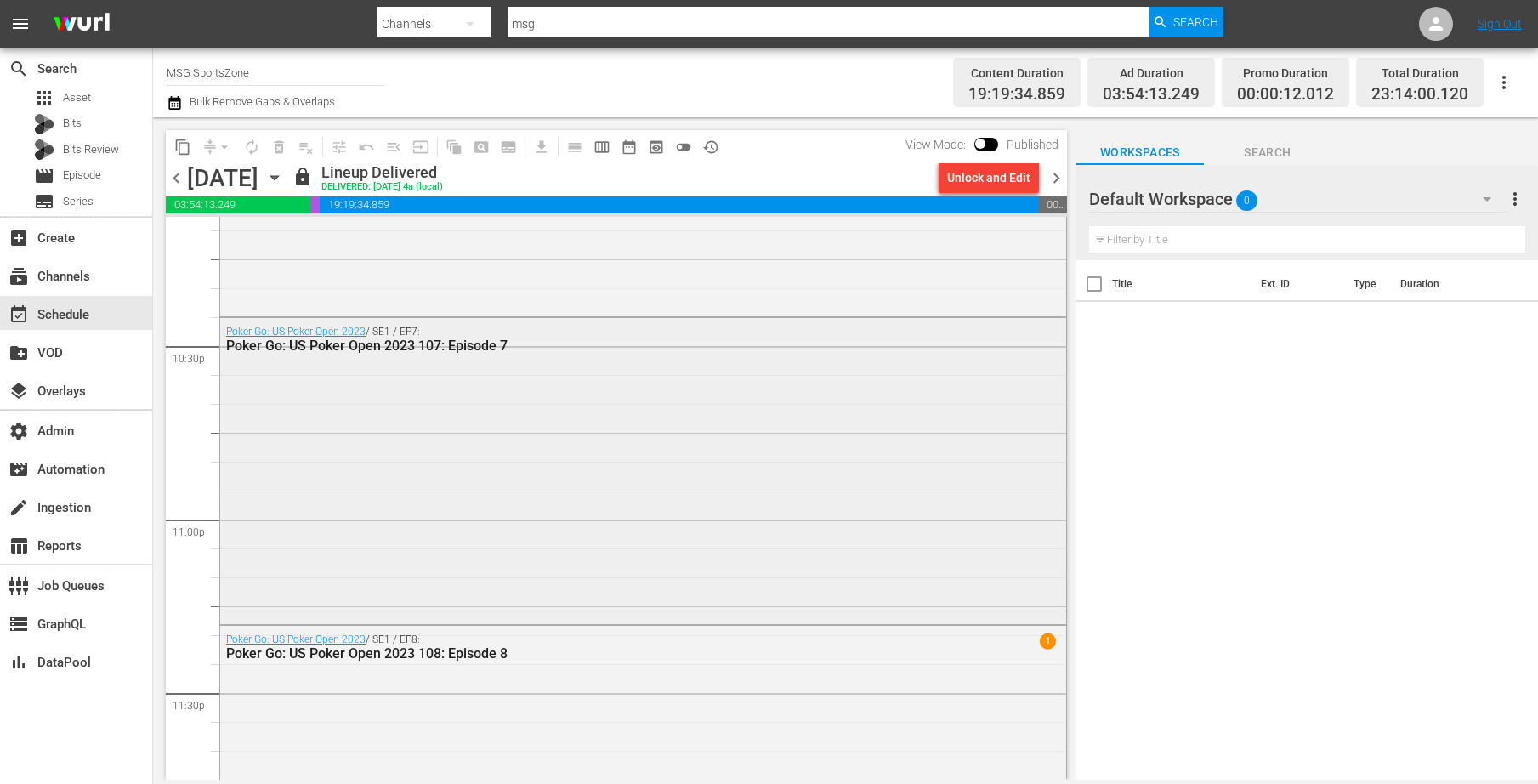
scroll to position [7657, 0]
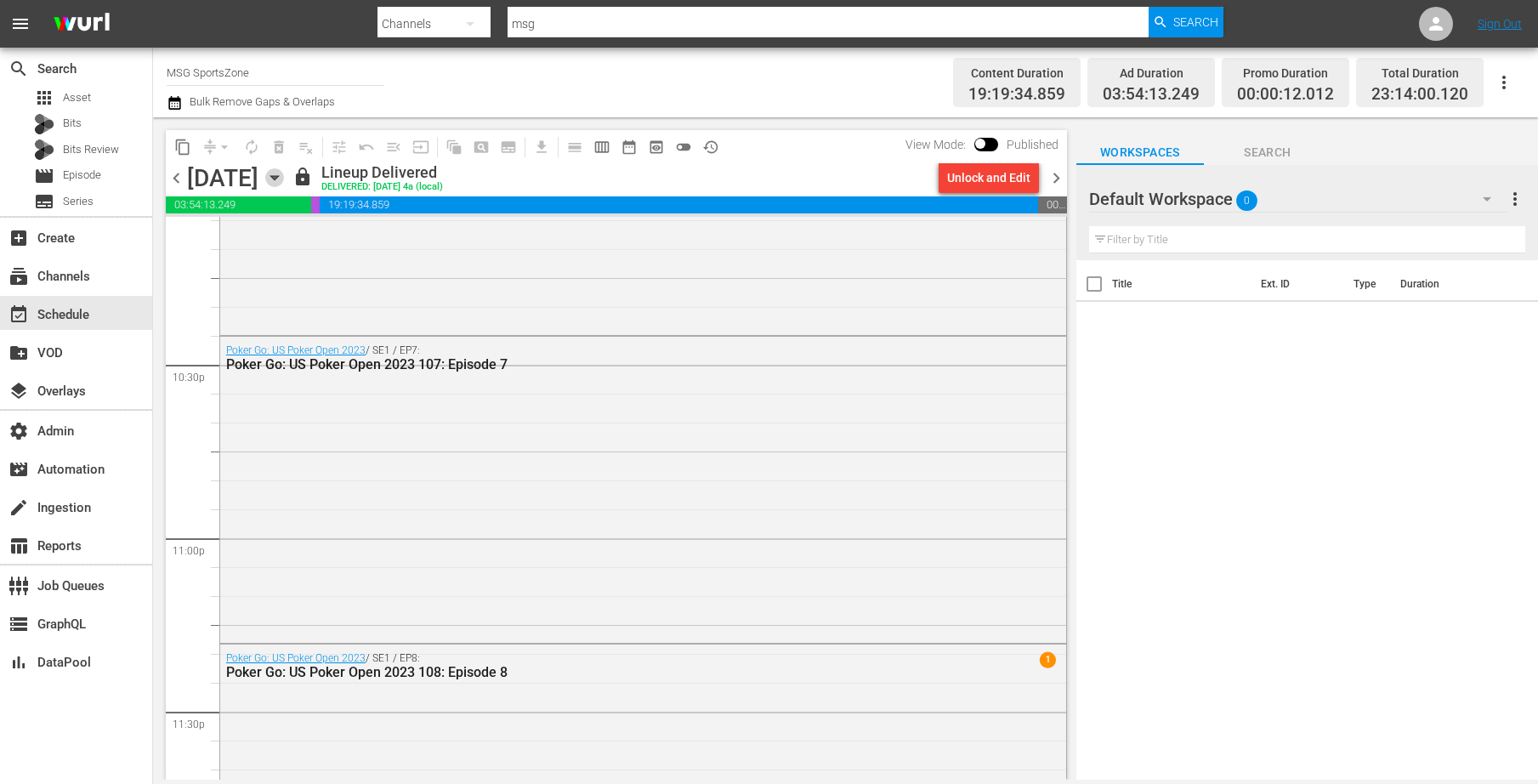
click at [284, 177] on icon "button" at bounding box center [274, 178] width 19 height 19
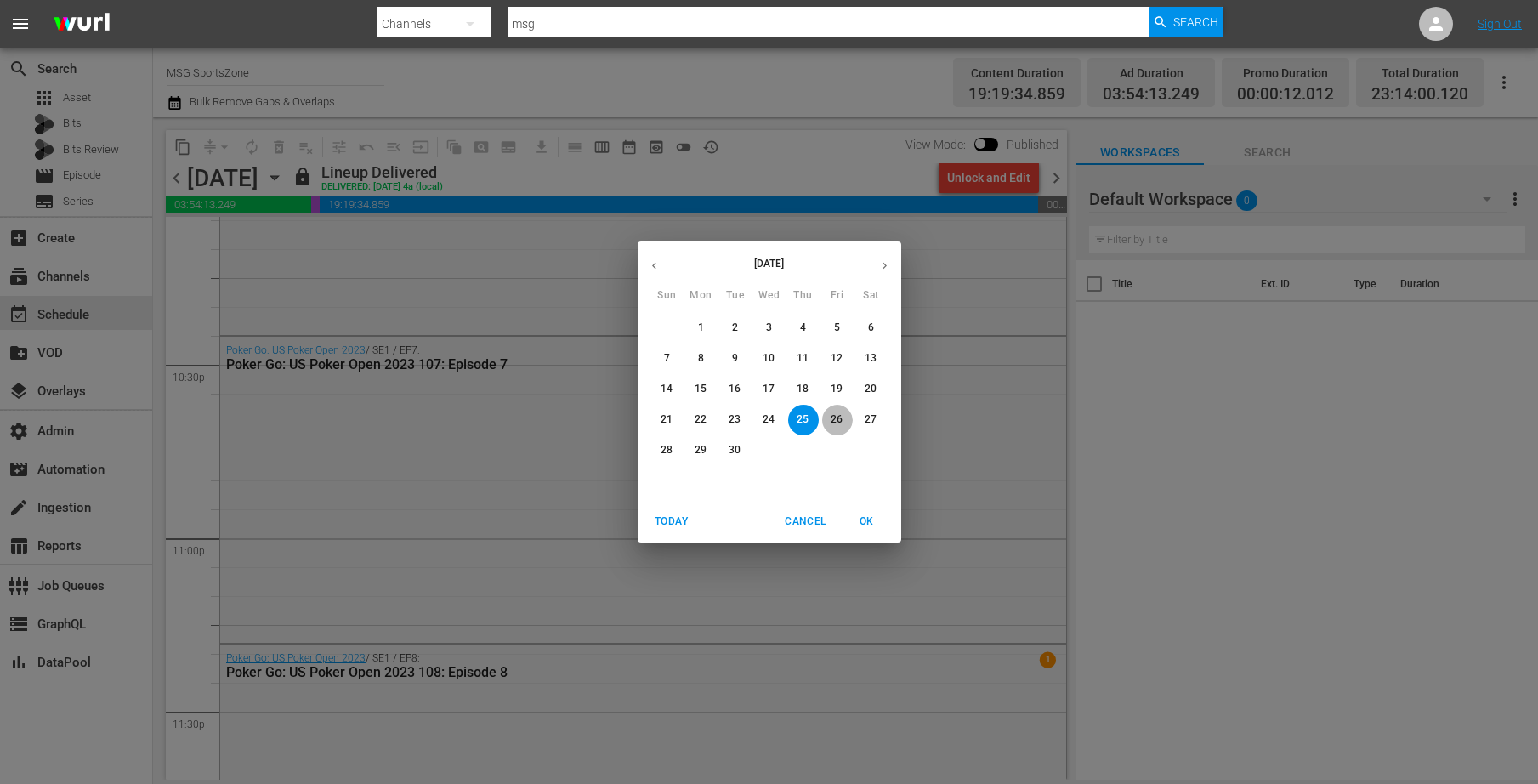
click at [828, 417] on span "26" at bounding box center [838, 420] width 30 height 14
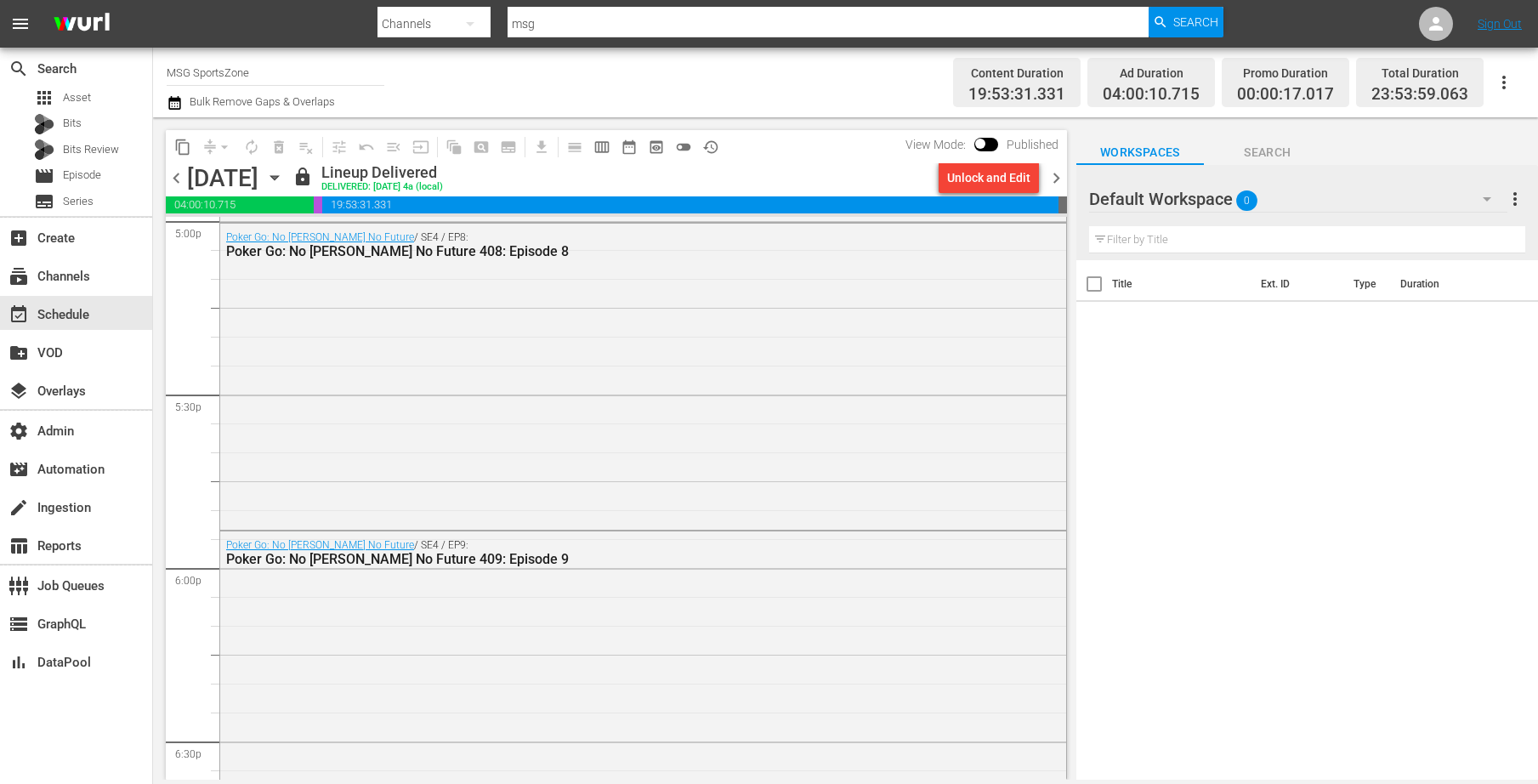
scroll to position [7792, 0]
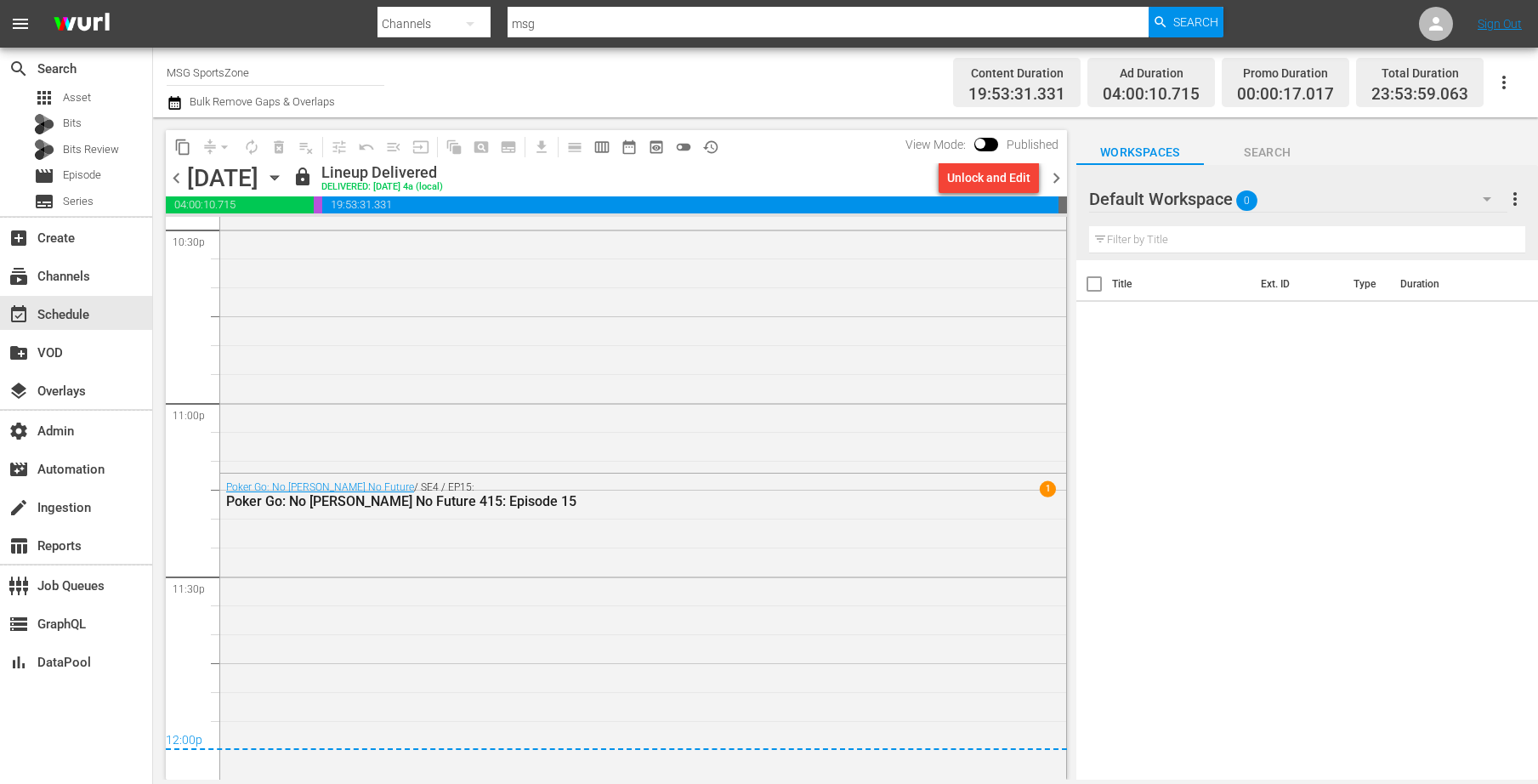
click at [284, 180] on icon "button" at bounding box center [274, 178] width 19 height 19
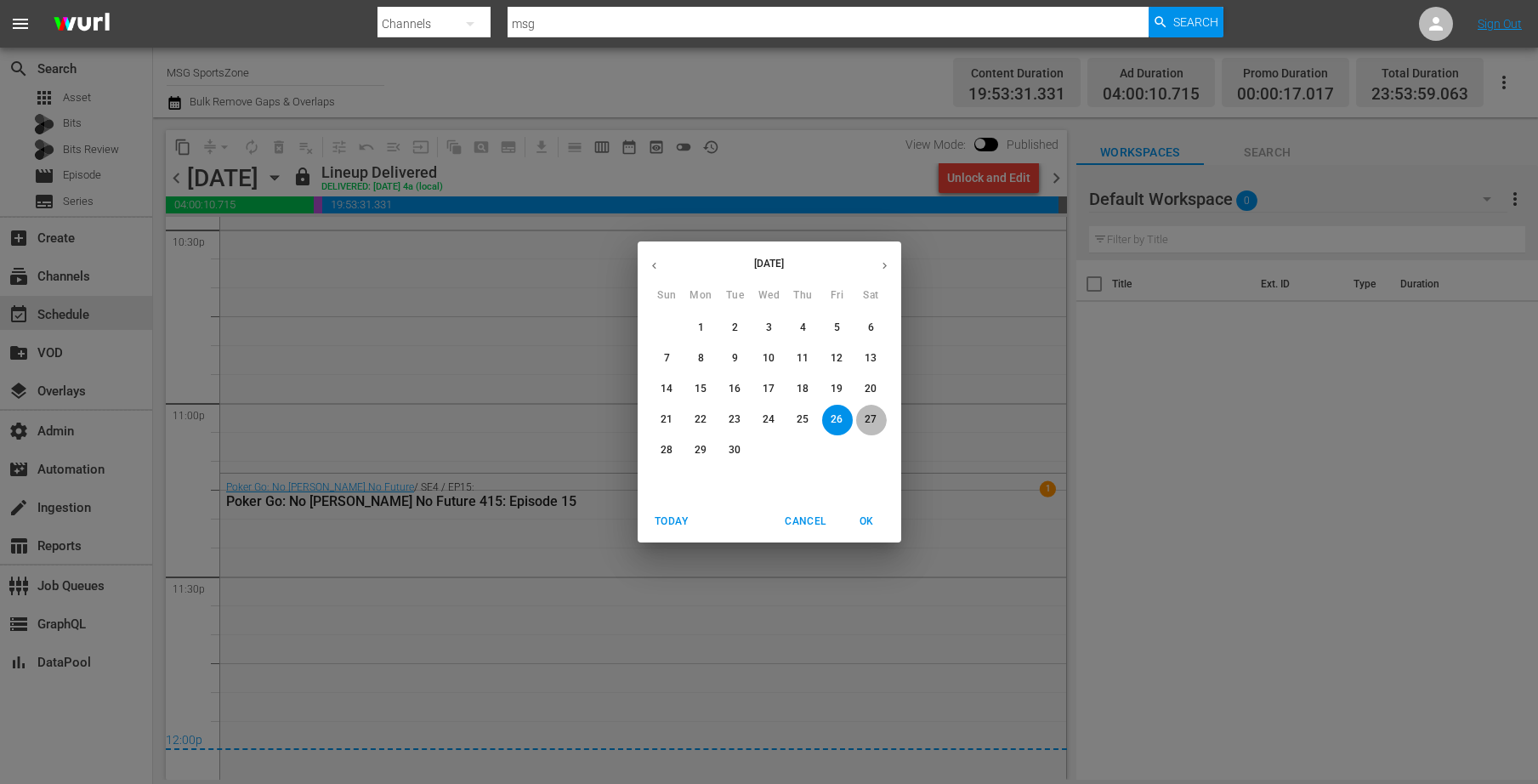
click at [873, 423] on p "27" at bounding box center [870, 420] width 12 height 14
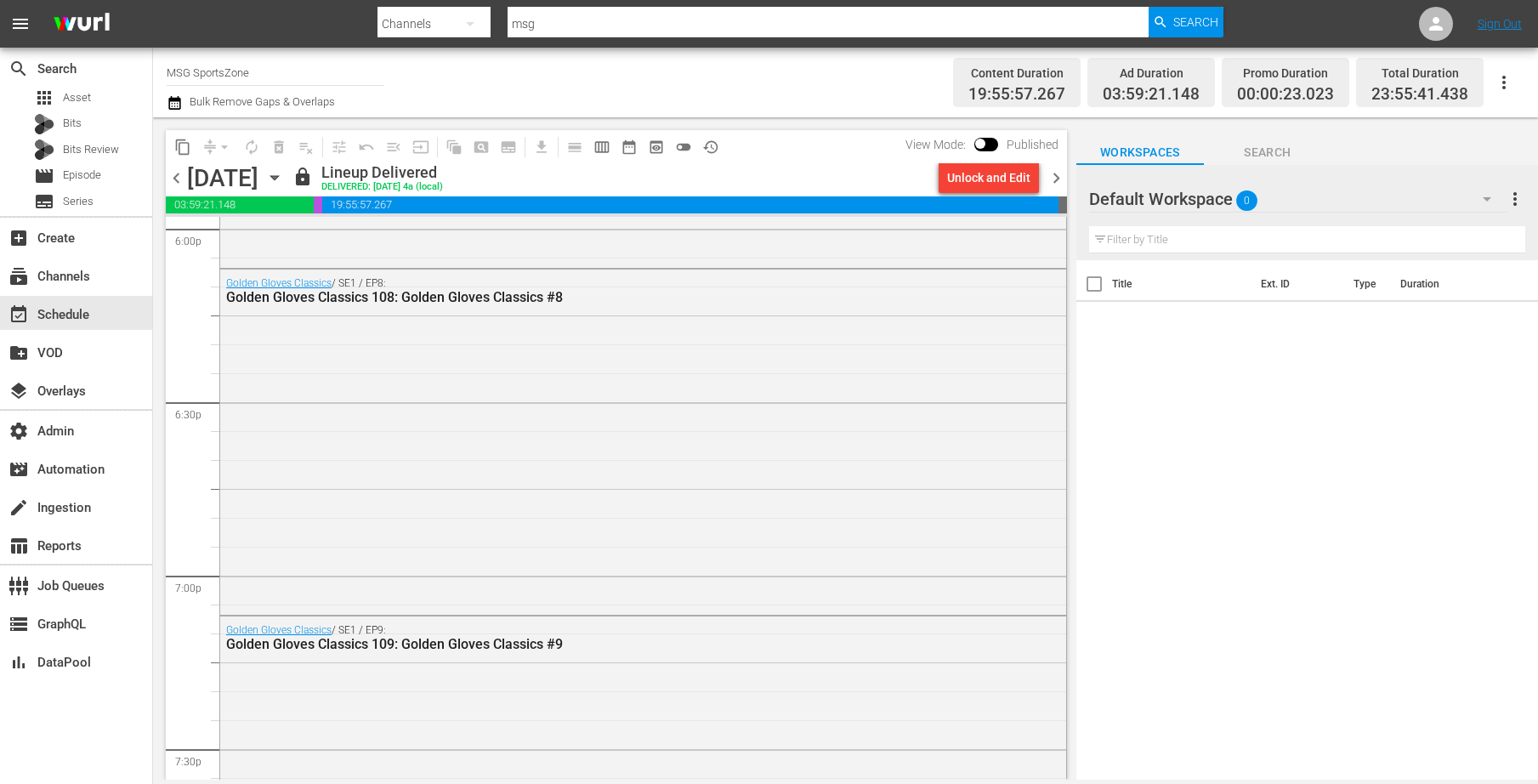
scroll to position [6206, 0]
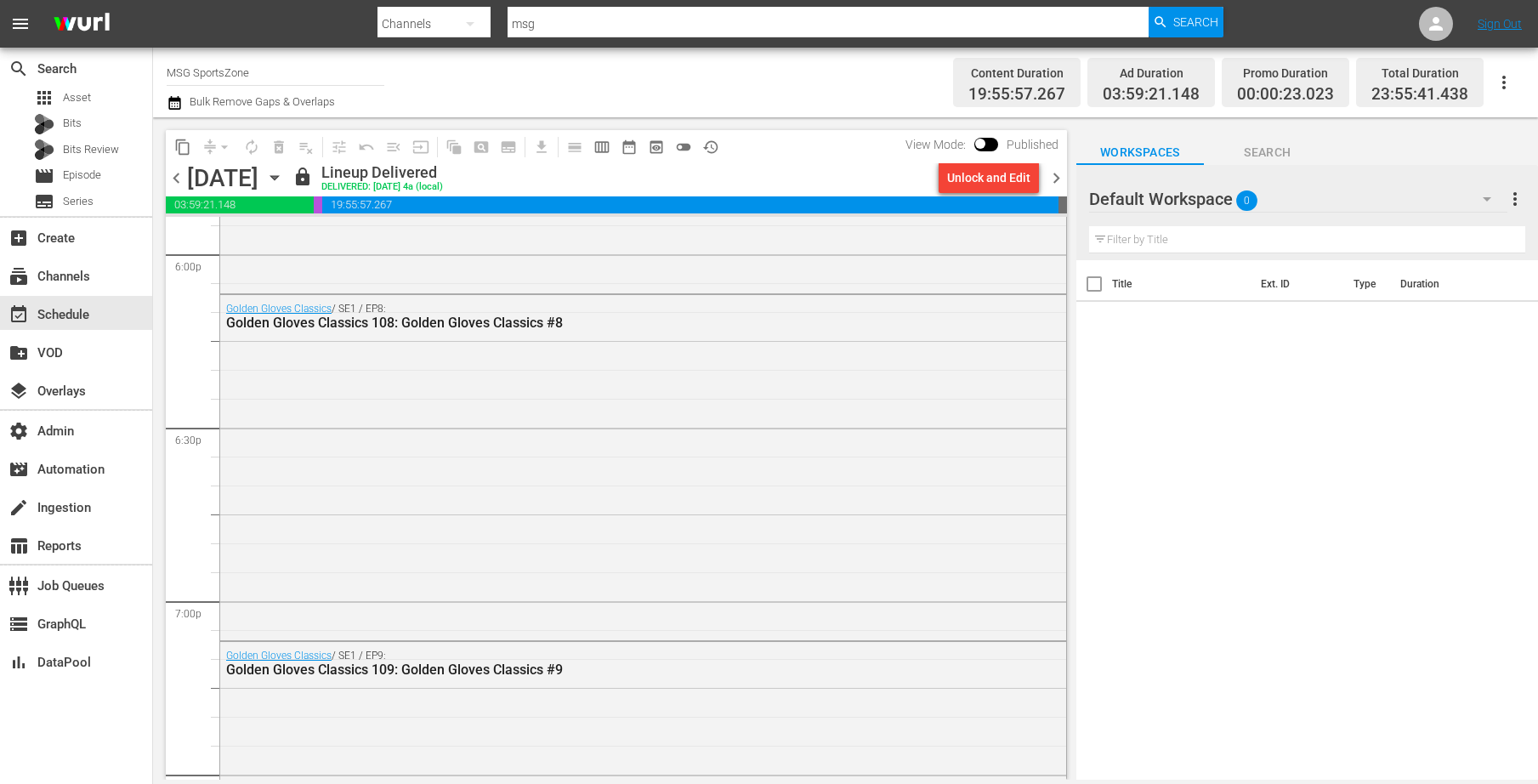
click at [284, 174] on icon "button" at bounding box center [274, 178] width 19 height 19
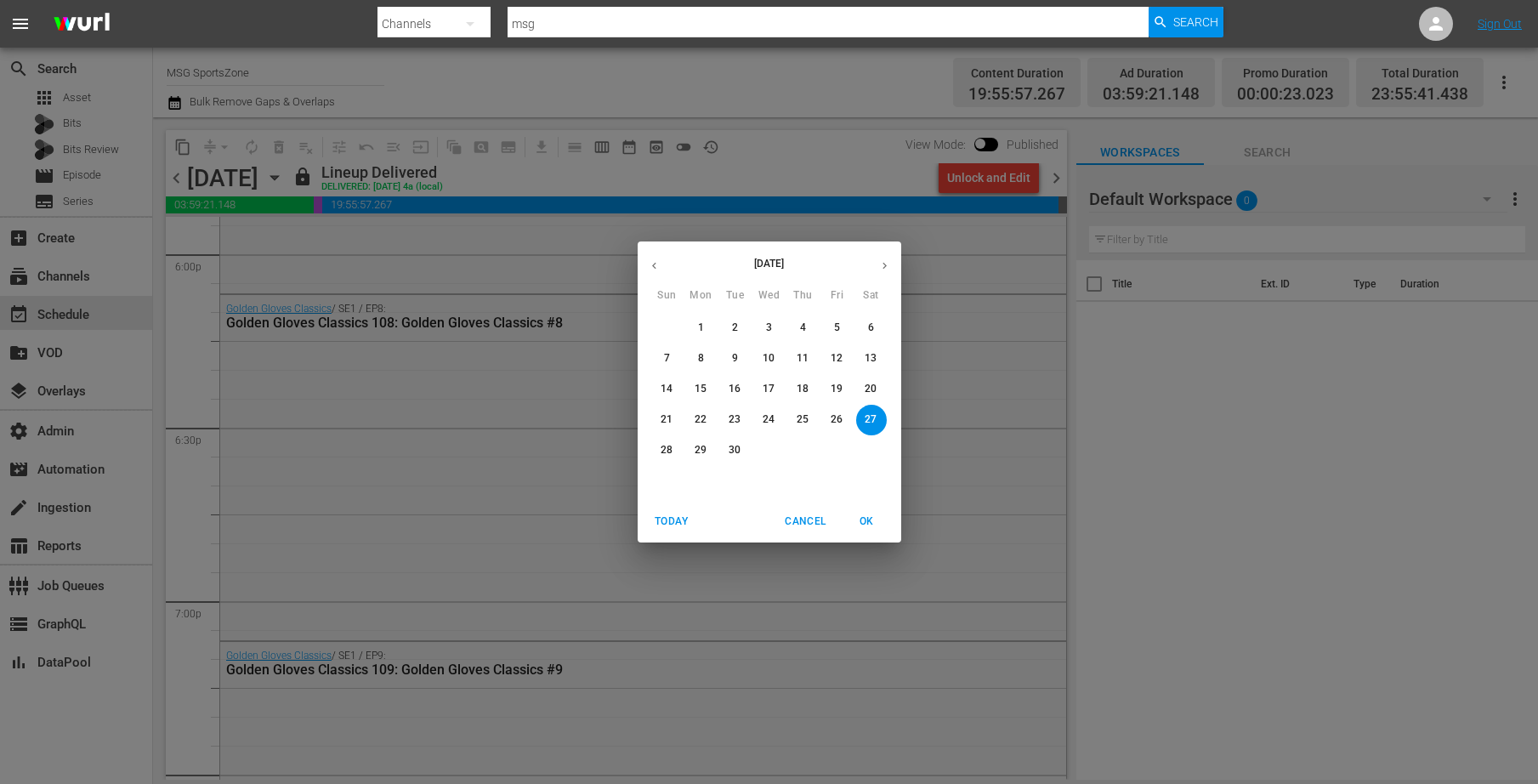
click at [668, 449] on p "28" at bounding box center [666, 450] width 12 height 14
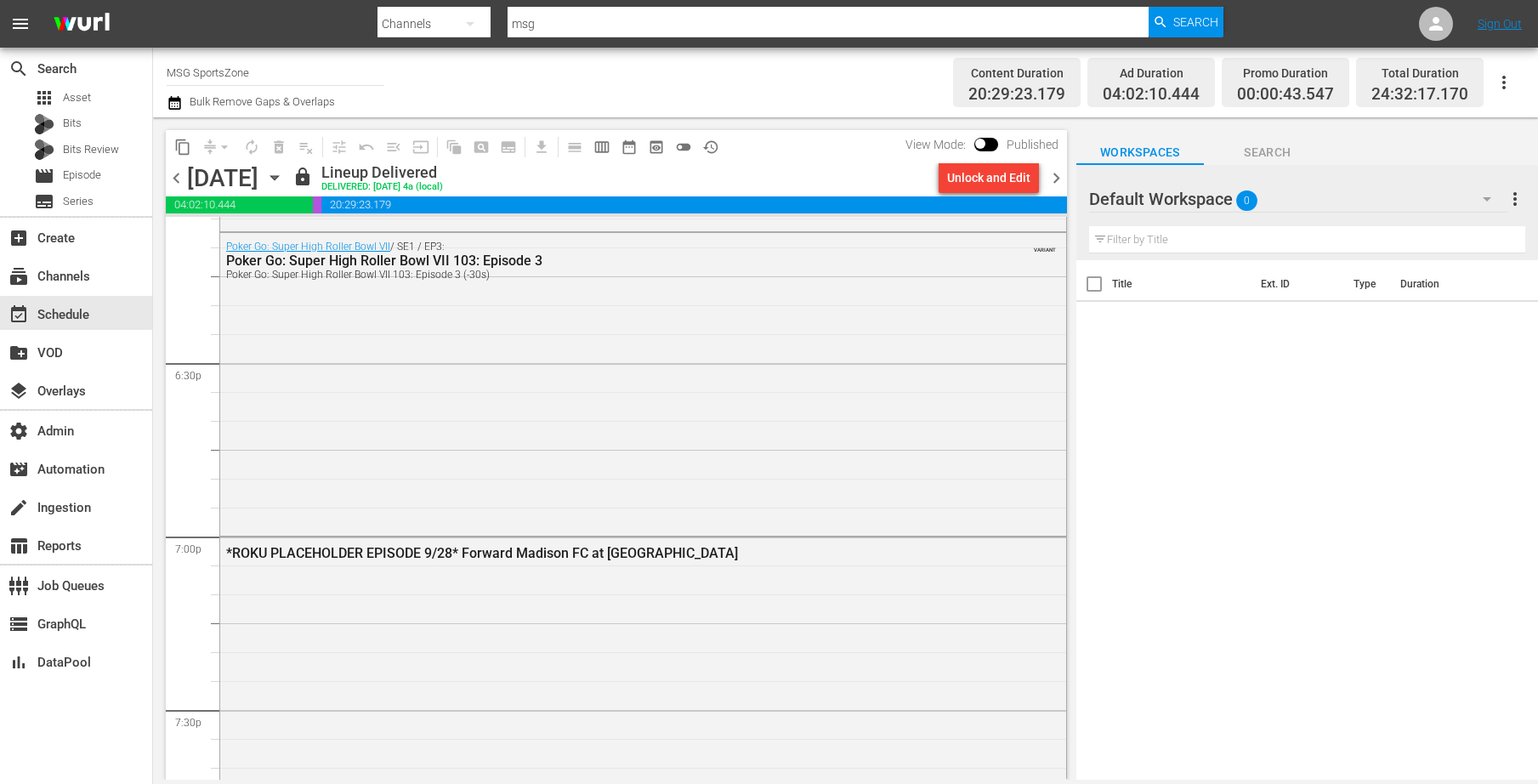
scroll to position [6316, 0]
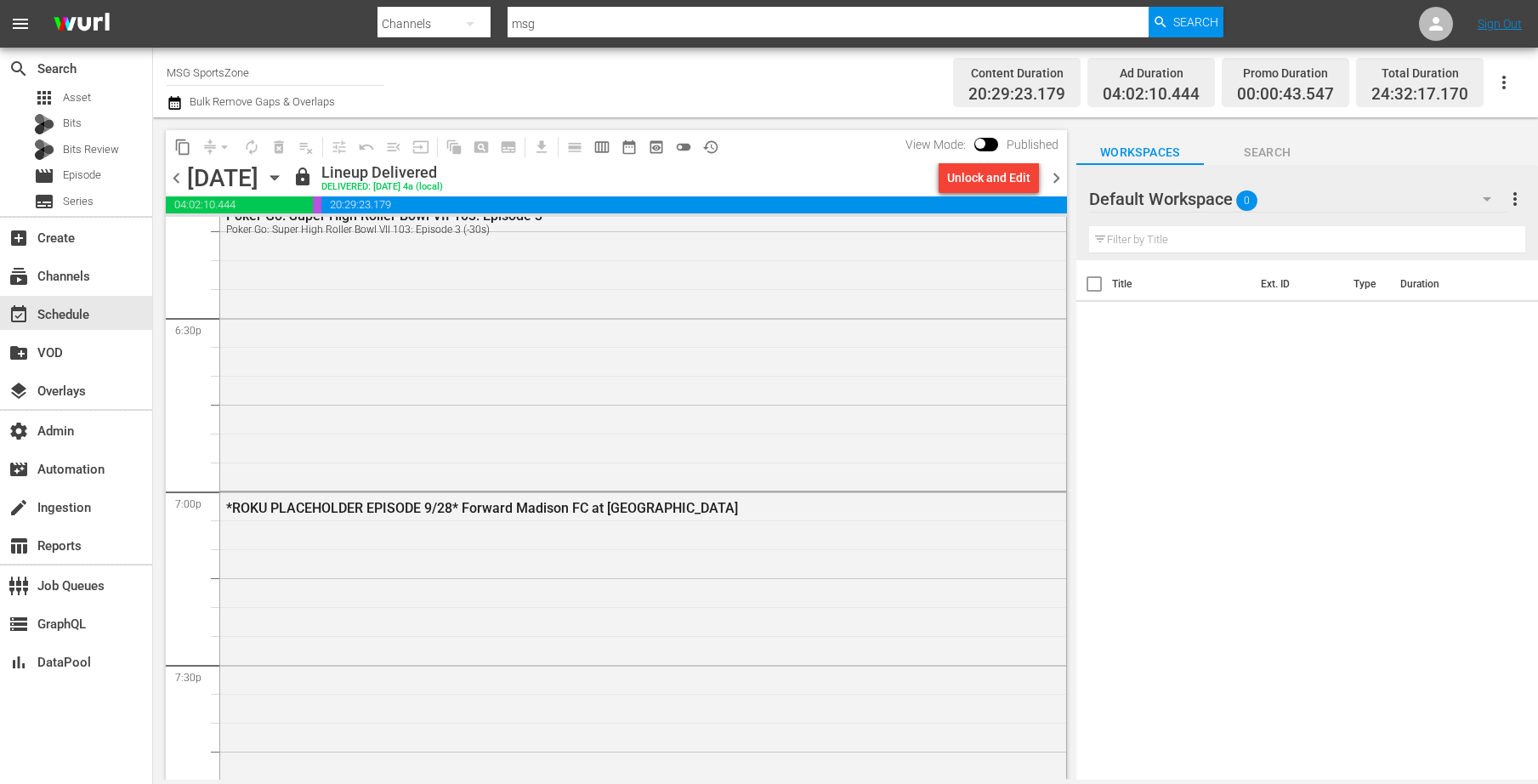
click at [288, 179] on div "[DATE] [DATE]" at bounding box center [237, 178] width 101 height 28
click at [284, 179] on icon "button" at bounding box center [274, 178] width 19 height 19
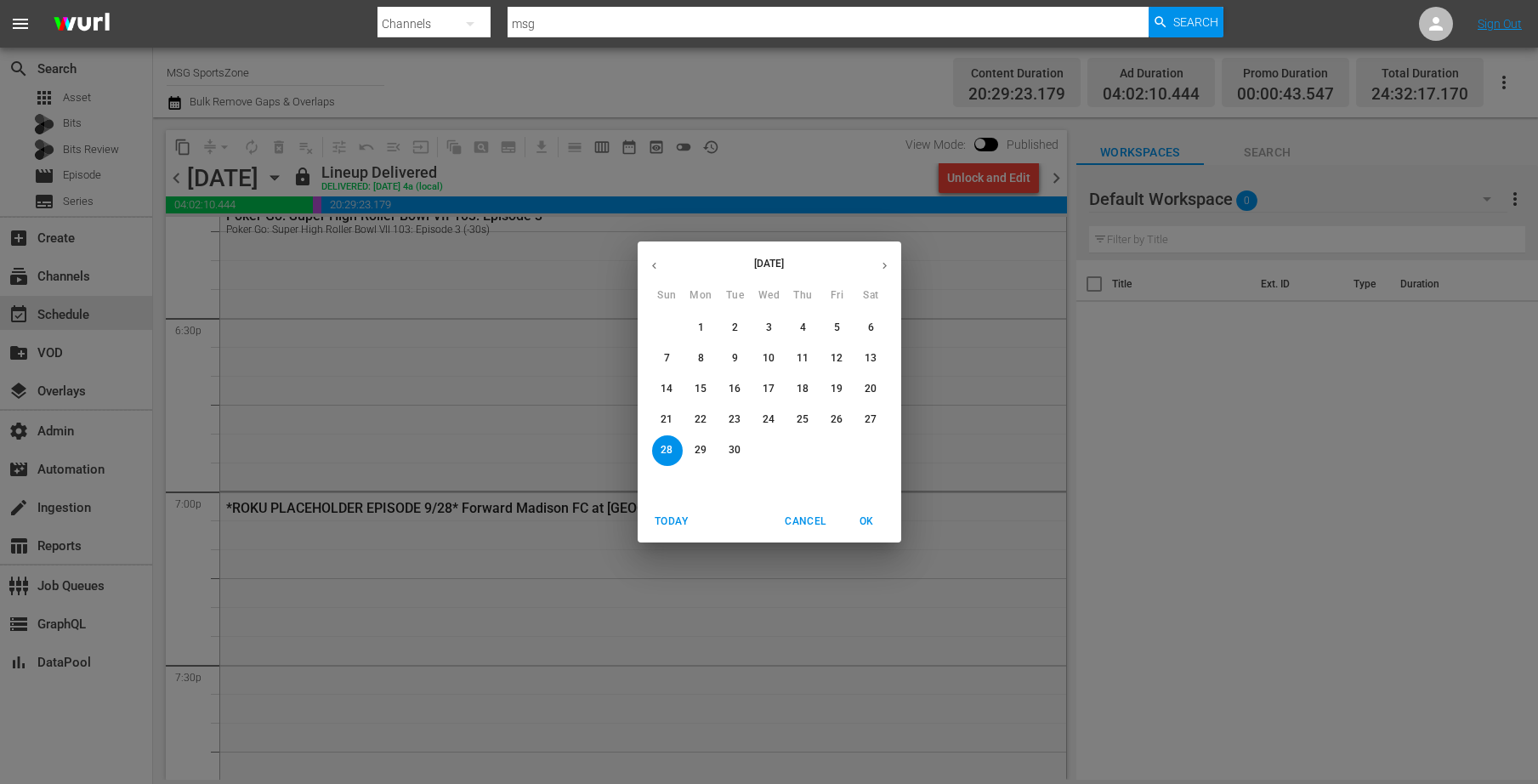
click at [482, 80] on div "[DATE] Sun Mon Tue Wed Thu Fri Sat 31 1 2 3 4 5 6 7 8 9 10 11 12 13 14 15 16 17…" at bounding box center [769, 392] width 1538 height 784
